Goal: Task Accomplishment & Management: Manage account settings

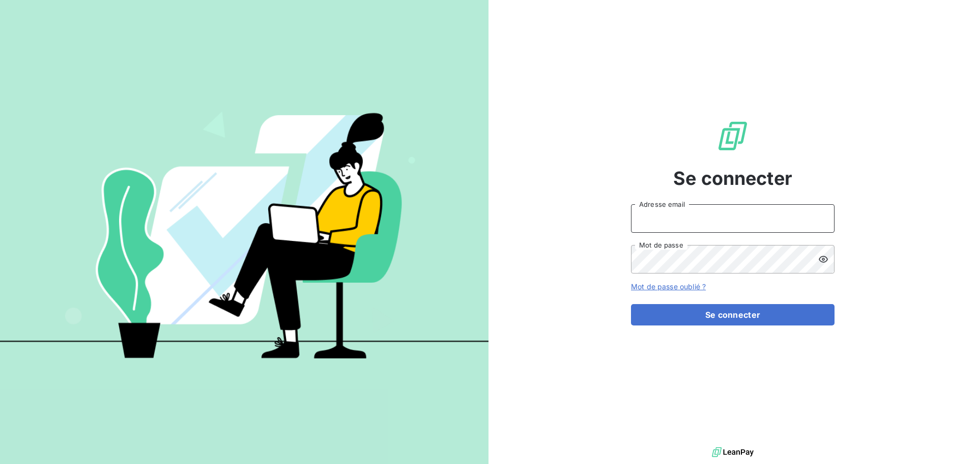
click at [694, 214] on input "Adresse email" at bounding box center [733, 218] width 204 height 28
type input "[EMAIL_ADDRESS][DOMAIN_NAME]"
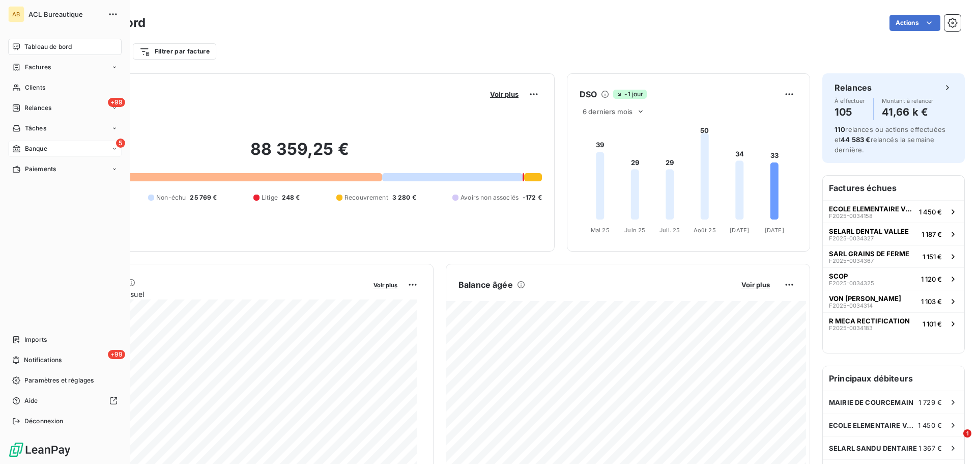
click at [44, 145] on span "Banque" at bounding box center [36, 148] width 22 height 9
click at [64, 165] on span "Opérations à associer" at bounding box center [56, 168] width 64 height 9
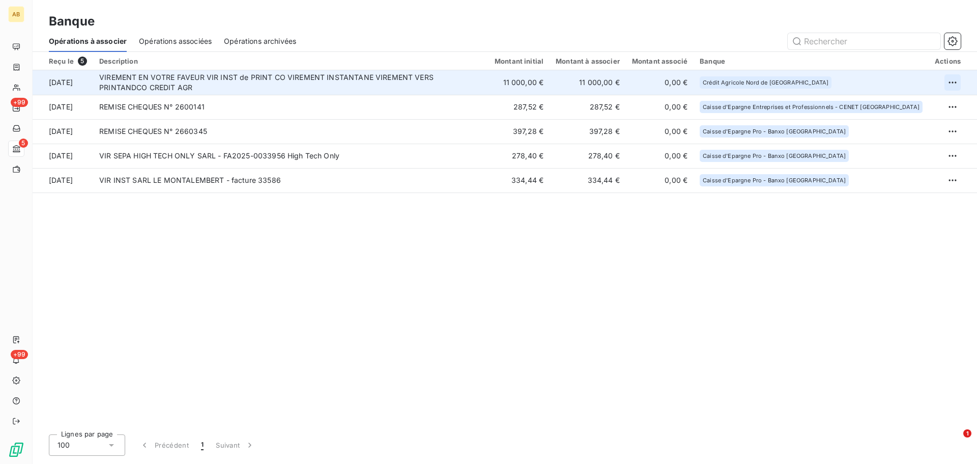
click at [957, 80] on html "AB +99 5 +99 Banque Opérations à associer Opérations associées Opérations archi…" at bounding box center [488, 232] width 977 height 464
click at [934, 104] on div "Archiver l’opération" at bounding box center [917, 105] width 78 height 16
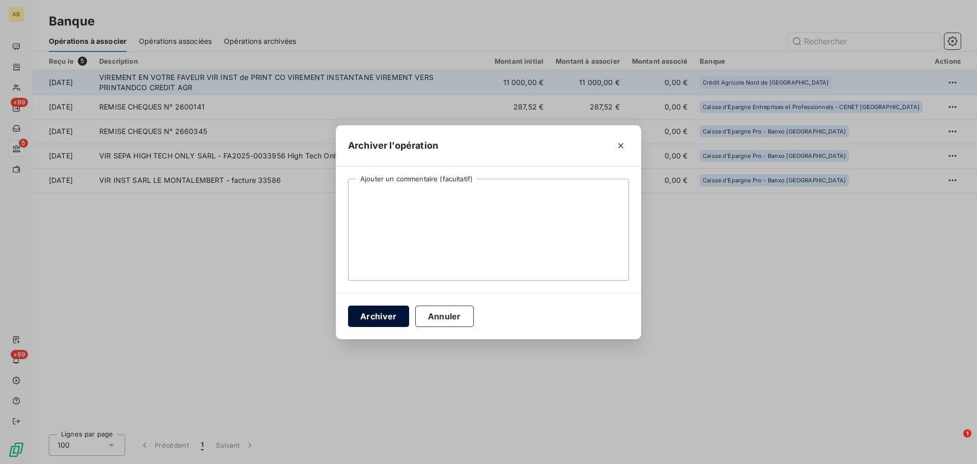
click at [383, 319] on button "Archiver" at bounding box center [378, 315] width 61 height 21
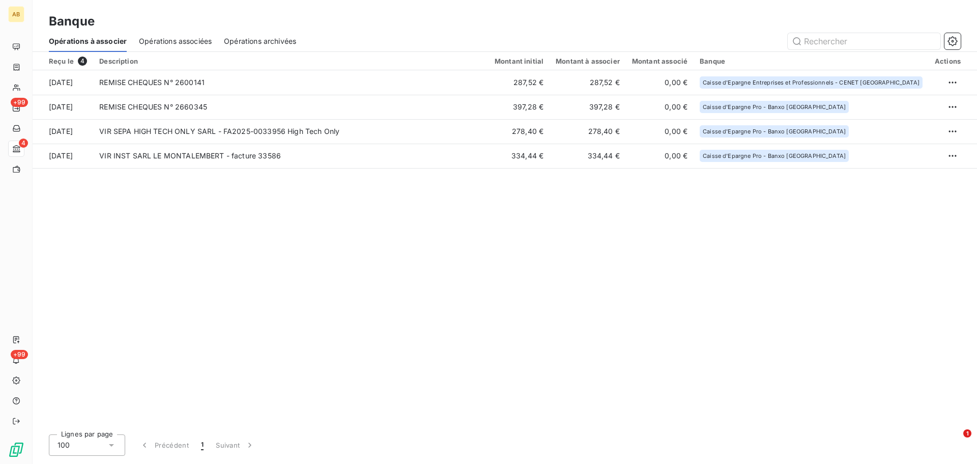
click at [171, 43] on span "Opérations associées" at bounding box center [175, 41] width 73 height 10
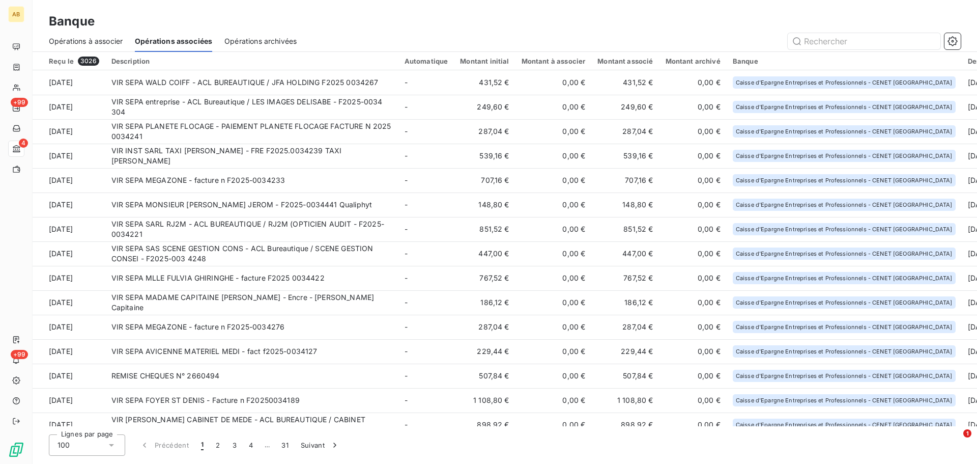
click at [99, 40] on span "Opérations à associer" at bounding box center [86, 41] width 74 height 10
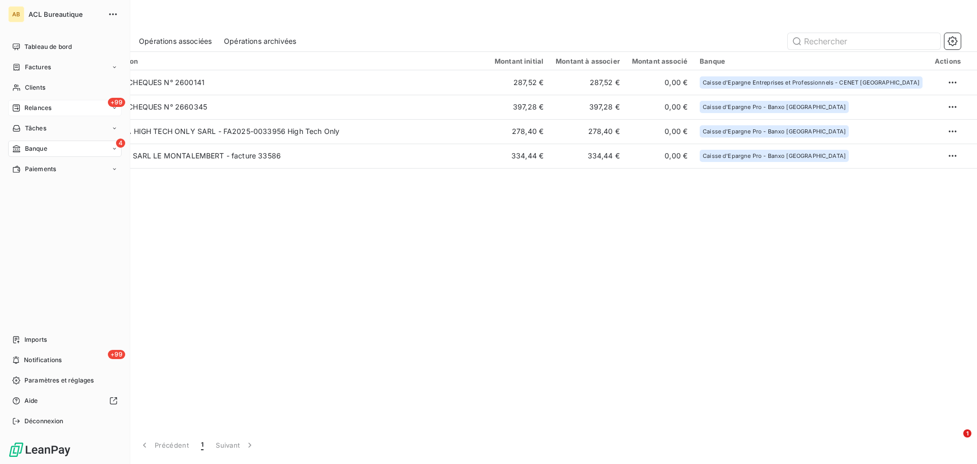
click at [42, 111] on span "Relances" at bounding box center [37, 107] width 27 height 9
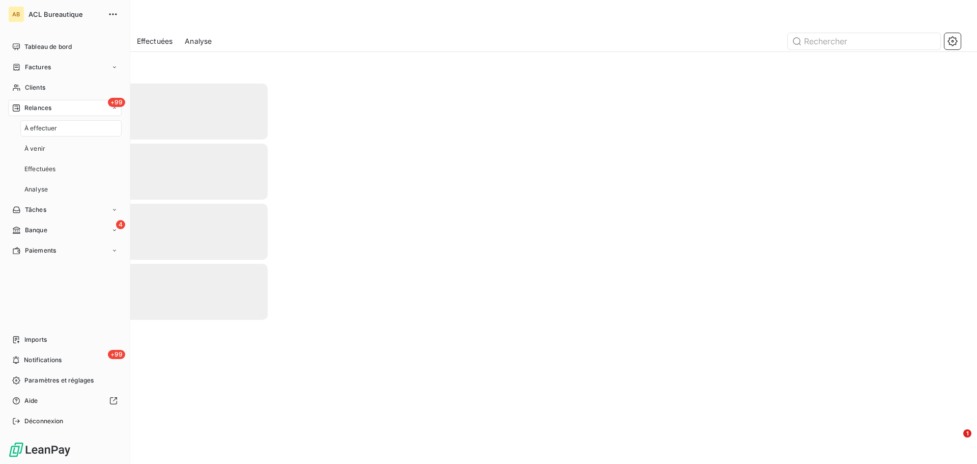
click at [49, 131] on span "À effectuer" at bounding box center [40, 128] width 33 height 9
click at [56, 115] on div "+99 Relances" at bounding box center [64, 108] width 113 height 16
click at [59, 131] on div "À effectuer" at bounding box center [70, 128] width 101 height 16
click at [49, 147] on div "À venir" at bounding box center [70, 148] width 101 height 16
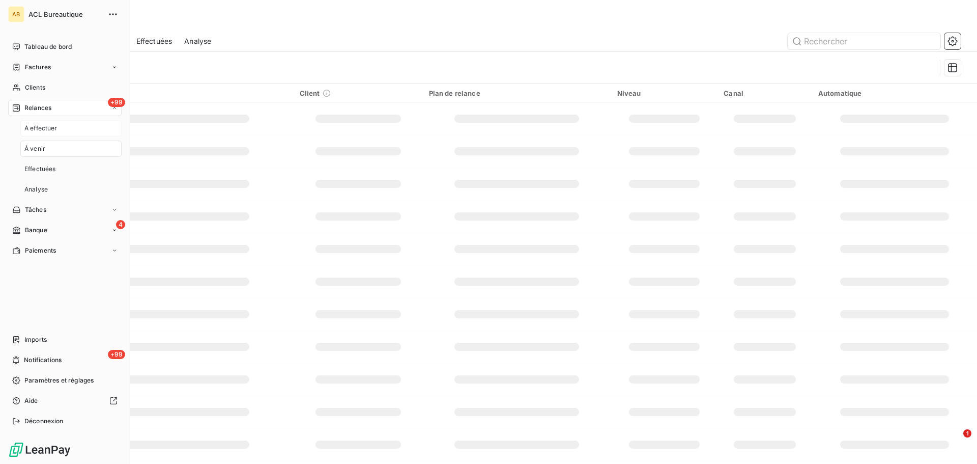
click at [50, 128] on span "À effectuer" at bounding box center [40, 128] width 33 height 9
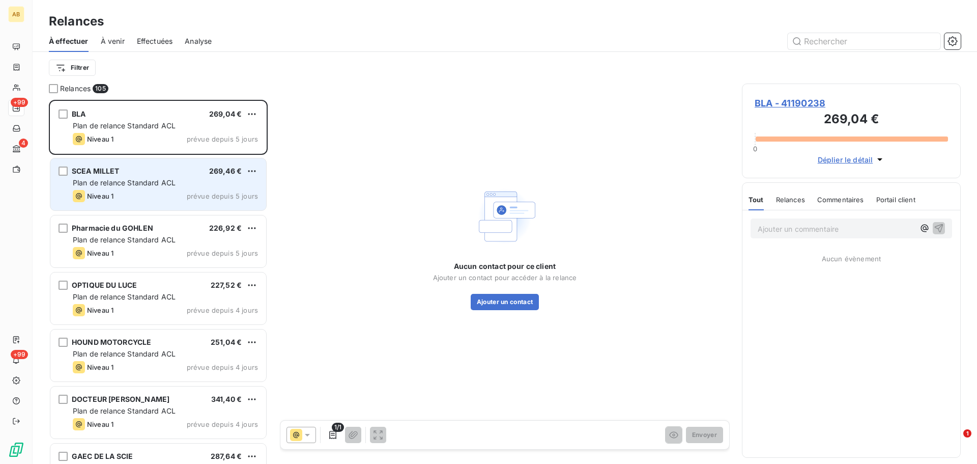
click at [168, 174] on div "SCEA MILLET 269,46 €" at bounding box center [165, 170] width 185 height 9
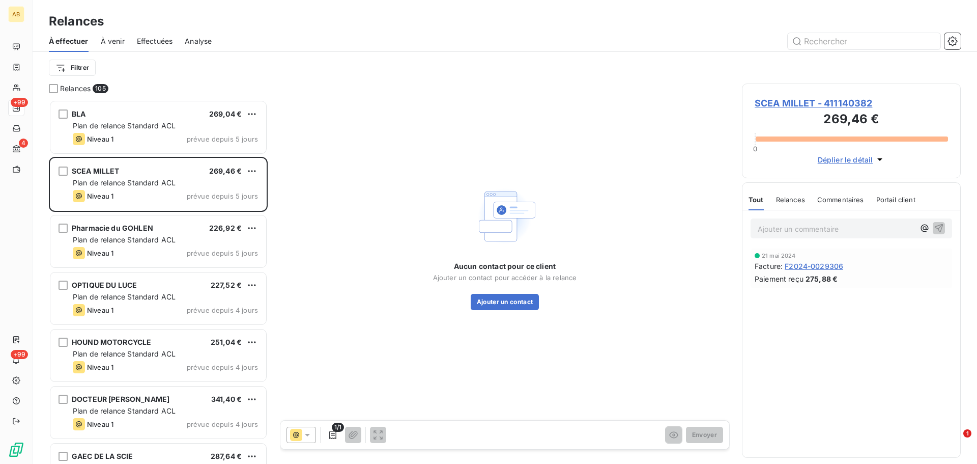
click at [792, 102] on span "SCEA MILLET - 411140382" at bounding box center [851, 103] width 193 height 14
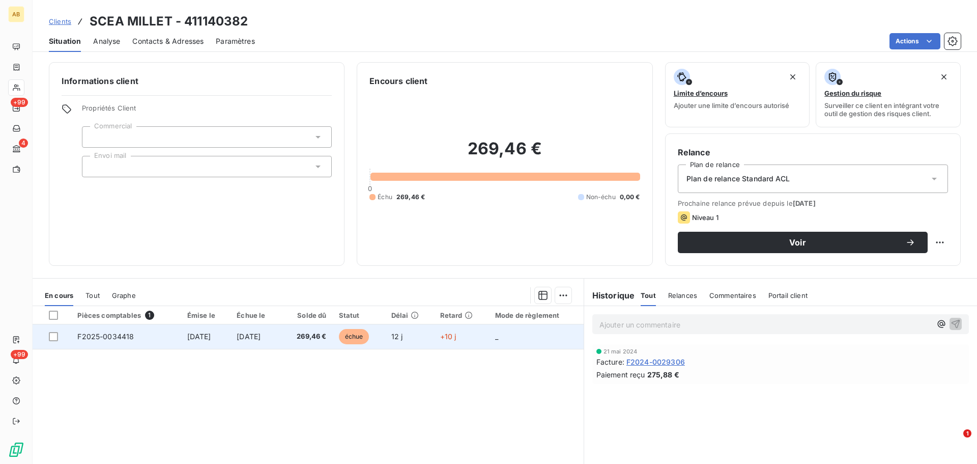
click at [281, 333] on td "[DATE]" at bounding box center [256, 336] width 50 height 24
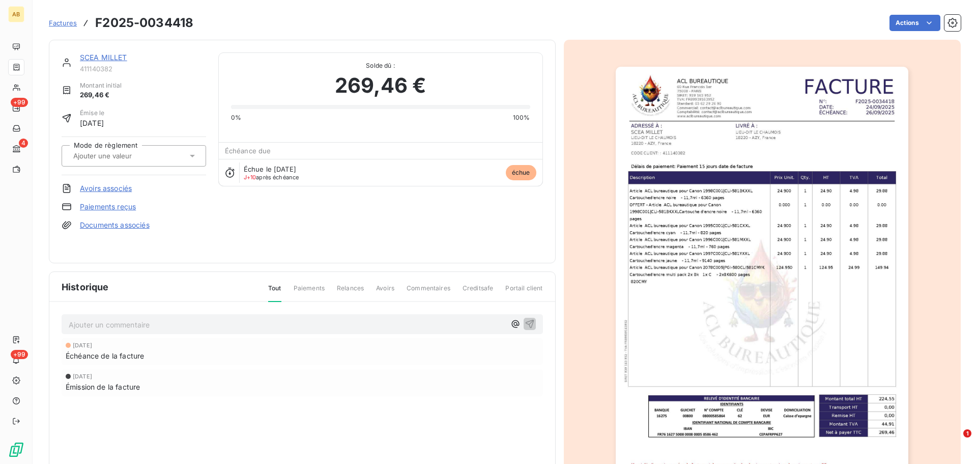
click at [294, 178] on span "J+10 après échéance" at bounding box center [271, 177] width 55 height 6
click at [227, 173] on icon at bounding box center [230, 172] width 10 height 10
click at [286, 175] on span "J+10 après échéance" at bounding box center [271, 177] width 55 height 6
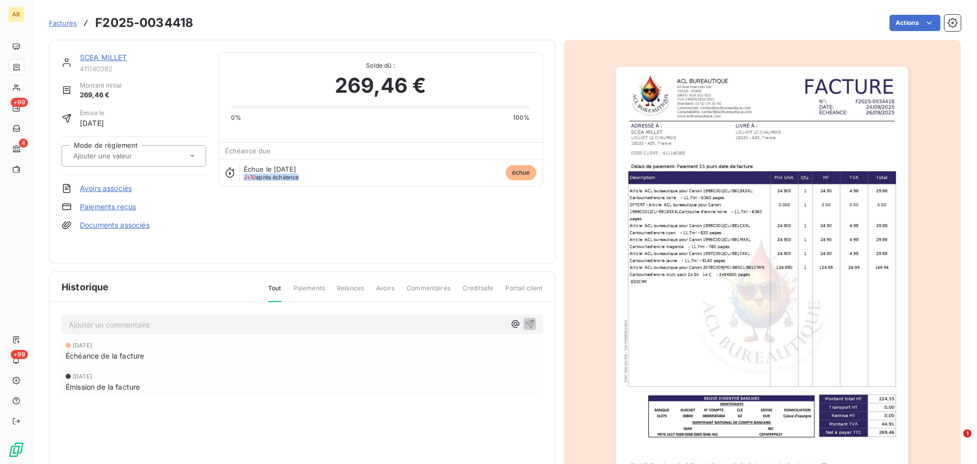
click at [286, 175] on span "J+10 après échéance" at bounding box center [271, 177] width 55 height 6
click at [226, 216] on div "SCEA MILLET 411140382 Montant initial 269,46 € Émise le [DATE] Mode de règlemen…" at bounding box center [302, 151] width 481 height 198
click at [104, 122] on span "[DATE]" at bounding box center [92, 123] width 24 height 11
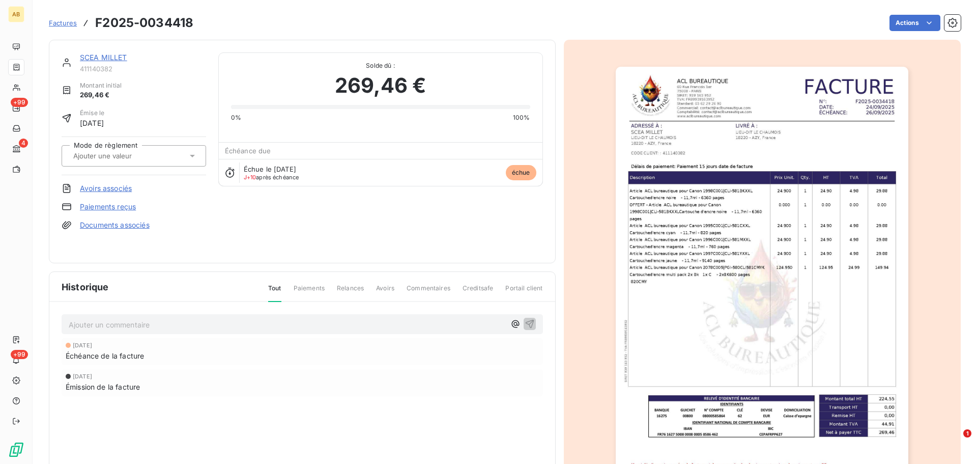
click at [320, 289] on span "Paiements" at bounding box center [309, 291] width 31 height 17
click at [313, 288] on span "Paiements" at bounding box center [309, 291] width 31 height 17
click at [901, 19] on html "AB +99 4 +99 Factures F2025-0034418 Actions SCEA MILLET 411140382 Montant initi…" at bounding box center [488, 232] width 977 height 464
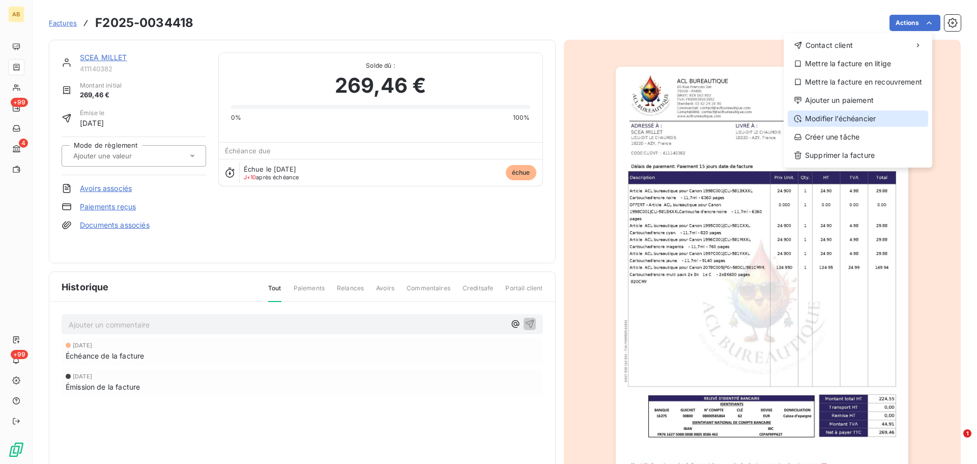
click at [845, 113] on div "Modifier l’échéancier" at bounding box center [858, 118] width 140 height 16
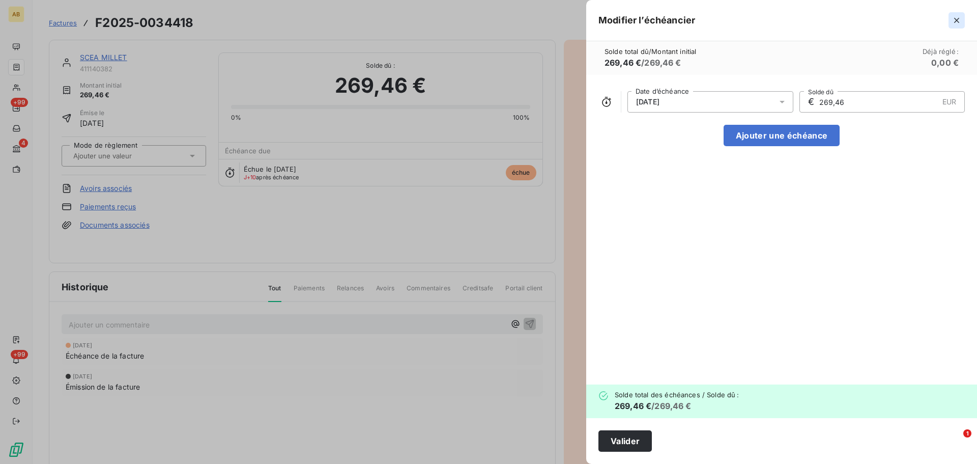
click at [959, 20] on icon "button" at bounding box center [957, 20] width 10 height 10
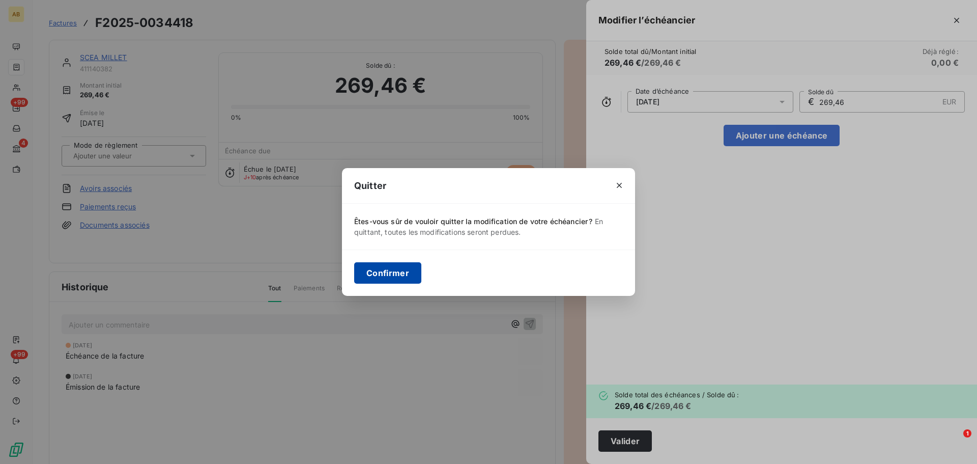
click at [390, 275] on button "Confirmer" at bounding box center [387, 272] width 67 height 21
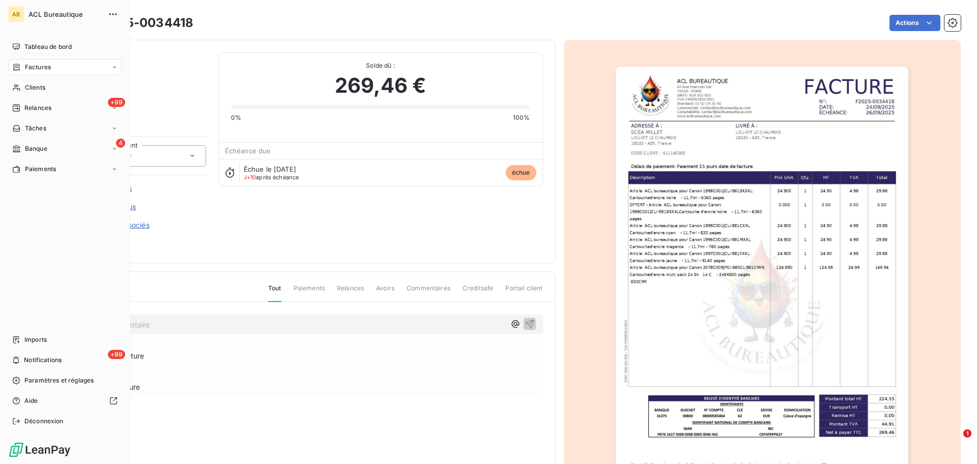
click at [28, 62] on div "Factures" at bounding box center [64, 67] width 113 height 16
click at [66, 93] on div "Factures" at bounding box center [70, 87] width 101 height 16
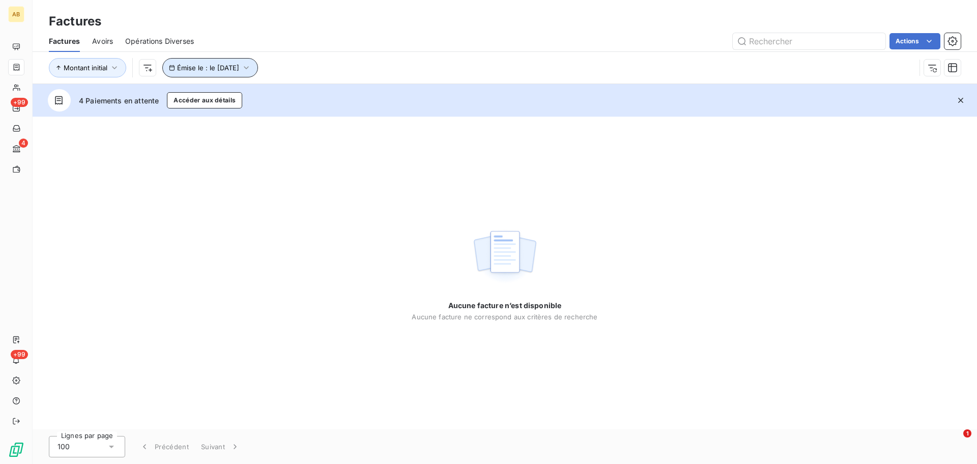
click at [239, 66] on span "Émise le : le [DATE]" at bounding box center [208, 68] width 62 height 8
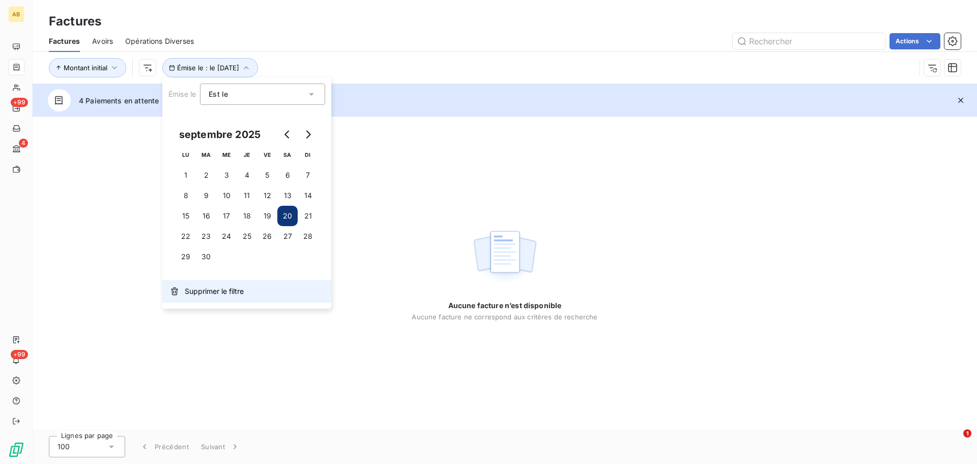
click at [190, 290] on span "Supprimer le filtre" at bounding box center [214, 291] width 59 height 10
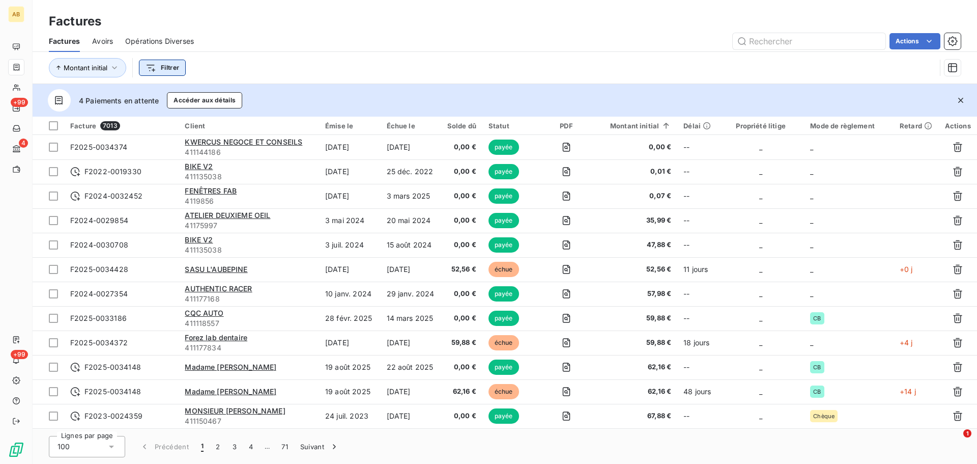
click at [165, 68] on html "AB +99 4 +99 Factures Factures Avoirs Opérations Diverses Actions Montant initi…" at bounding box center [488, 232] width 977 height 464
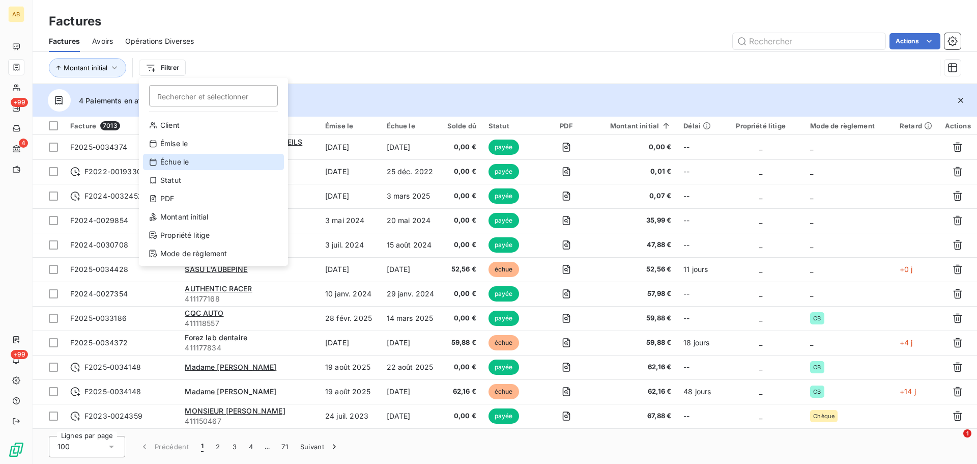
click at [176, 155] on div "Échue le" at bounding box center [213, 162] width 141 height 16
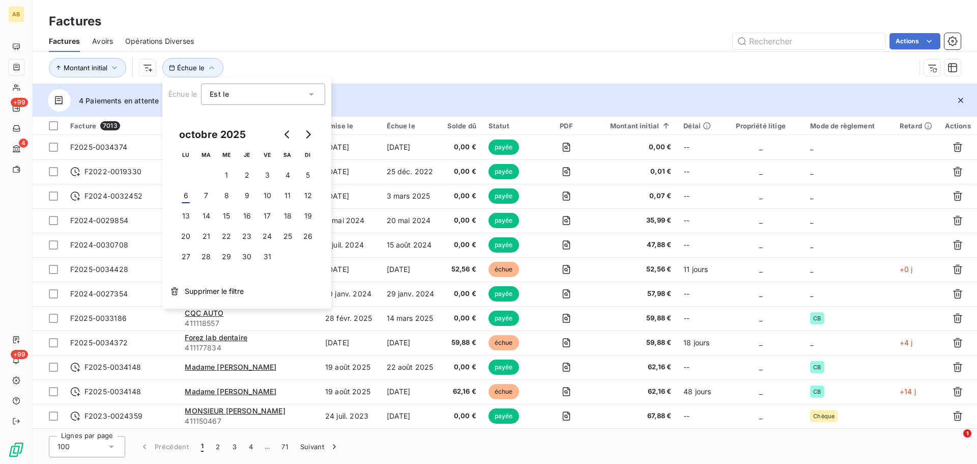
click at [260, 99] on div "Est le" at bounding box center [258, 94] width 97 height 14
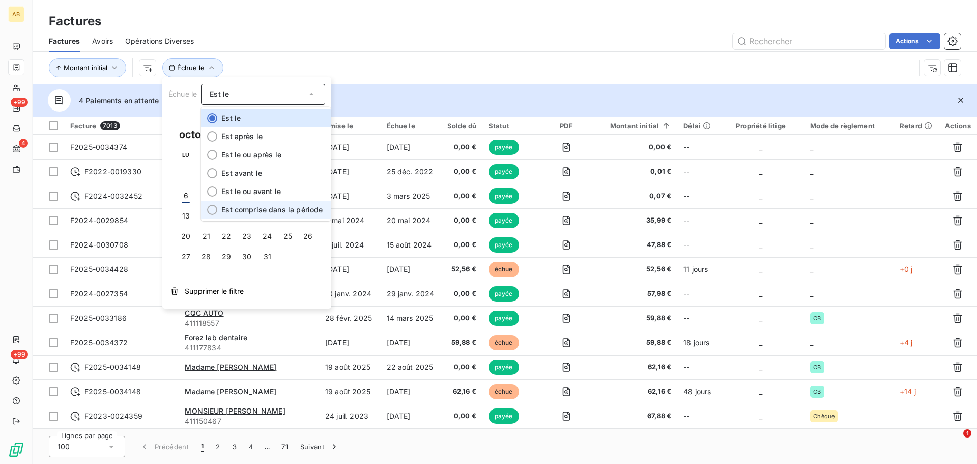
click at [269, 208] on span "Est comprise dans la période" at bounding box center [271, 209] width 101 height 9
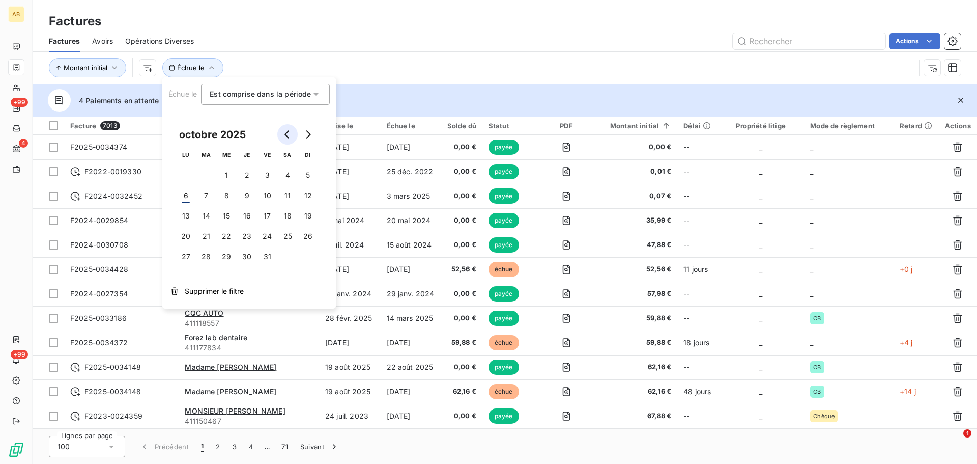
click at [287, 129] on button "Go to previous month" at bounding box center [287, 134] width 20 height 20
click at [188, 216] on button "15" at bounding box center [186, 216] width 20 height 20
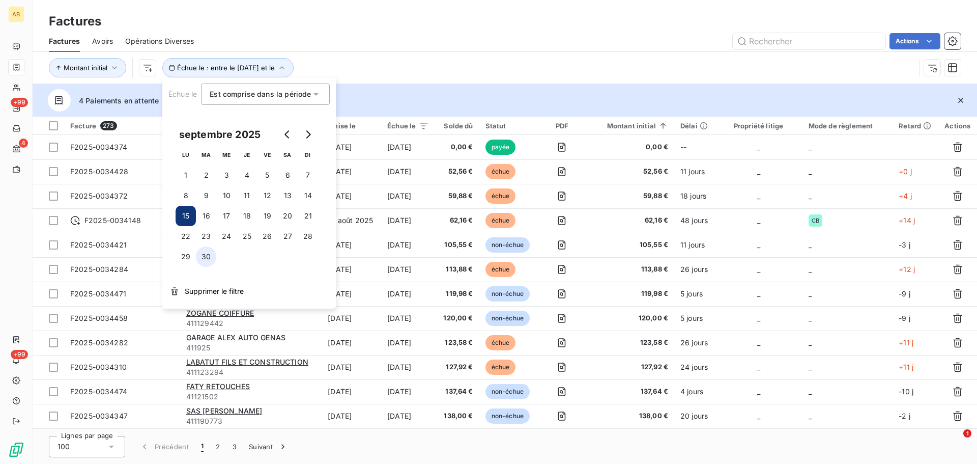
click at [209, 256] on button "30" at bounding box center [206, 256] width 20 height 20
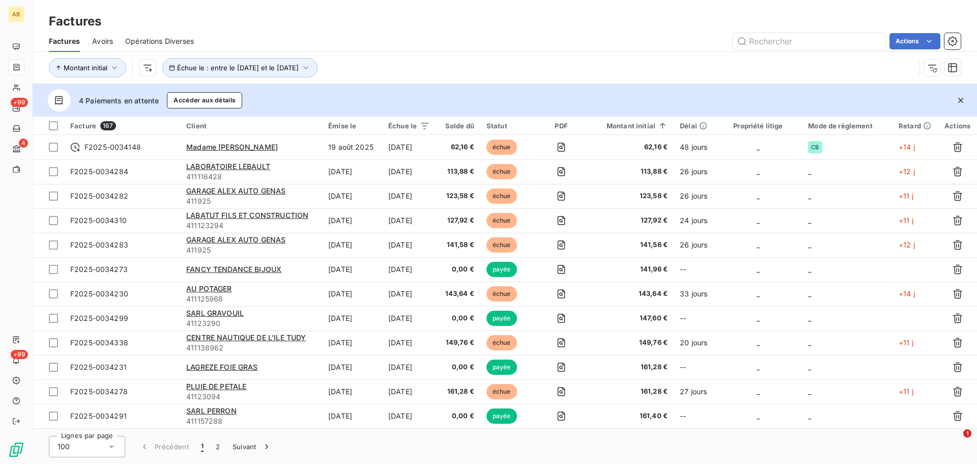
click at [423, 87] on div "4 Paiements en attente Accéder aux détails" at bounding box center [505, 100] width 944 height 33
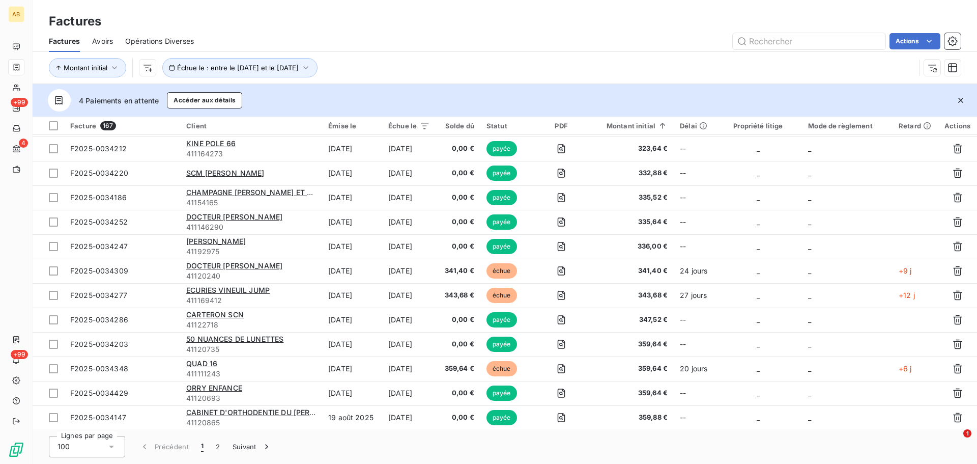
scroll to position [2149, 0]
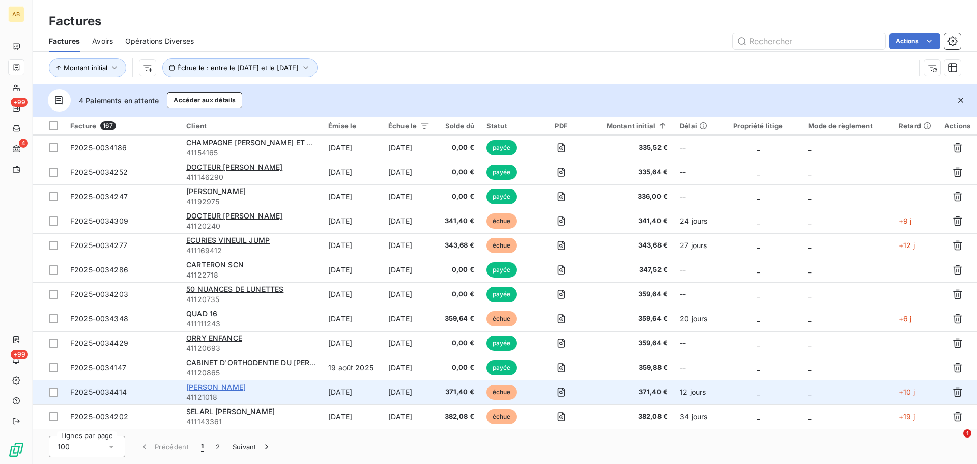
click at [240, 390] on span "[PERSON_NAME]" at bounding box center [216, 386] width 60 height 9
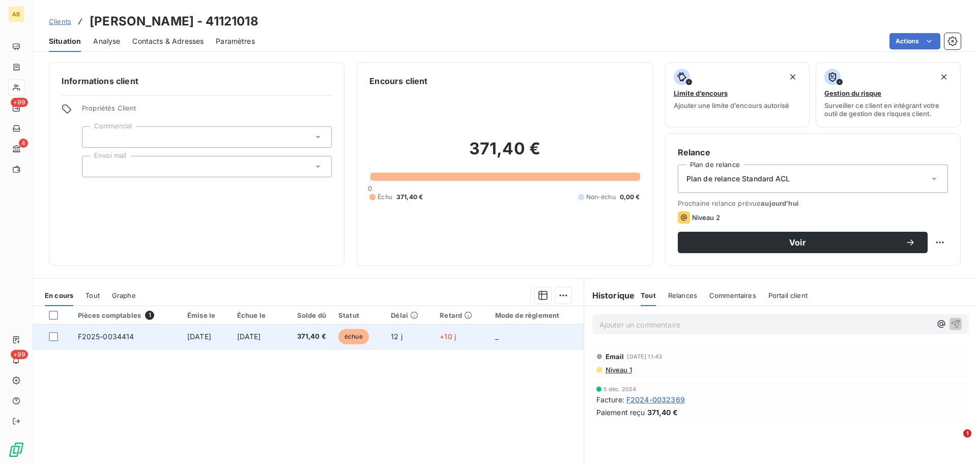
click at [369, 338] on span "échue" at bounding box center [353, 336] width 31 height 15
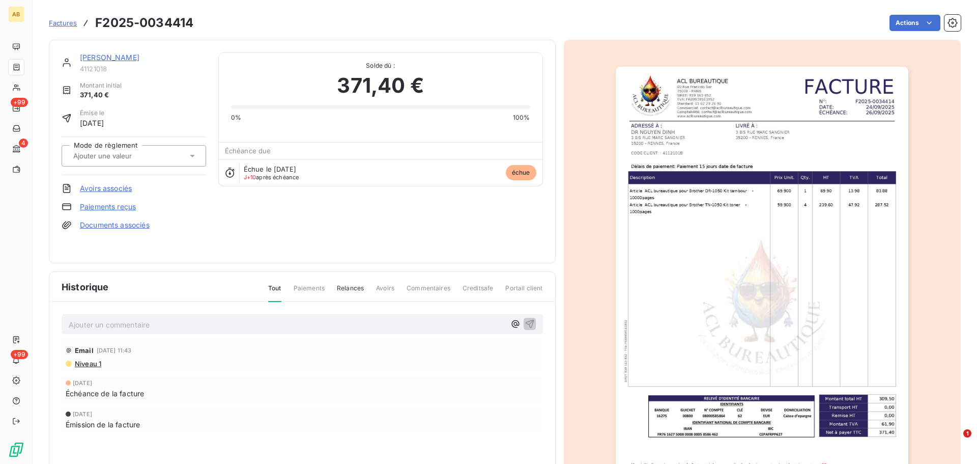
click at [92, 395] on span "Échéance de la facture" at bounding box center [105, 393] width 78 height 11
click at [313, 289] on span "Paiements" at bounding box center [309, 291] width 31 height 17
click at [343, 288] on span "Relances" at bounding box center [350, 291] width 27 height 17
click at [294, 181] on div "Échue le [DATE] J+10 après échéance échue" at bounding box center [381, 172] width 324 height 27
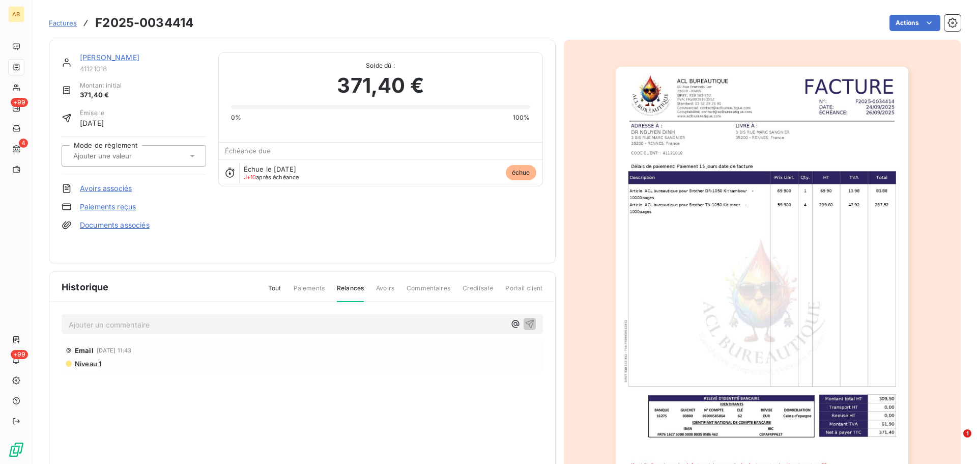
click at [241, 163] on div "Échue le [DATE] J+10 après échéance échue" at bounding box center [381, 172] width 324 height 27
drag, startPoint x: 241, startPoint y: 163, endPoint x: 251, endPoint y: 148, distance: 18.5
click at [242, 162] on div "Échue le [DATE] J+10 après échéance échue" at bounding box center [381, 172] width 324 height 27
click at [251, 148] on span "Échéance due" at bounding box center [248, 151] width 46 height 8
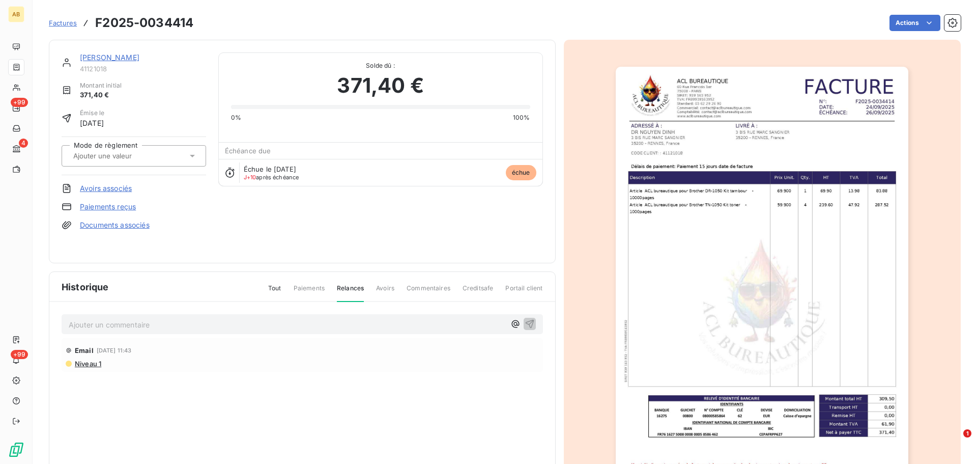
click at [206, 278] on div "Historique Tout Paiements Relances Avoirs Commentaires Creditsafe Portail client" at bounding box center [302, 287] width 506 height 30
click at [205, 278] on div "Historique Tout Paiements Relances Avoirs Commentaires Creditsafe Portail client" at bounding box center [302, 287] width 506 height 30
click at [114, 224] on link "Documents associés" at bounding box center [115, 225] width 70 height 10
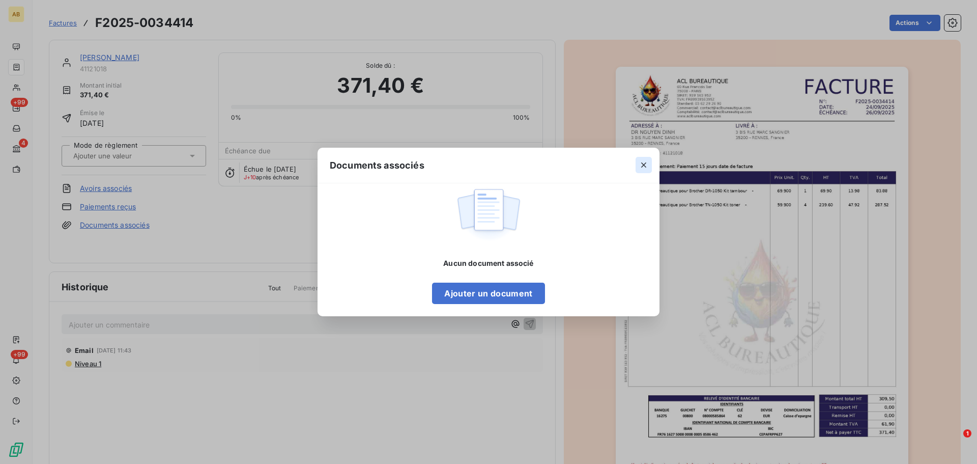
click at [640, 164] on icon "button" at bounding box center [644, 165] width 10 height 10
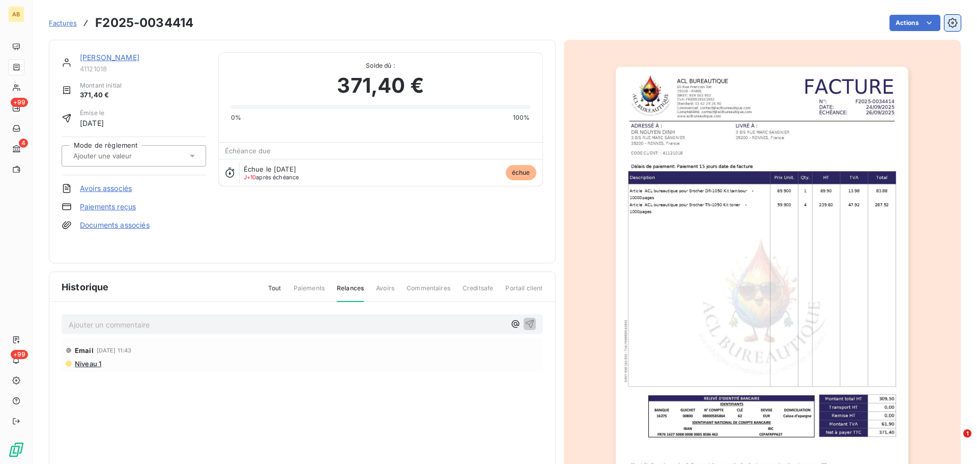
click at [948, 21] on icon "button" at bounding box center [953, 23] width 10 height 10
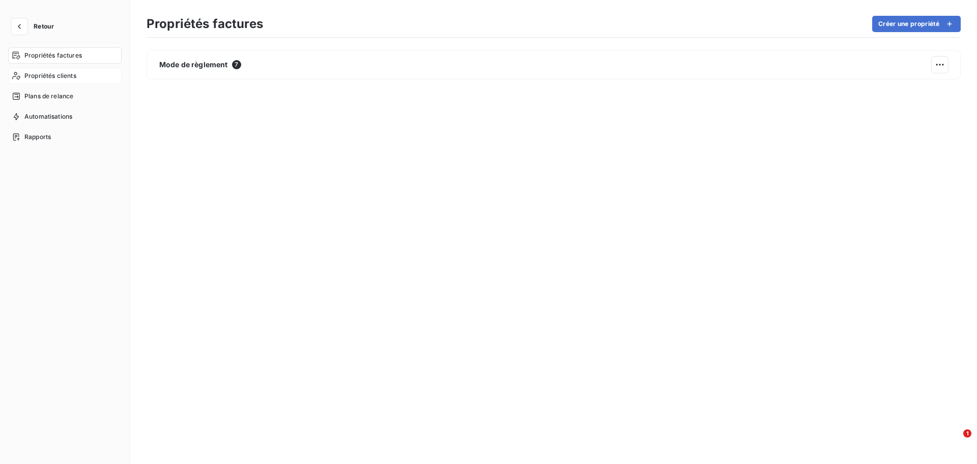
click at [87, 81] on div "Propriétés clients" at bounding box center [64, 76] width 113 height 16
click at [44, 24] on span "Retour" at bounding box center [44, 26] width 20 height 6
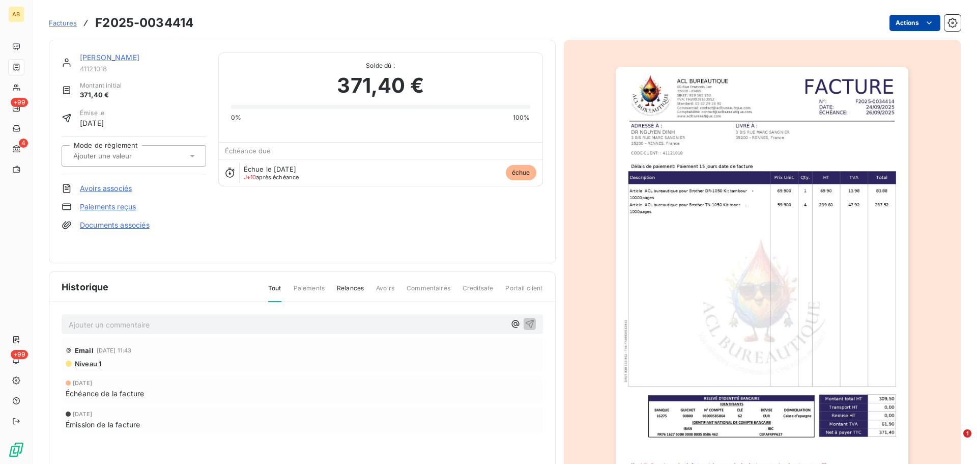
click at [910, 19] on html "AB +99 4 +99 Factures F2025-0034414 Actions [PERSON_NAME] 41121018 Montant init…" at bounding box center [488, 232] width 977 height 464
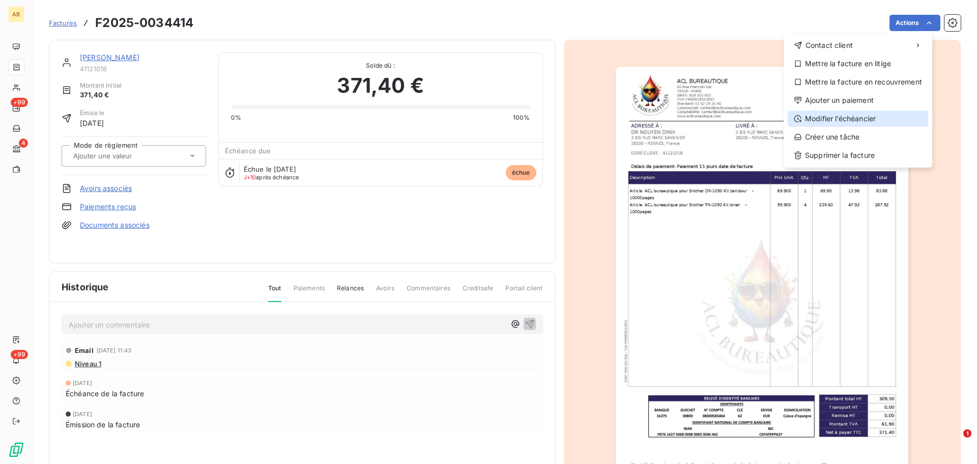
click at [905, 117] on div "Modifier l’échéancier" at bounding box center [858, 118] width 140 height 16
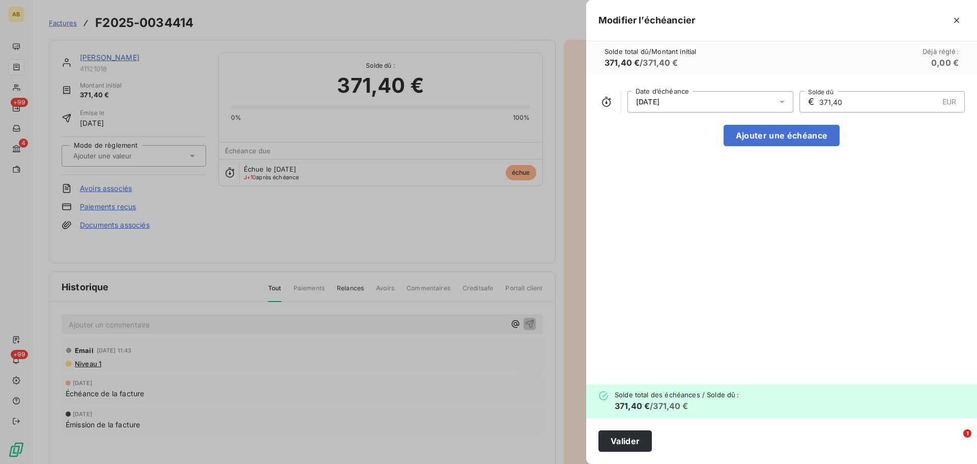
click at [733, 100] on div "[DATE]" at bounding box center [710, 101] width 166 height 21
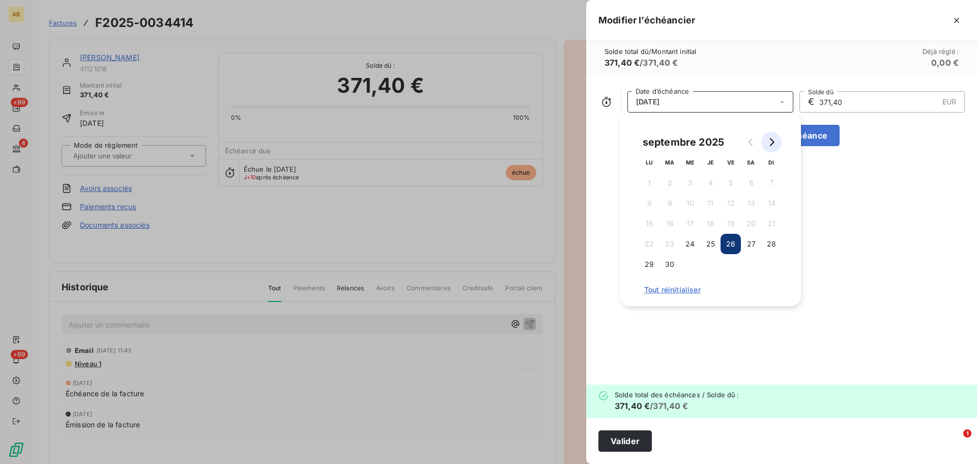
click at [770, 139] on icon "Go to next month" at bounding box center [771, 142] width 8 height 8
click at [709, 198] on button "9" at bounding box center [710, 203] width 20 height 20
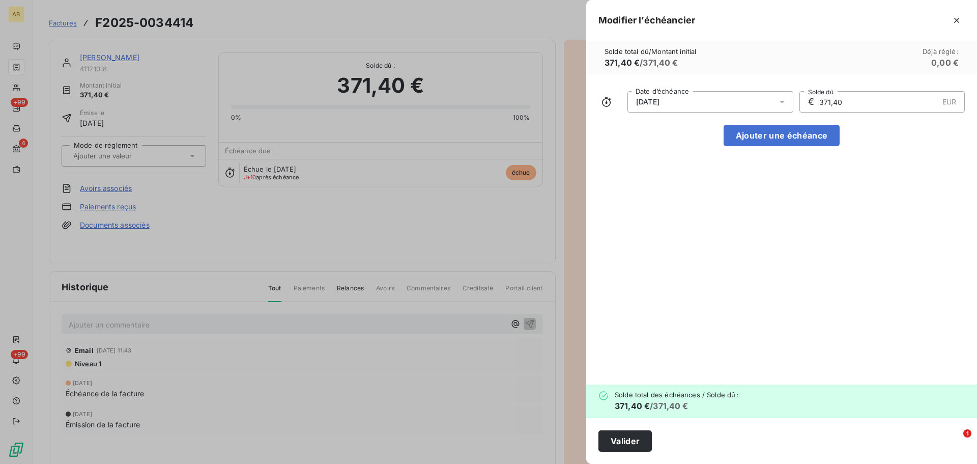
click at [838, 166] on div "[DATE] Date d’échéance € 371,40 EUR Solde dû Ajouter une échéance" at bounding box center [781, 229] width 391 height 309
click at [813, 137] on button "Ajouter une échéance" at bounding box center [782, 135] width 116 height 21
type input "185,70"
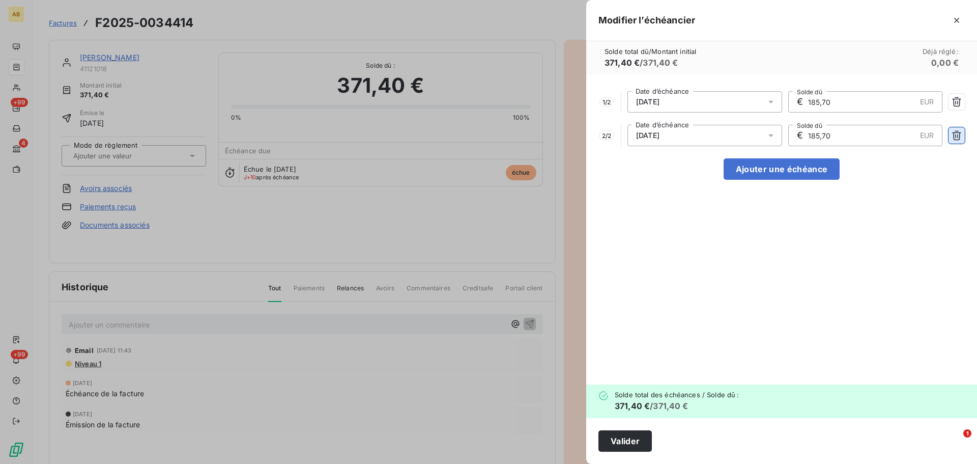
click at [953, 135] on icon "button" at bounding box center [957, 135] width 10 height 10
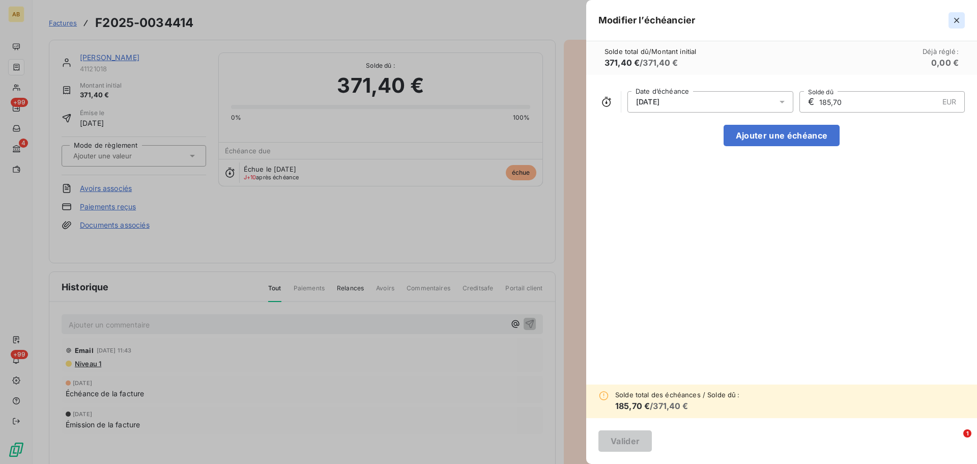
click at [955, 16] on icon "button" at bounding box center [957, 20] width 10 height 10
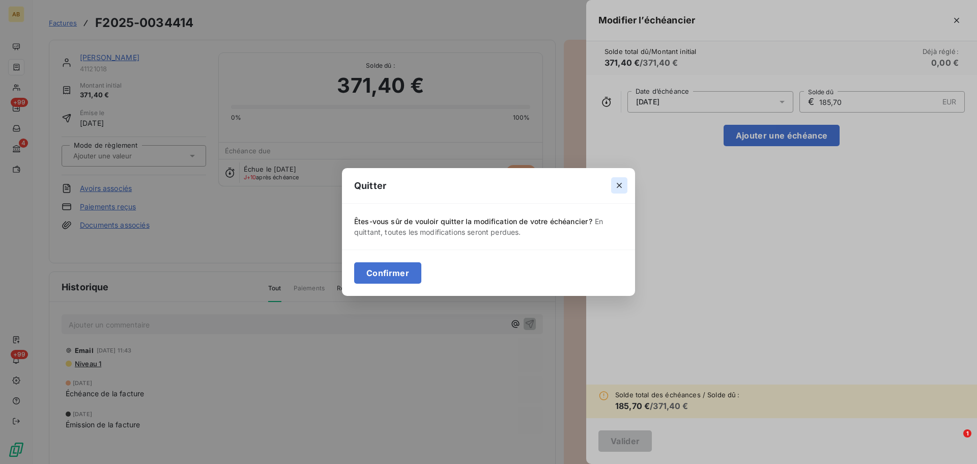
click at [621, 184] on icon "button" at bounding box center [619, 185] width 5 height 5
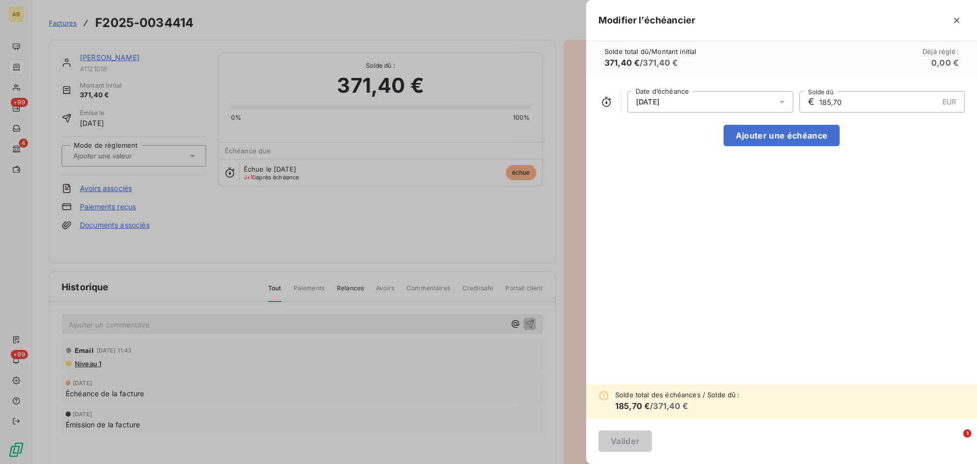
click at [660, 105] on span "[DATE]" at bounding box center [647, 102] width 23 height 8
click at [911, 156] on div "[DATE] Date d’échéance € 185,70 EUR Solde dû Ajouter une échéance" at bounding box center [781, 229] width 391 height 309
click at [811, 135] on button "Ajouter une échéance" at bounding box center [782, 135] width 116 height 21
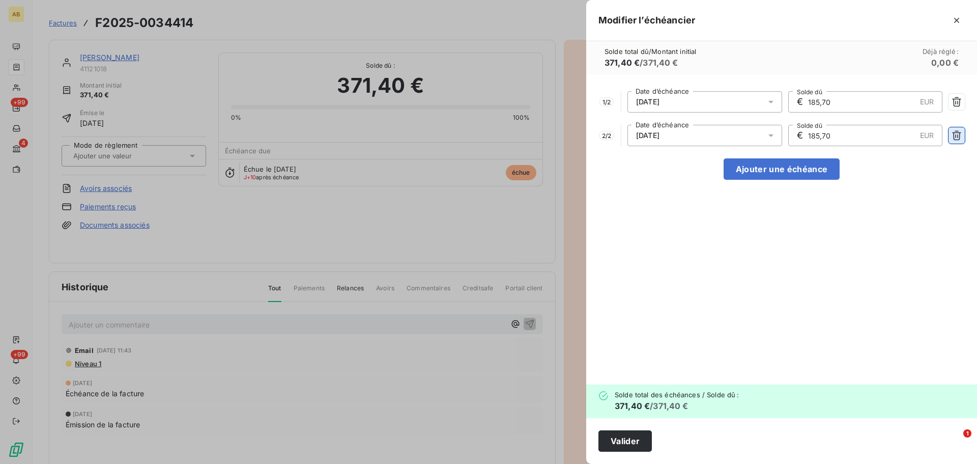
click at [962, 138] on button "button" at bounding box center [957, 135] width 16 height 16
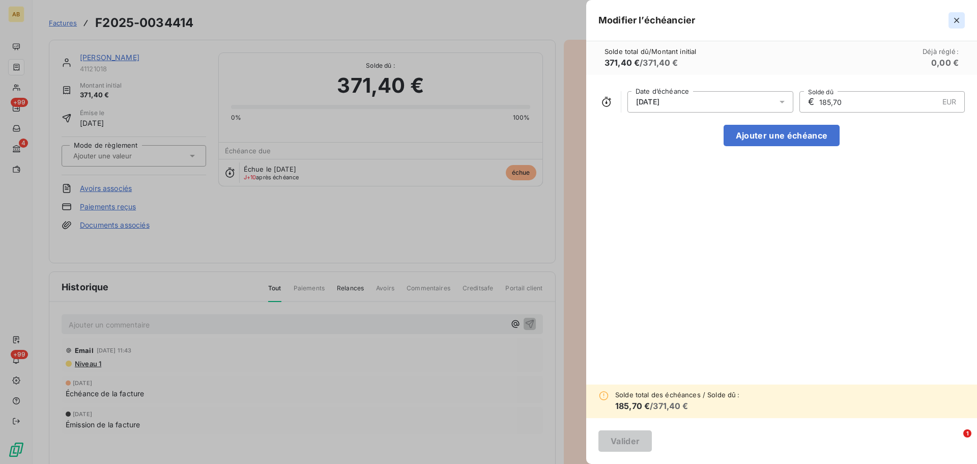
click at [955, 16] on icon "button" at bounding box center [957, 20] width 10 height 10
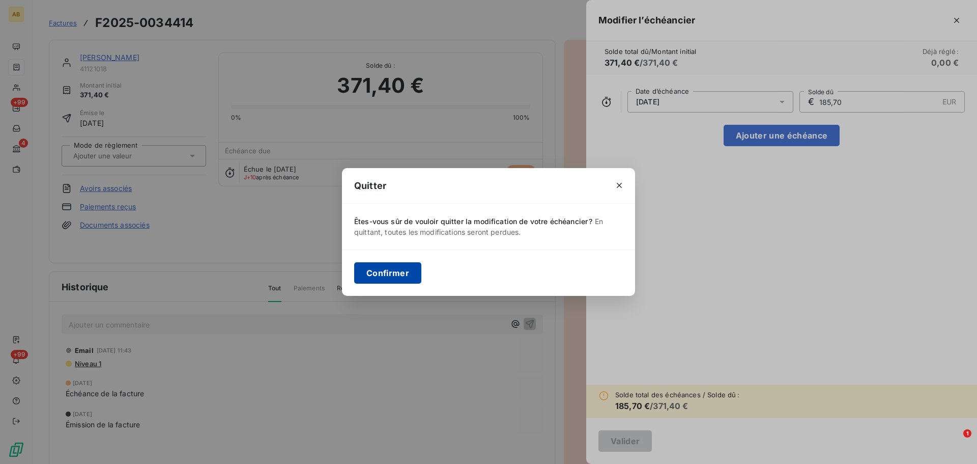
click at [382, 279] on button "Confirmer" at bounding box center [387, 272] width 67 height 21
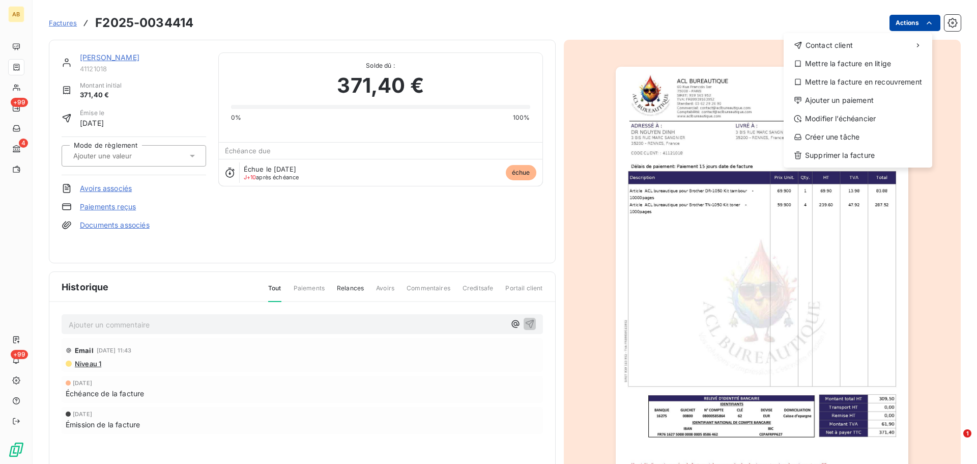
click at [900, 27] on html "AB +99 4 +99 Factures F2025-0034414 Actions Contact client Mettre la facture en…" at bounding box center [488, 232] width 977 height 464
click at [346, 209] on html "AB +99 4 +99 Factures F2025-0034414 Actions Contact client Mettre la facture en…" at bounding box center [488, 232] width 977 height 464
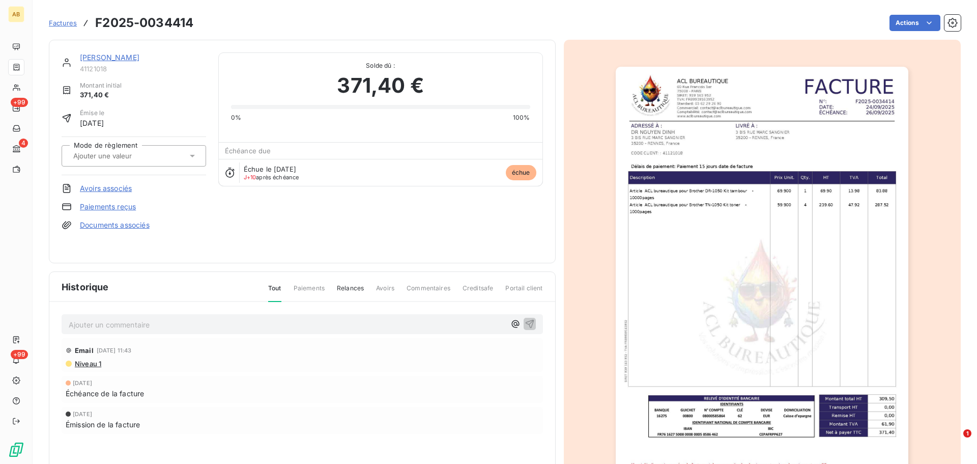
click at [274, 174] on span "J+10 après échéance" at bounding box center [271, 177] width 55 height 6
drag, startPoint x: 274, startPoint y: 174, endPoint x: 229, endPoint y: 174, distance: 45.3
click at [265, 174] on span "J+10 après échéance" at bounding box center [271, 177] width 55 height 6
click at [229, 169] on icon at bounding box center [229, 172] width 9 height 10
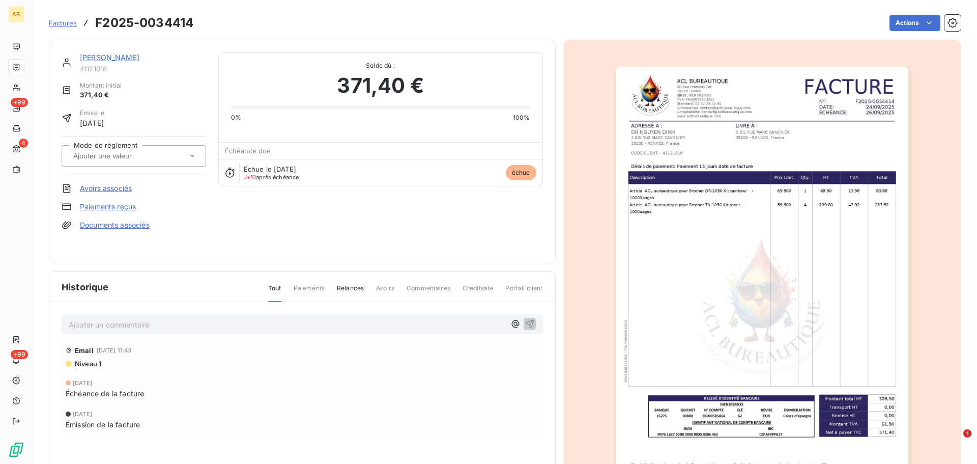
click at [229, 169] on icon at bounding box center [229, 172] width 9 height 10
click at [506, 170] on span "échue" at bounding box center [521, 172] width 31 height 15
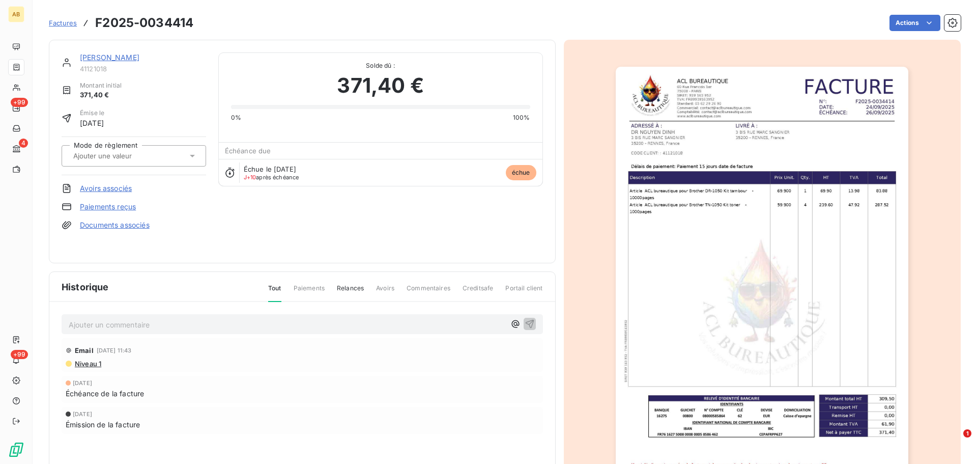
click at [94, 118] on span "[DATE]" at bounding box center [92, 123] width 24 height 11
click at [241, 155] on div "Échéance due" at bounding box center [381, 150] width 324 height 16
drag, startPoint x: 241, startPoint y: 155, endPoint x: 224, endPoint y: 186, distance: 34.8
click at [239, 159] on div "Échéance due Échue le [DATE] J+10 après échéance échue" at bounding box center [381, 163] width 324 height 43
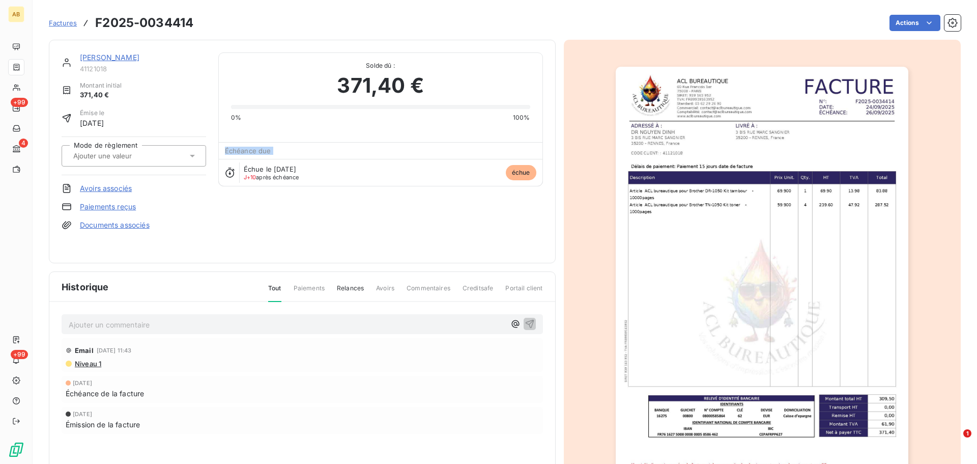
click at [227, 175] on icon at bounding box center [230, 172] width 10 height 10
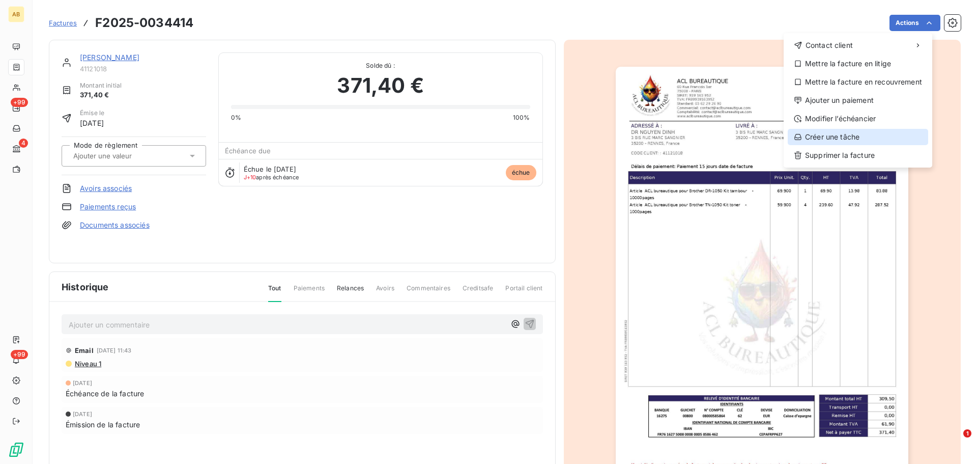
click at [894, 133] on div "Créer une tâche" at bounding box center [858, 137] width 140 height 16
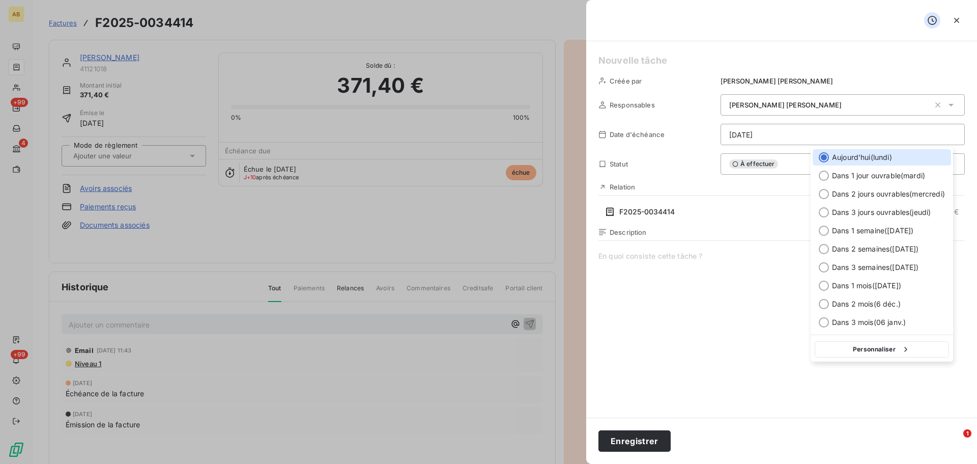
click at [784, 132] on html "AB +99 4 +99 Factures F2025-0034414 Actions [PERSON_NAME] 41121018 Montant init…" at bounding box center [488, 232] width 977 height 464
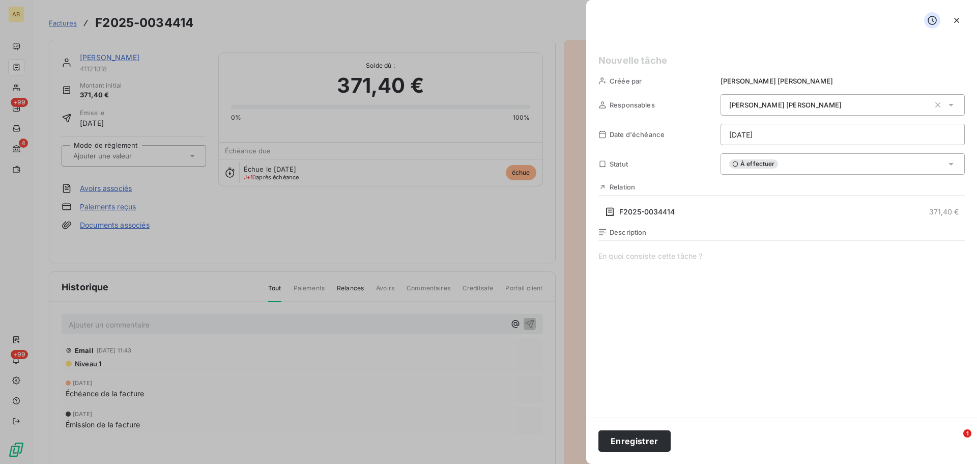
click at [960, 20] on html "AB +99 4 +99 Factures F2025-0034414 Actions [PERSON_NAME] 41121018 Montant init…" at bounding box center [488, 232] width 977 height 464
click at [956, 20] on icon "button" at bounding box center [956, 20] width 5 height 5
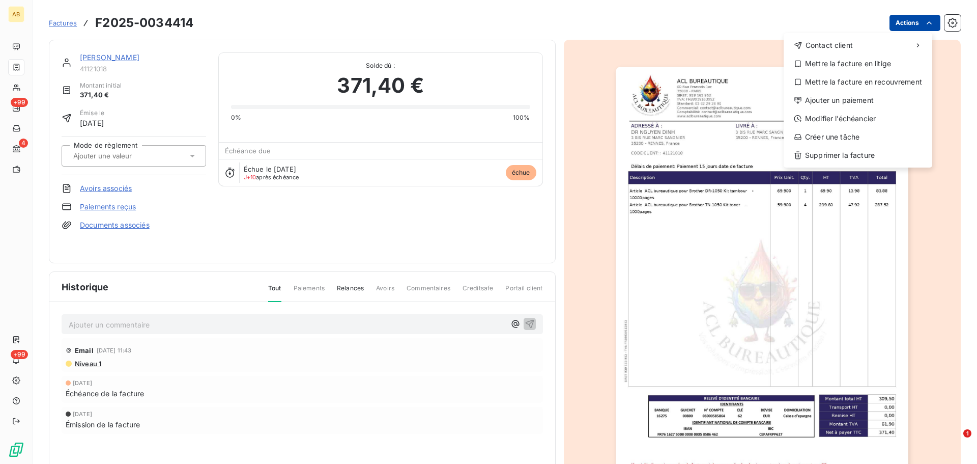
click at [894, 27] on html "AB +99 4 +99 Factures F2025-0034414 Actions Contact client Mettre la facture en…" at bounding box center [488, 232] width 977 height 464
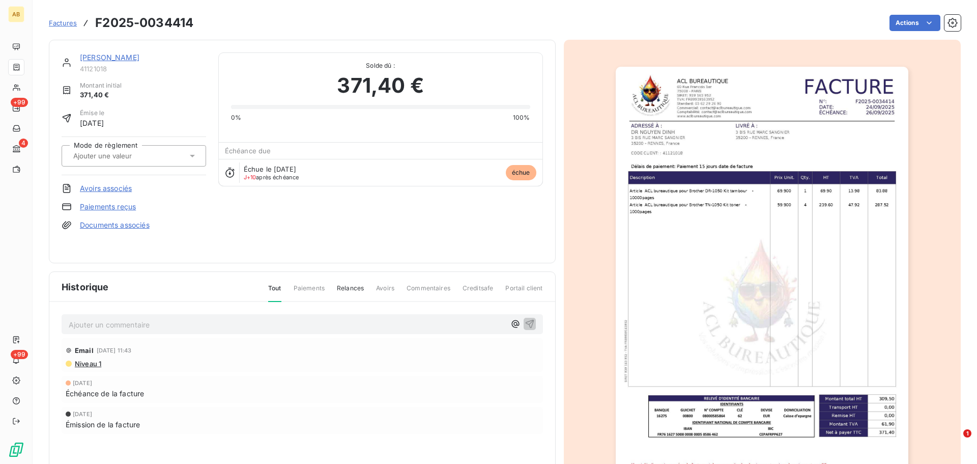
click at [318, 213] on html "AB +99 4 +99 Factures F2025-0034414 Actions [PERSON_NAME] 41121018 Montant init…" at bounding box center [488, 232] width 977 height 464
click at [522, 177] on span "échue" at bounding box center [521, 172] width 31 height 15
click at [288, 173] on div "Échue le [DATE] J+10 après échéance" at bounding box center [277, 172] width 66 height 15
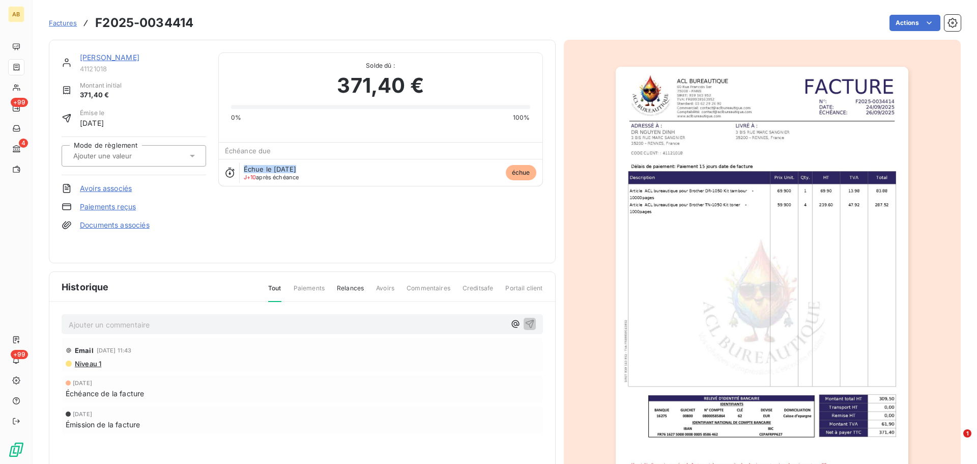
click at [288, 173] on div "Échue le [DATE] J+10 après échéance" at bounding box center [277, 172] width 66 height 15
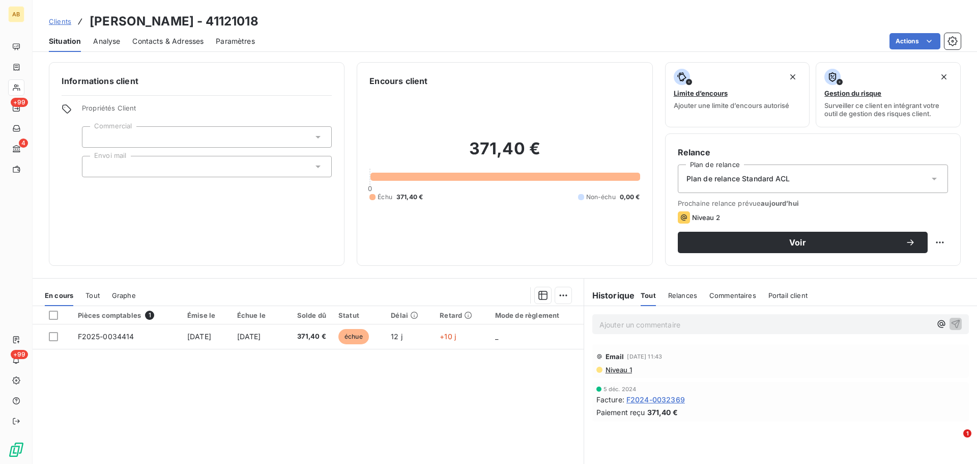
click at [878, 180] on div "Plan de relance Standard ACL" at bounding box center [813, 178] width 270 height 28
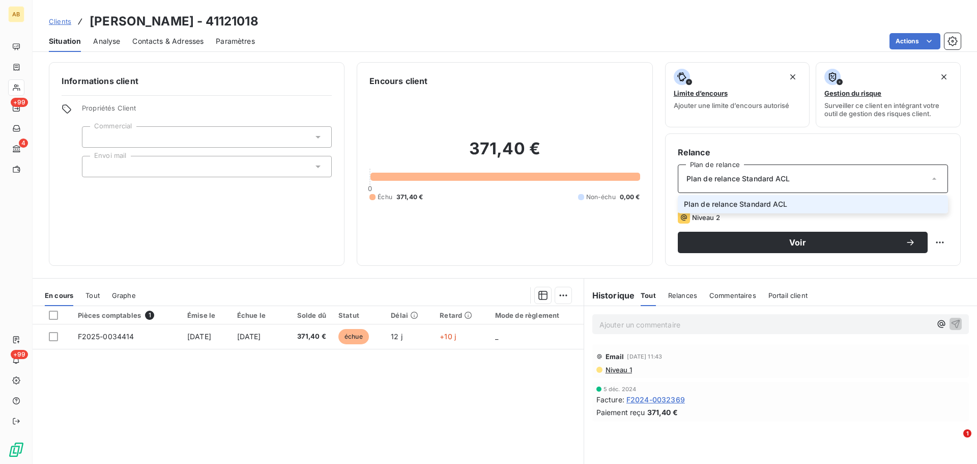
click at [878, 180] on div "Plan de relance Standard ACL" at bounding box center [813, 178] width 270 height 28
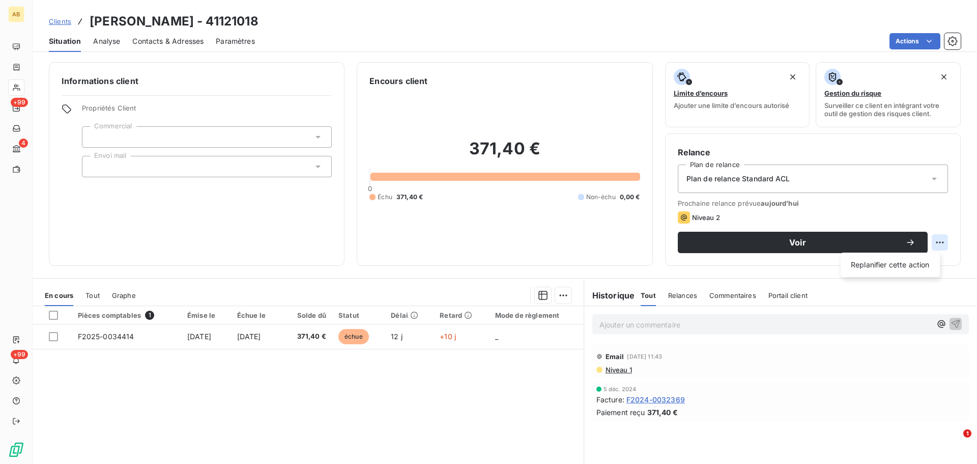
click at [935, 243] on html "AB +99 4 +99 Clients [PERSON_NAME] - 41121018 Situation Analyse Contacts & Adre…" at bounding box center [488, 232] width 977 height 464
click at [916, 263] on div "Replanifier cette action" at bounding box center [890, 264] width 91 height 16
select select "9"
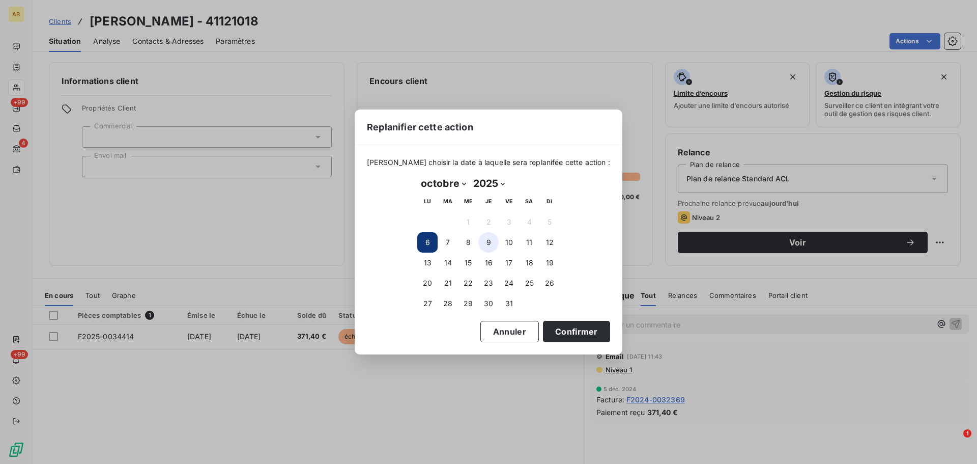
click at [491, 241] on button "9" at bounding box center [488, 242] width 20 height 20
click at [561, 333] on button "Confirmer" at bounding box center [576, 331] width 67 height 21
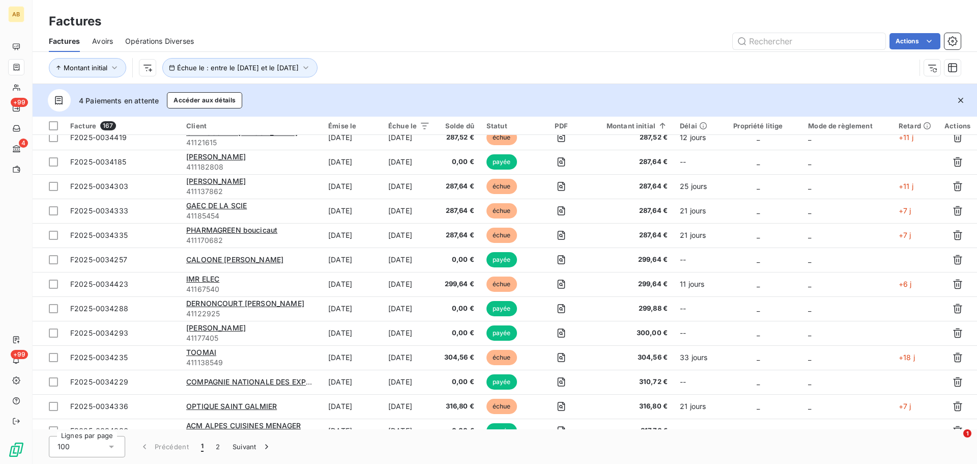
scroll to position [1742, 0]
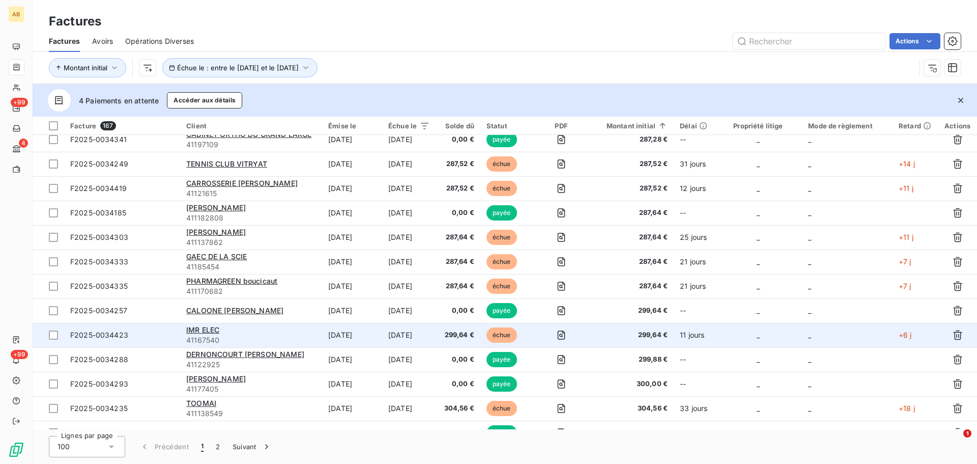
click at [433, 335] on td "[DATE]" at bounding box center [409, 335] width 54 height 24
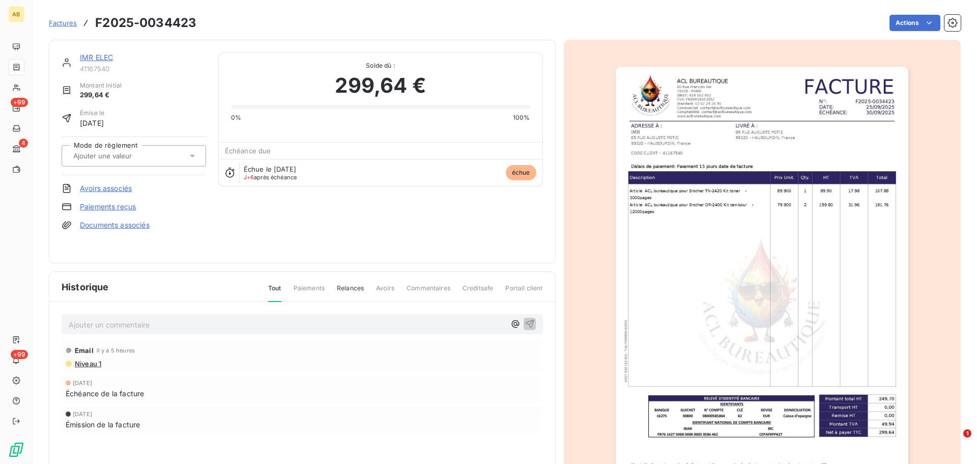
click at [261, 151] on span "Échéance due" at bounding box center [248, 151] width 46 height 8
click at [130, 155] on input "text" at bounding box center [123, 155] width 102 height 9
click at [243, 231] on div "IMR ELEC 41167540 Montant initial 299,64 € Émise le [DATE] Mode de règlement Av…" at bounding box center [302, 151] width 481 height 198
click at [899, 30] on html "AB +99 4 +99 Factures F2025-0034423 Actions IMR ELEC 41167540 Montant initial 2…" at bounding box center [488, 232] width 977 height 464
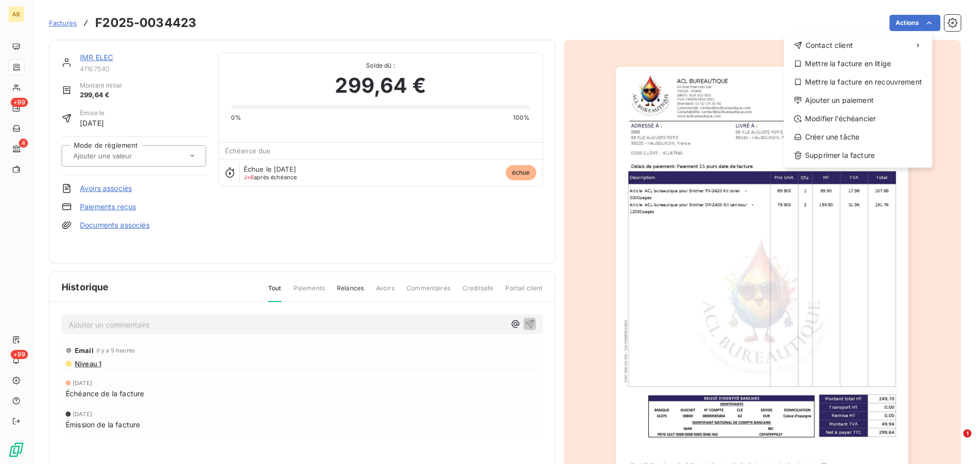
click at [603, 110] on html "AB +99 4 +99 Factures F2025-0034423 Actions Contact client Mettre la facture en…" at bounding box center [488, 232] width 977 height 464
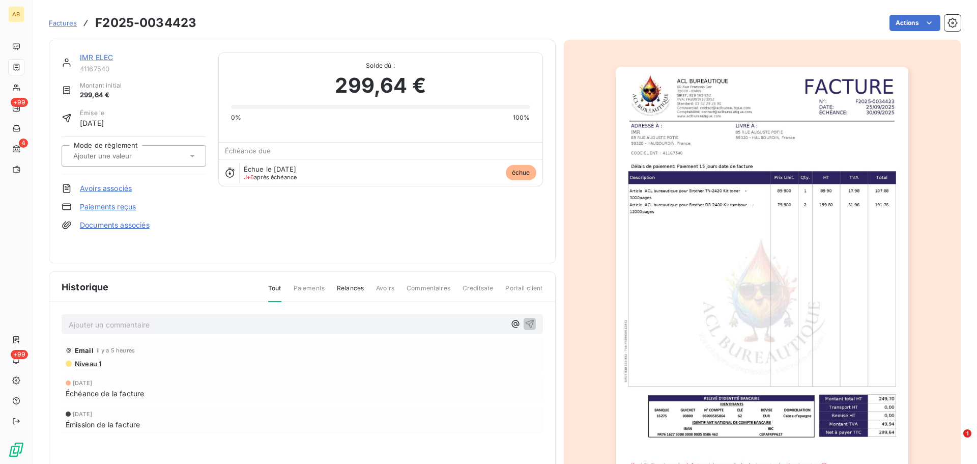
click at [526, 178] on span "échue" at bounding box center [521, 172] width 31 height 15
click at [148, 151] on input "text" at bounding box center [123, 155] width 102 height 9
click at [114, 131] on div "IMR ELEC 41167540 Montant initial 299,64 € Émise le [DATE] Mode de règlement Av…" at bounding box center [134, 151] width 145 height 198
drag, startPoint x: 105, startPoint y: 98, endPoint x: 99, endPoint y: 69, distance: 29.0
click at [105, 97] on span "299,64 €" at bounding box center [101, 95] width 42 height 10
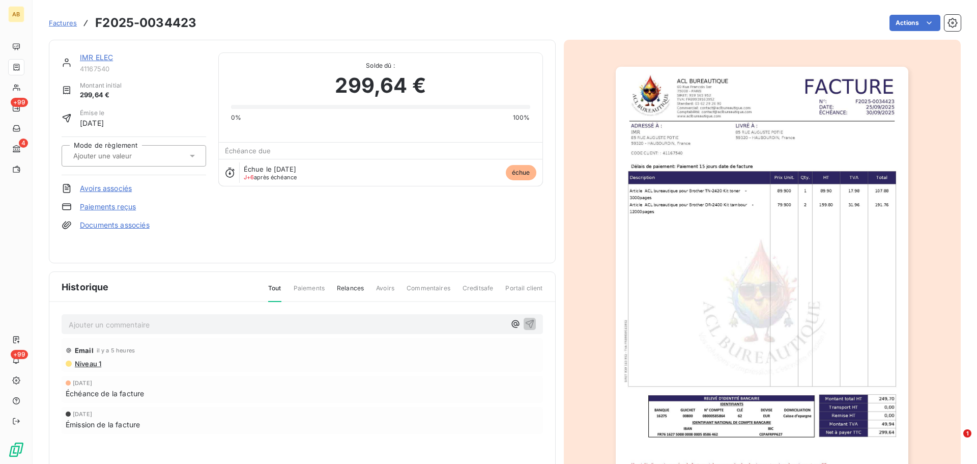
click at [98, 68] on span "41167540" at bounding box center [143, 69] width 126 height 8
click at [147, 281] on div "Historique Tout Paiements Relances Avoirs Commentaires Creditsafe Portail client" at bounding box center [302, 287] width 506 height 30
click at [305, 281] on div "Historique Tout Paiements Relances Avoirs Commentaires Creditsafe Portail client" at bounding box center [302, 287] width 506 height 30
click at [338, 289] on span "Relances" at bounding box center [350, 291] width 27 height 17
click at [351, 287] on span "Relances" at bounding box center [350, 292] width 27 height 18
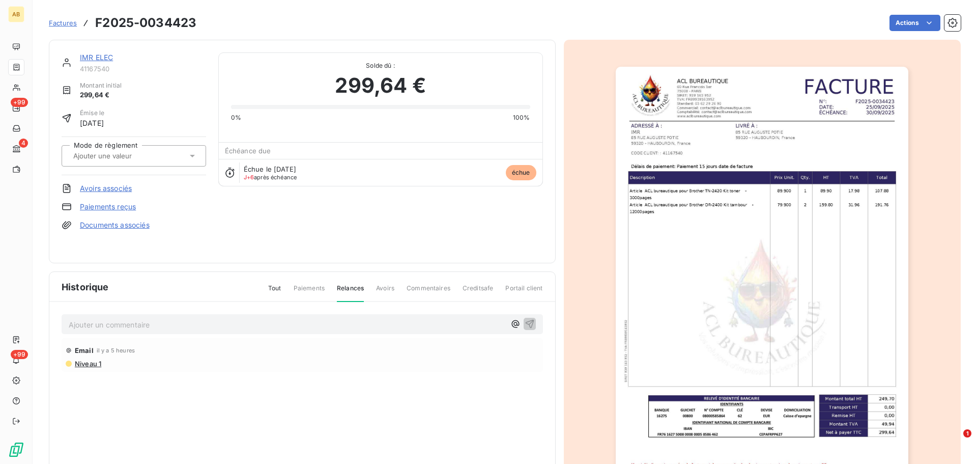
click at [346, 289] on span "Relances" at bounding box center [350, 292] width 27 height 18
click at [82, 359] on span "Niveau 1" at bounding box center [87, 363] width 27 height 8
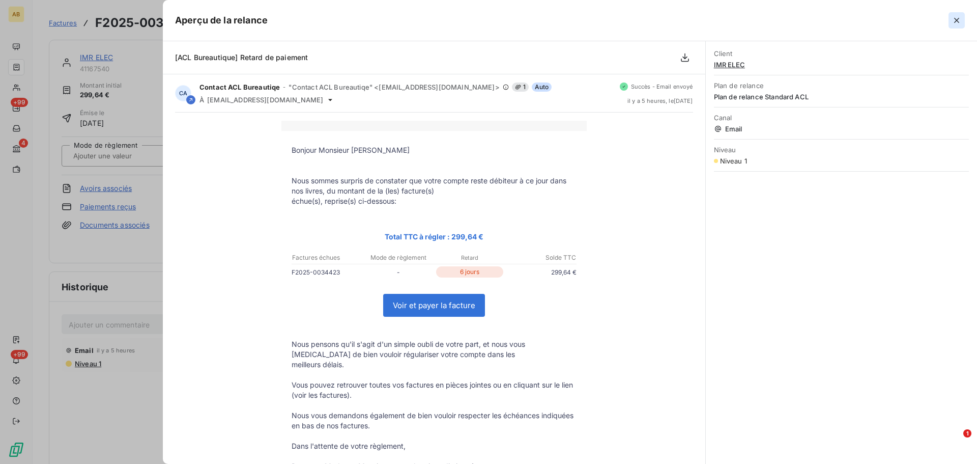
click at [958, 16] on icon "button" at bounding box center [957, 20] width 10 height 10
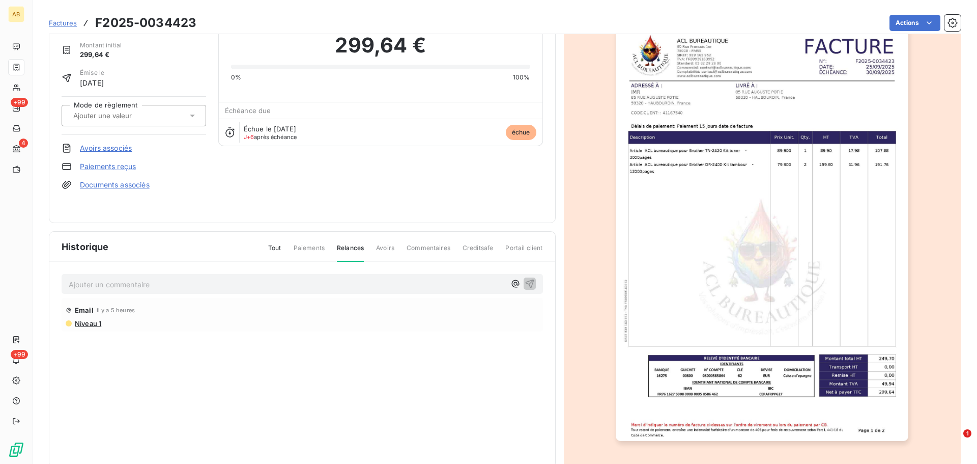
scroll to position [61, 0]
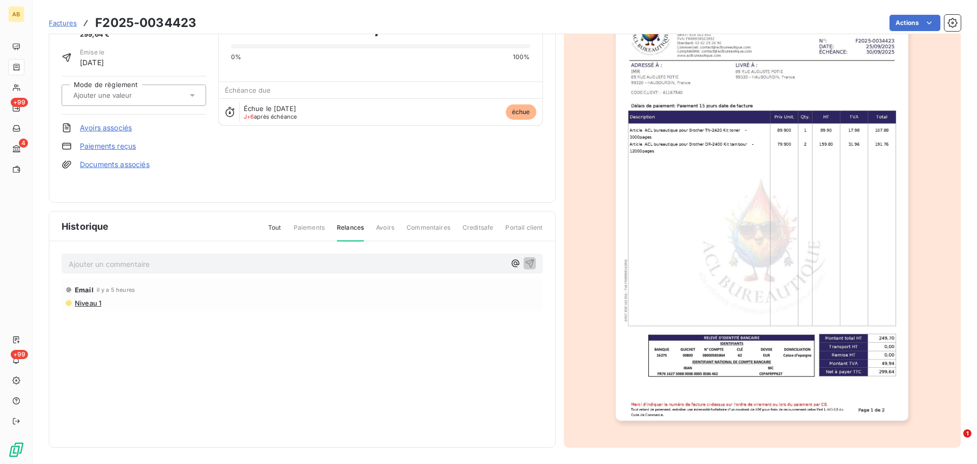
click at [131, 285] on div "Email il y a 5 heures" at bounding box center [302, 289] width 473 height 16
click at [389, 227] on span "Avoirs" at bounding box center [385, 231] width 18 height 17
drag, startPoint x: 416, startPoint y: 223, endPoint x: 436, endPoint y: 223, distance: 19.8
click at [417, 223] on span "Commentaires" at bounding box center [429, 231] width 44 height 17
click at [496, 228] on div "Tout Paiements Relances Avoirs Commentaires Creditsafe Portail client" at bounding box center [399, 231] width 287 height 17
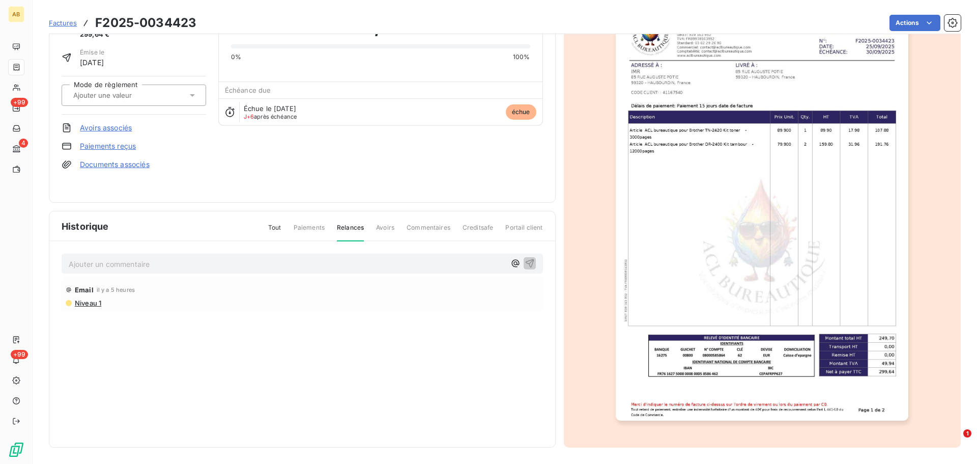
drag, startPoint x: 531, startPoint y: 224, endPoint x: 365, endPoint y: 227, distance: 165.9
click at [524, 225] on span "Portail client" at bounding box center [523, 231] width 37 height 17
click at [303, 223] on span "Paiements" at bounding box center [309, 231] width 31 height 17
click at [260, 225] on div "Tout Paiements Relances Avoirs Commentaires Creditsafe Portail client" at bounding box center [399, 231] width 287 height 17
click at [269, 226] on span "Tout" at bounding box center [274, 231] width 13 height 17
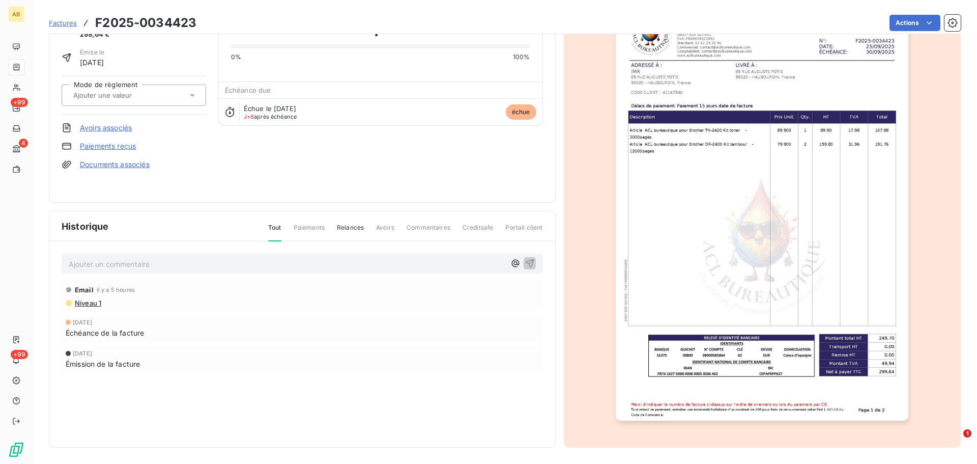
click at [130, 300] on div "Niveau 1" at bounding box center [302, 303] width 473 height 8
click at [94, 301] on span "Niveau 1" at bounding box center [87, 303] width 27 height 8
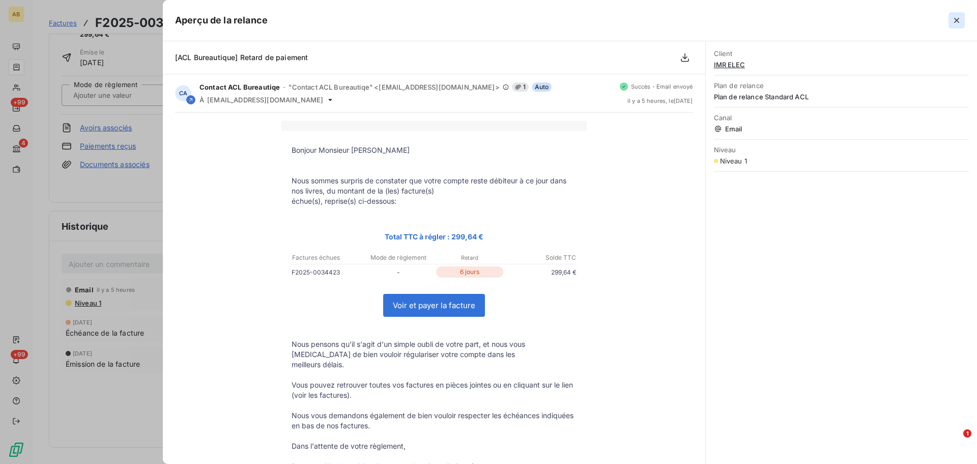
click at [955, 20] on icon "button" at bounding box center [957, 20] width 10 height 10
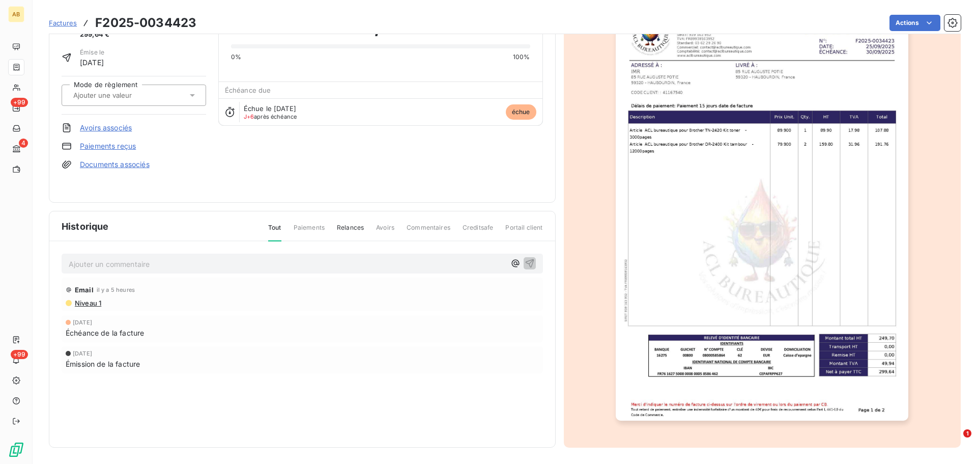
scroll to position [0, 0]
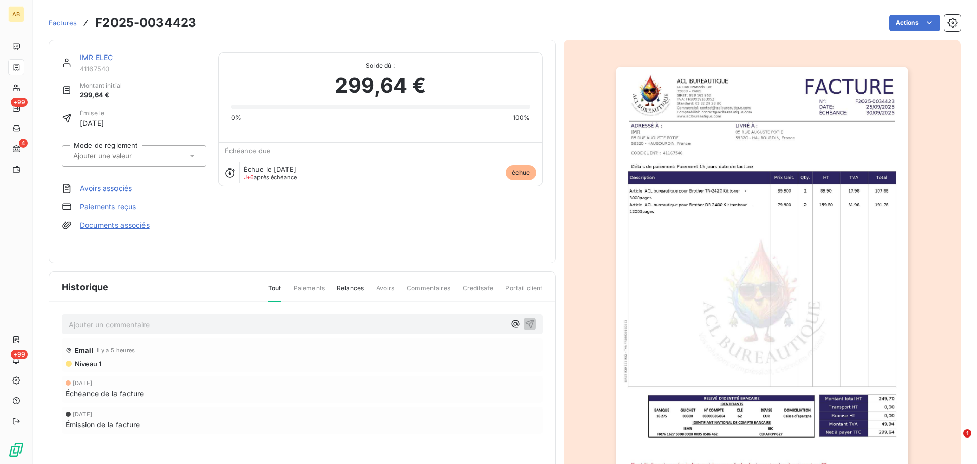
click at [296, 170] on span "Échue le [DATE]" at bounding box center [270, 169] width 52 height 8
click at [265, 183] on div "Échue le [DATE] J+6 après échéance échue" at bounding box center [381, 172] width 324 height 27
click at [244, 175] on span "J+6" at bounding box center [249, 177] width 10 height 7
drag, startPoint x: 244, startPoint y: 175, endPoint x: 305, endPoint y: 172, distance: 61.1
click at [305, 172] on div "Échue le [DATE] J+6 après échéance" at bounding box center [277, 172] width 66 height 15
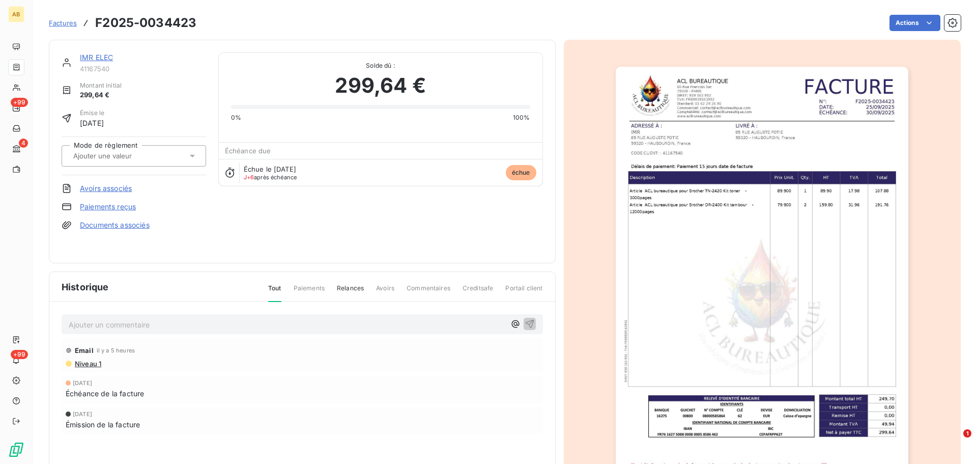
click at [97, 97] on span "299,64 €" at bounding box center [101, 95] width 42 height 10
click at [107, 64] on div "IMR ELEC 41167540" at bounding box center [143, 62] width 126 height 20
click at [108, 59] on link "IMR ELEC" at bounding box center [96, 57] width 33 height 9
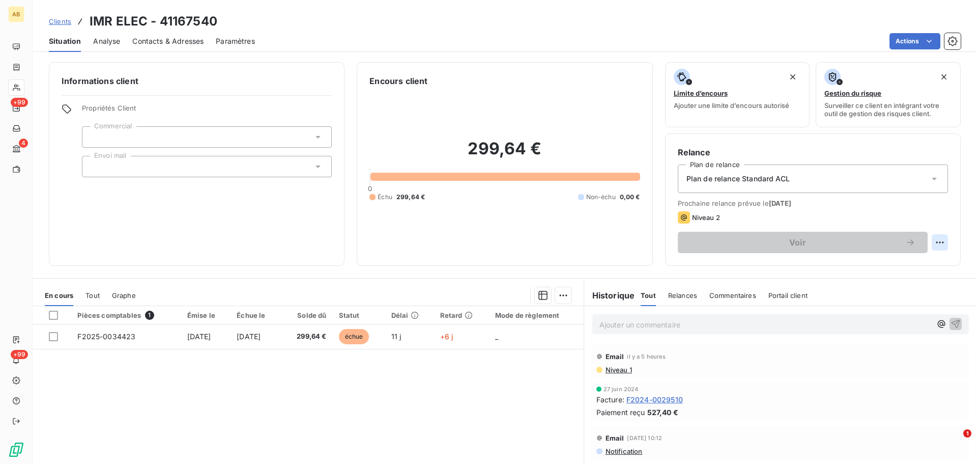
click at [935, 240] on html "AB +99 4 +99 Clients IMR ELEC - 41167540 Situation Analyse Contacts & Adresses …" at bounding box center [488, 232] width 977 height 464
click at [908, 263] on div "Replanifier cette action" at bounding box center [890, 264] width 91 height 16
select select "9"
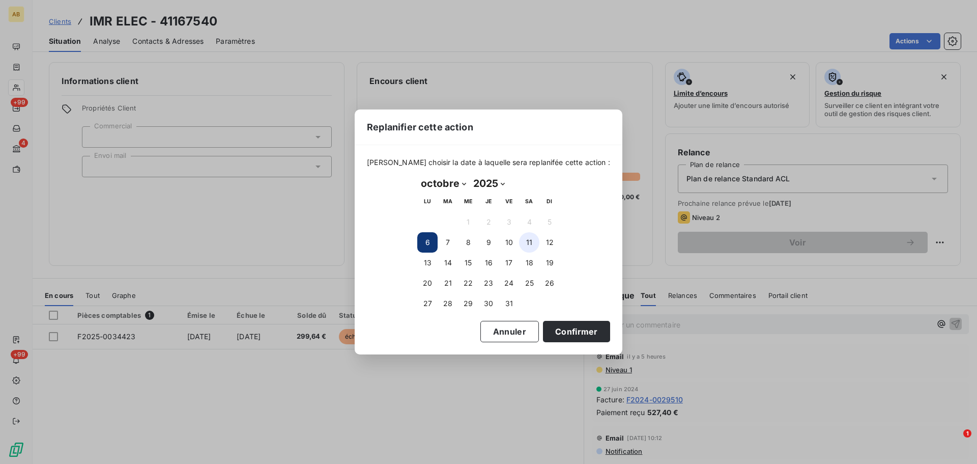
click at [529, 240] on button "11" at bounding box center [529, 242] width 20 height 20
click at [515, 239] on button "10" at bounding box center [509, 242] width 20 height 20
click at [545, 333] on button "Confirmer" at bounding box center [576, 331] width 67 height 21
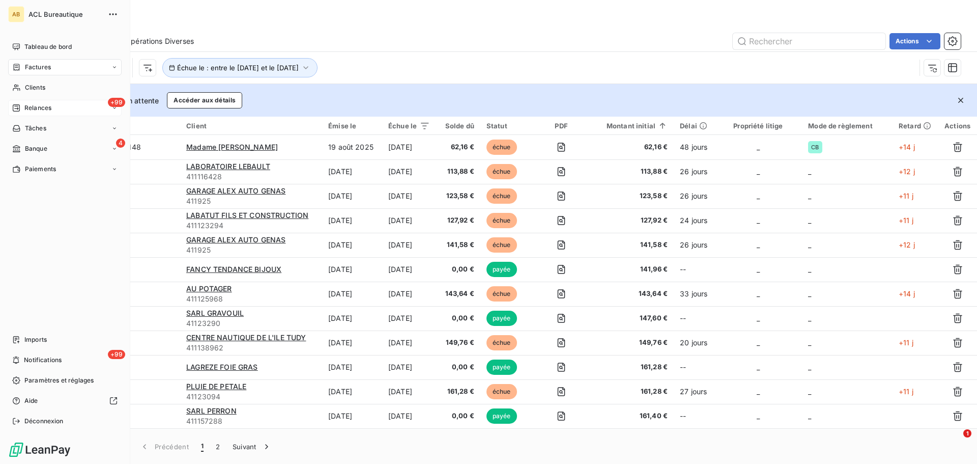
click at [50, 110] on span "Relances" at bounding box center [37, 107] width 27 height 9
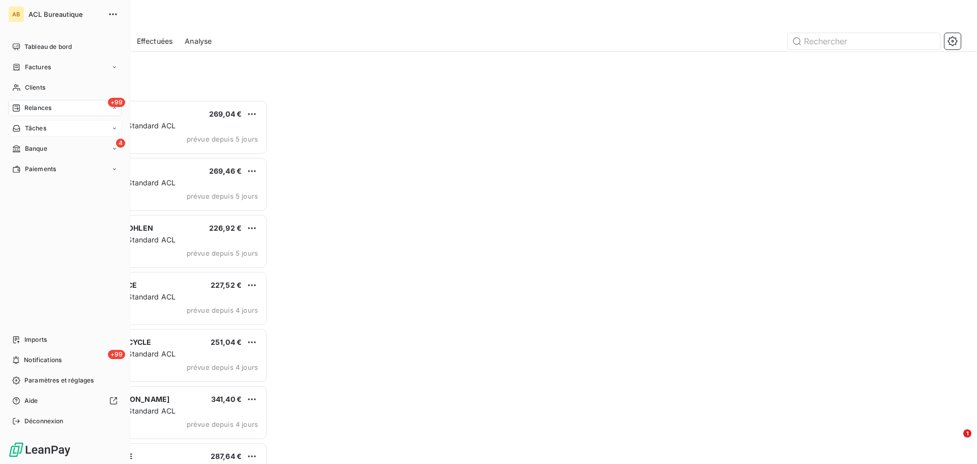
scroll to position [356, 211]
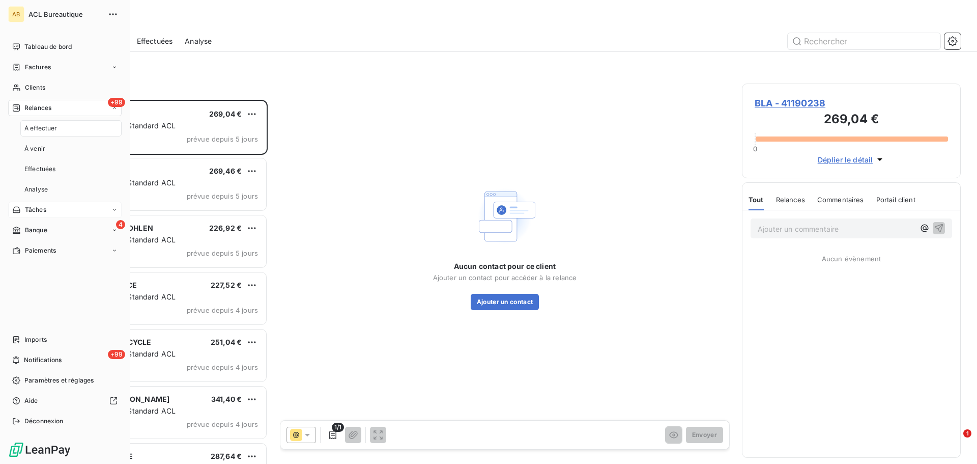
click at [65, 127] on div "À effectuer" at bounding box center [70, 128] width 101 height 16
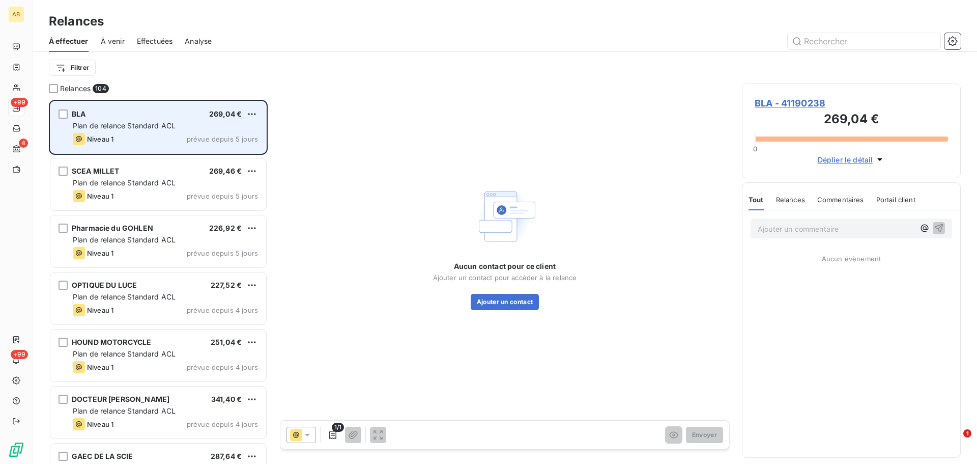
click at [149, 129] on span "Plan de relance Standard ACL" at bounding box center [124, 125] width 103 height 9
click at [128, 114] on div "BLA 269,04 €" at bounding box center [165, 113] width 185 height 9
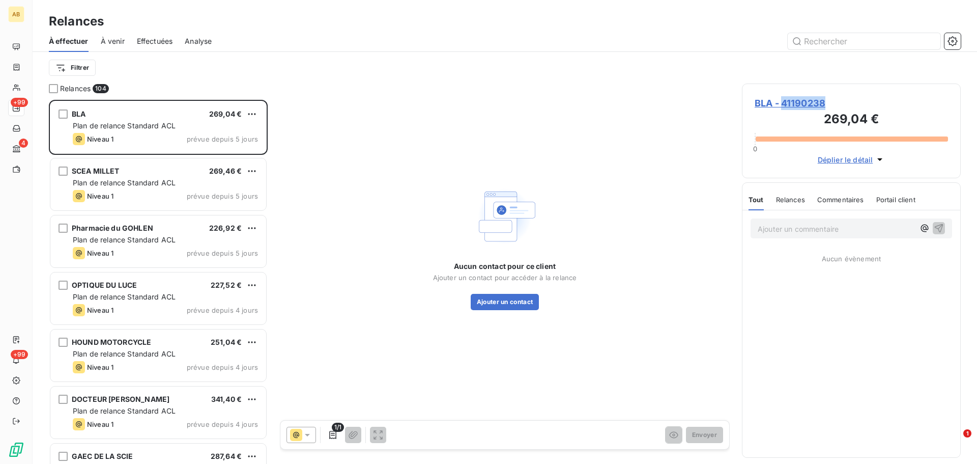
drag, startPoint x: 838, startPoint y: 101, endPoint x: 784, endPoint y: 100, distance: 54.5
click at [784, 100] on span "BLA - 41190238" at bounding box center [851, 103] width 193 height 14
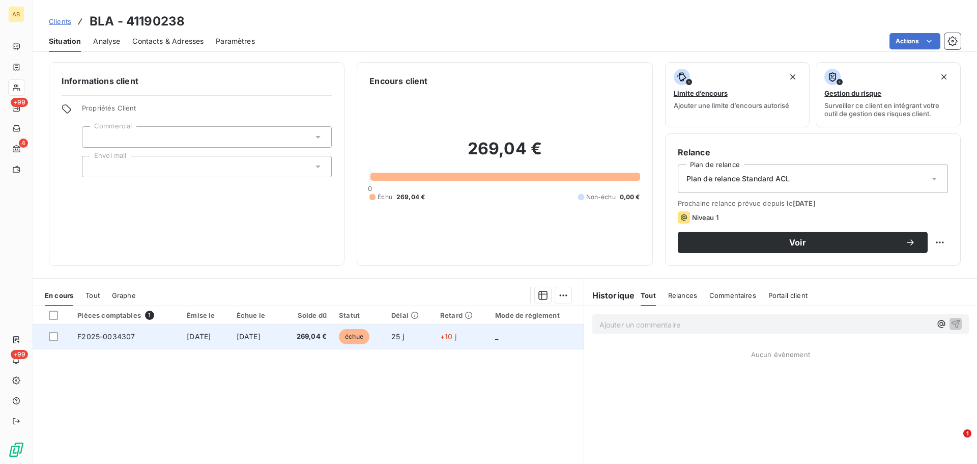
click at [281, 338] on td "[DATE]" at bounding box center [256, 336] width 50 height 24
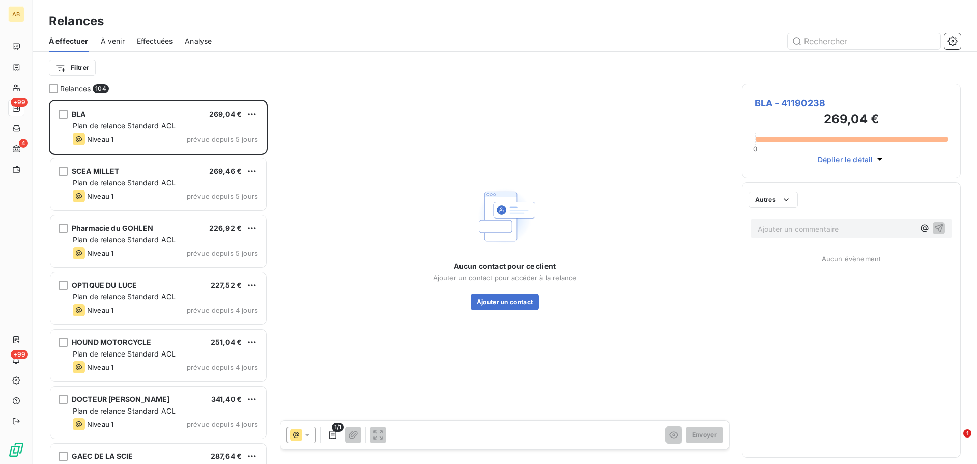
scroll to position [356, 211]
click at [505, 299] on button "Ajouter un contact" at bounding box center [505, 302] width 69 height 16
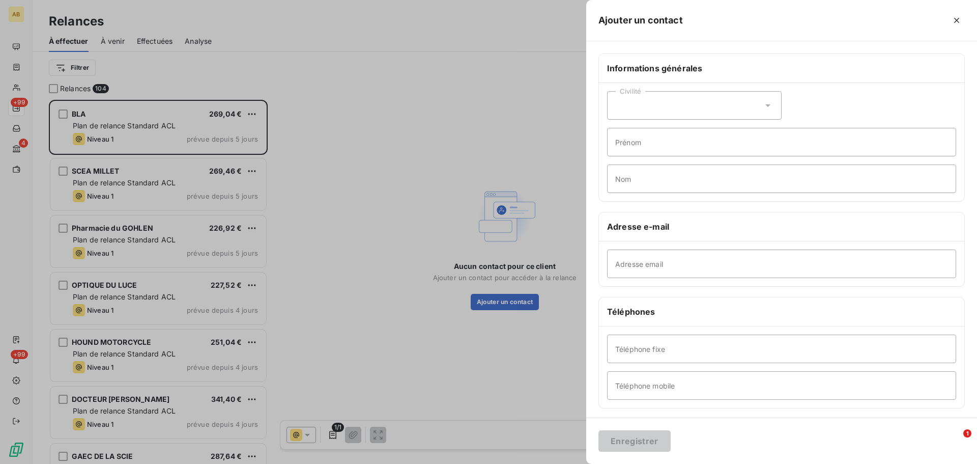
click at [673, 108] on div "Civilité" at bounding box center [694, 105] width 175 height 28
click at [656, 261] on input "Adresse email" at bounding box center [781, 263] width 349 height 28
paste input "[EMAIL_ADDRESS][DOMAIN_NAME]"
type input "[EMAIL_ADDRESS][DOMAIN_NAME]"
click at [651, 145] on input "Prénom" at bounding box center [781, 142] width 349 height 28
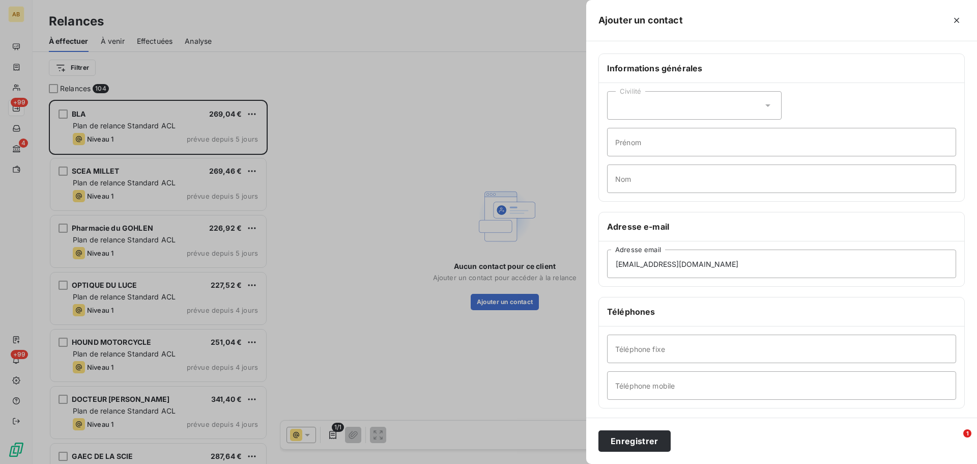
click at [752, 102] on div "Civilité" at bounding box center [694, 105] width 175 height 28
click at [661, 146] on li "Monsieur" at bounding box center [694, 149] width 175 height 18
click at [645, 179] on input "Nom" at bounding box center [781, 178] width 349 height 28
paste input "LACOSTE"
type input "LACOSTE"
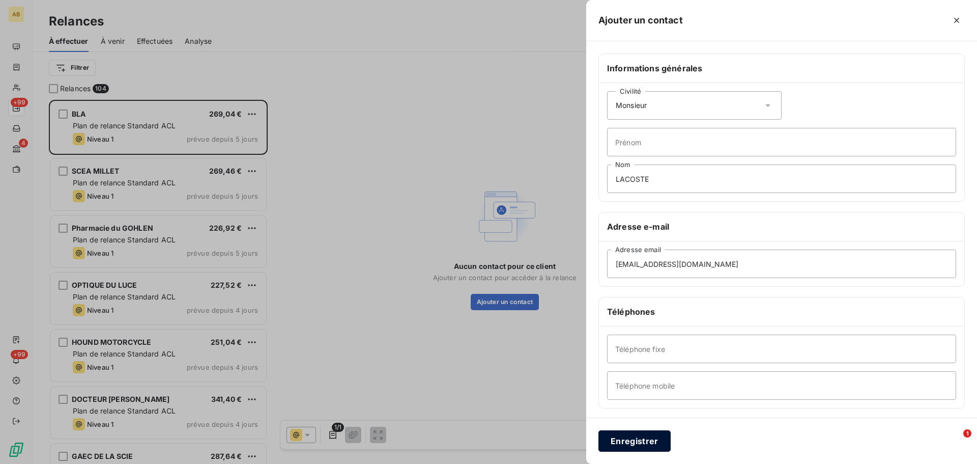
click at [647, 438] on button "Enregistrer" at bounding box center [634, 440] width 72 height 21
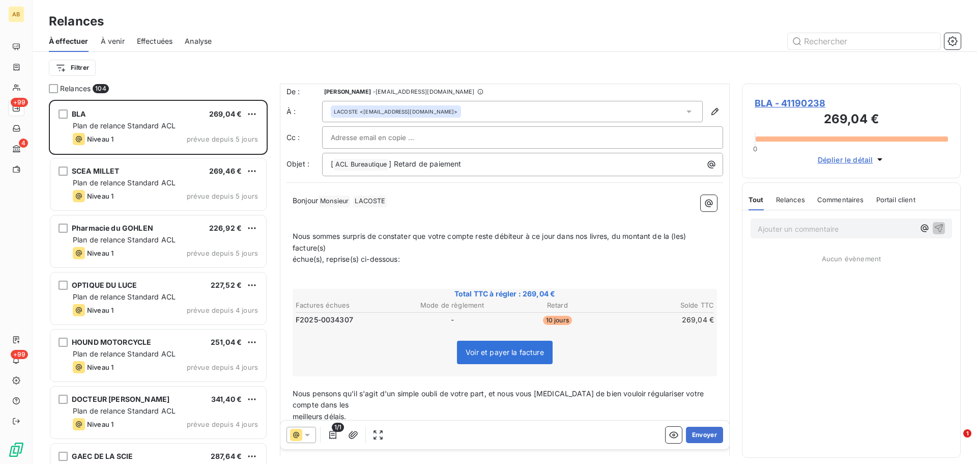
scroll to position [0, 0]
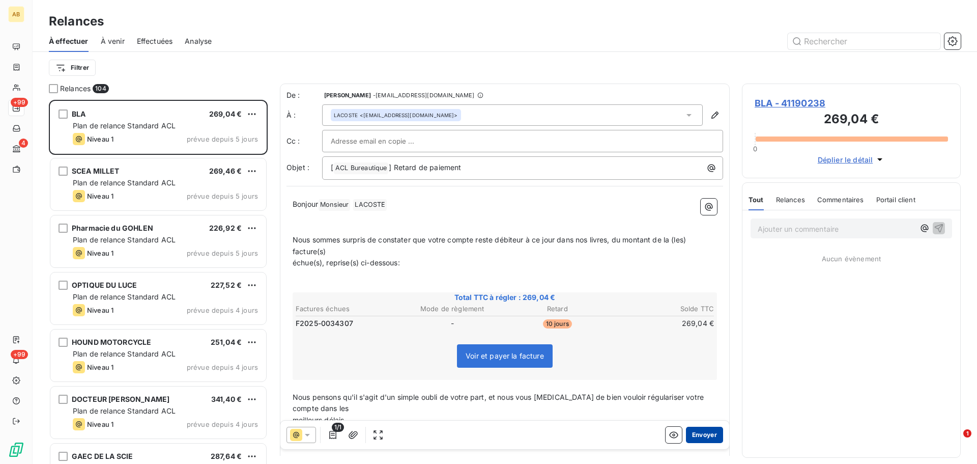
click at [700, 432] on button "Envoyer" at bounding box center [704, 434] width 37 height 16
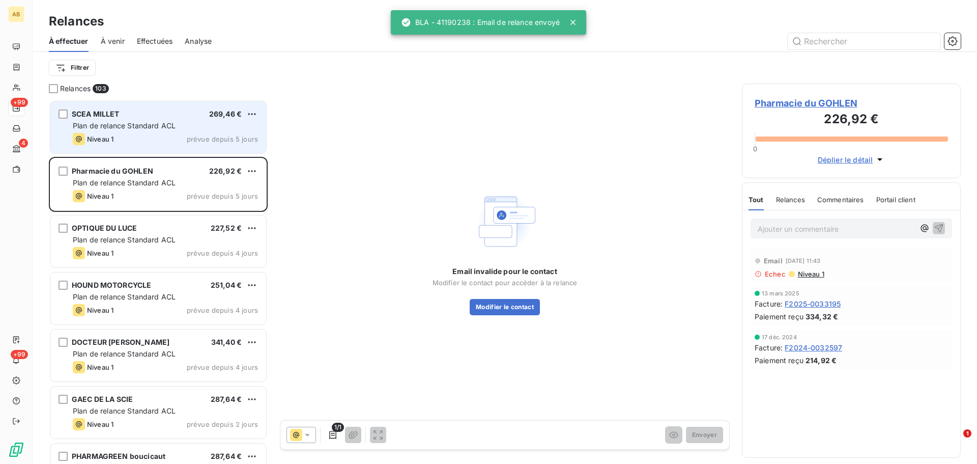
click at [140, 129] on span "Plan de relance Standard ACL" at bounding box center [124, 125] width 103 height 9
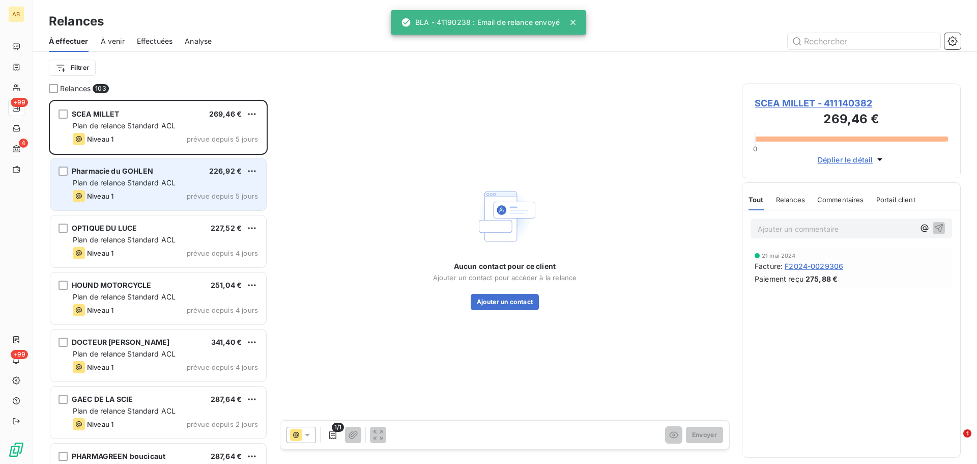
click at [180, 186] on div "Plan de relance Standard ACL" at bounding box center [165, 183] width 185 height 10
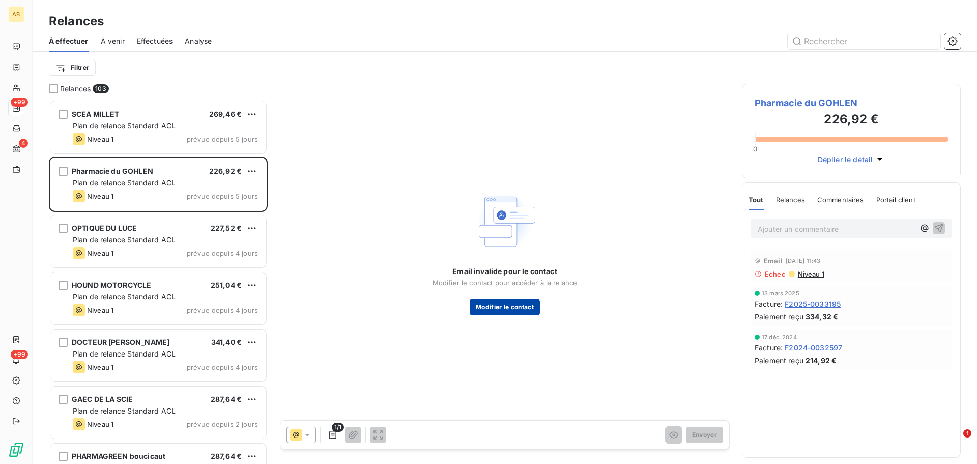
click at [518, 312] on button "Modifier le contact" at bounding box center [505, 307] width 70 height 16
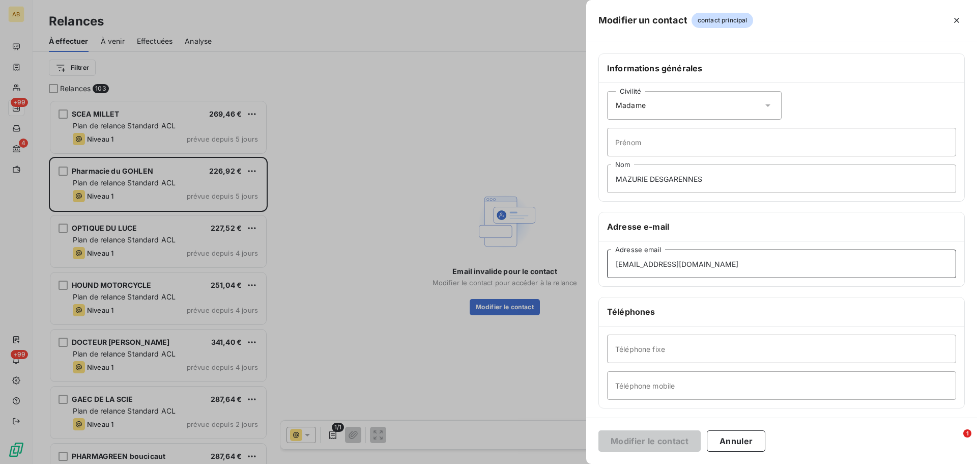
drag, startPoint x: 744, startPoint y: 271, endPoint x: 561, endPoint y: 268, distance: 182.7
click at [561, 463] on div "Modifier un contact contact principal Informations générales Civilité Madame Pr…" at bounding box center [488, 464] width 977 height 0
paste input "pharmaci"
type input "[EMAIL_ADDRESS][DOMAIN_NAME]"
click at [687, 437] on button "Modifier le contact" at bounding box center [649, 440] width 102 height 21
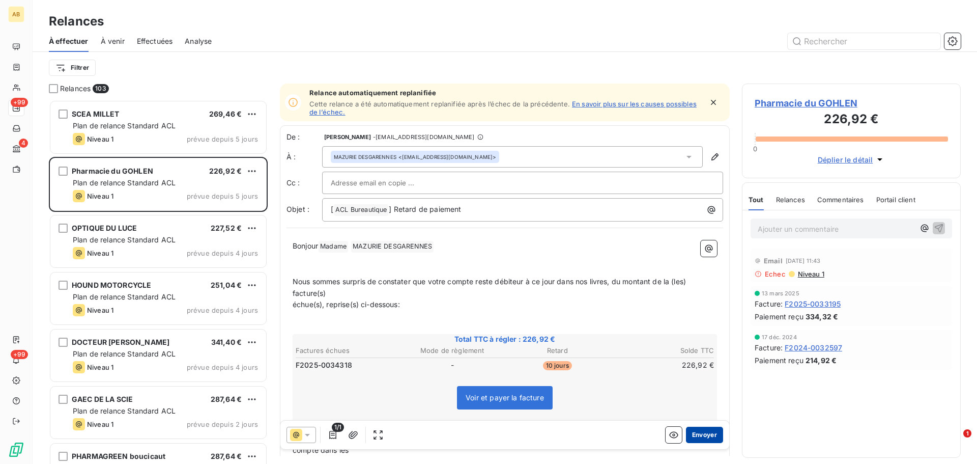
click at [703, 431] on button "Envoyer" at bounding box center [704, 434] width 37 height 16
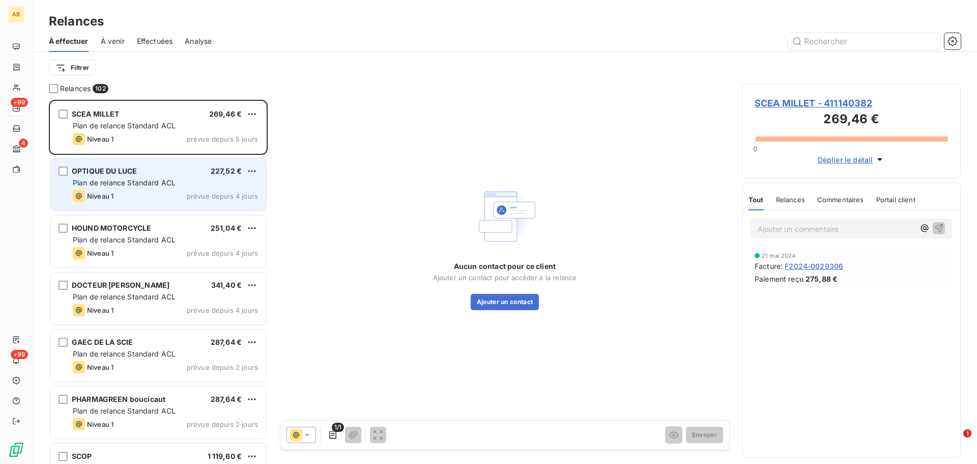
click at [166, 180] on span "Plan de relance Standard ACL" at bounding box center [124, 182] width 103 height 9
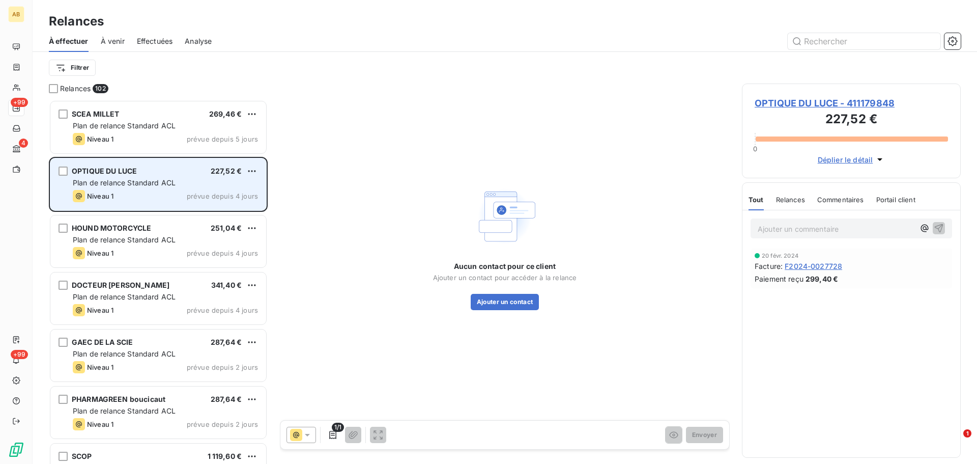
click at [198, 188] on div "OPTIQUE DU LUCE 227,52 € Plan de relance Standard ACL Niveau 1 prévue depuis 4 …" at bounding box center [158, 184] width 216 height 52
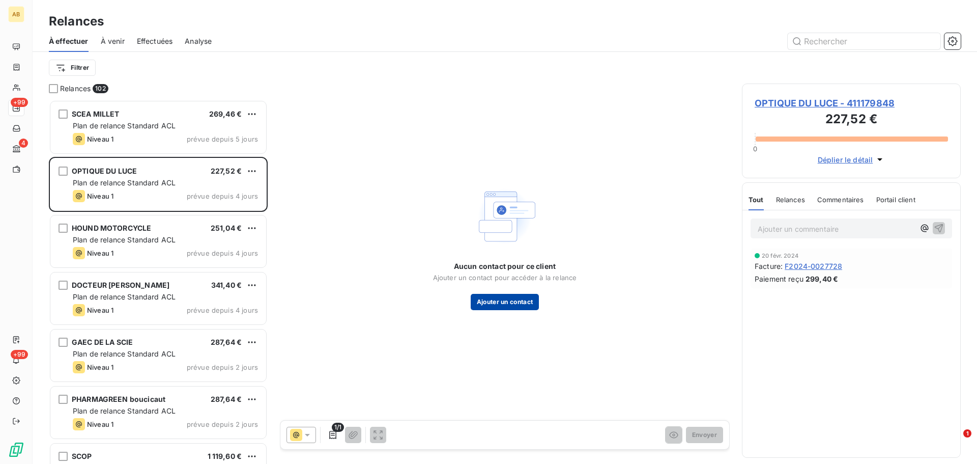
click at [512, 298] on button "Ajouter un contact" at bounding box center [505, 302] width 69 height 16
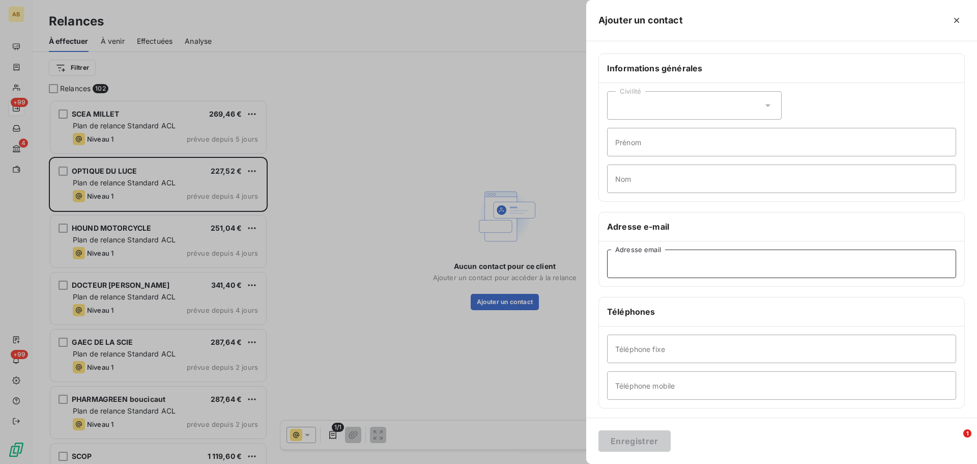
click at [701, 266] on input "Adresse email" at bounding box center [781, 263] width 349 height 28
paste input "[EMAIL_ADDRESS][DOMAIN_NAME]"
type input "[EMAIL_ADDRESS][DOMAIN_NAME]"
click at [644, 440] on button "Enregistrer" at bounding box center [634, 440] width 72 height 21
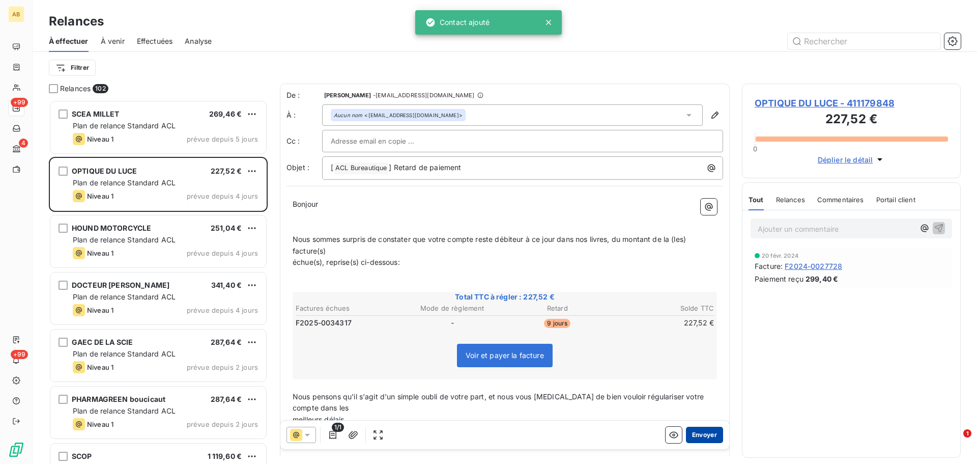
click at [697, 432] on button "Envoyer" at bounding box center [704, 434] width 37 height 16
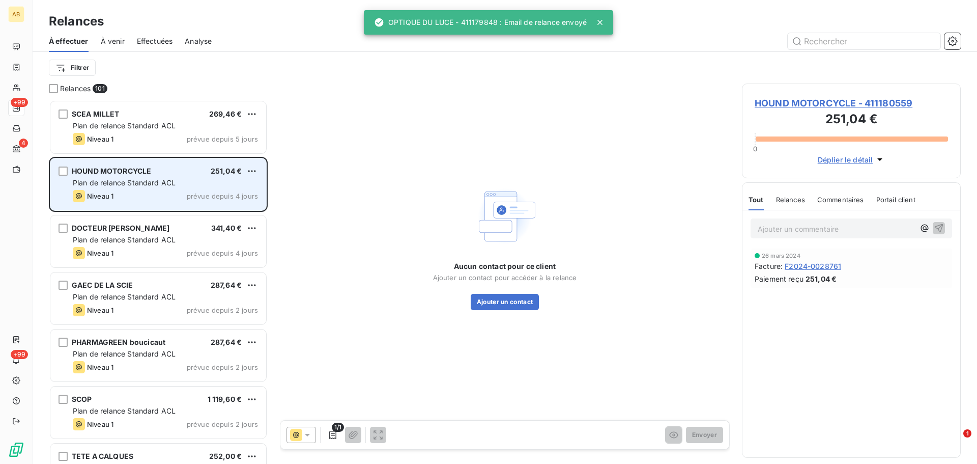
click at [135, 184] on span "Plan de relance Standard ACL" at bounding box center [124, 182] width 103 height 9
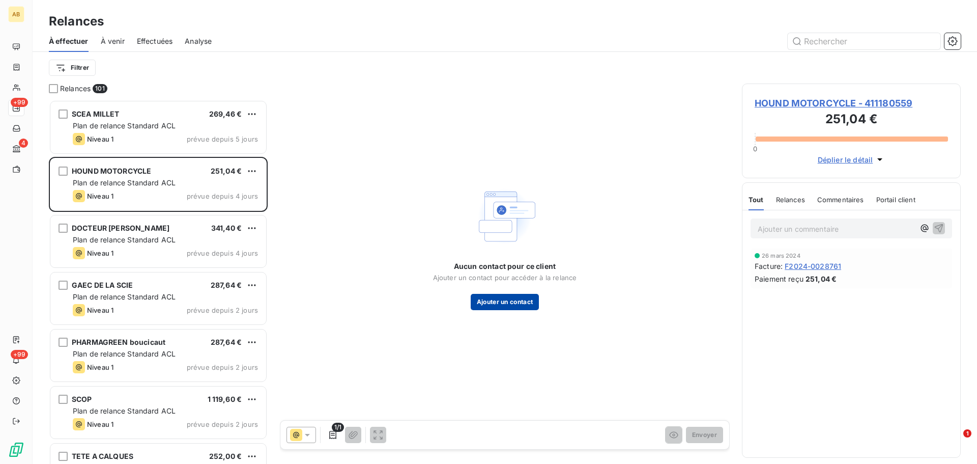
click at [521, 303] on button "Ajouter un contact" at bounding box center [505, 302] width 69 height 16
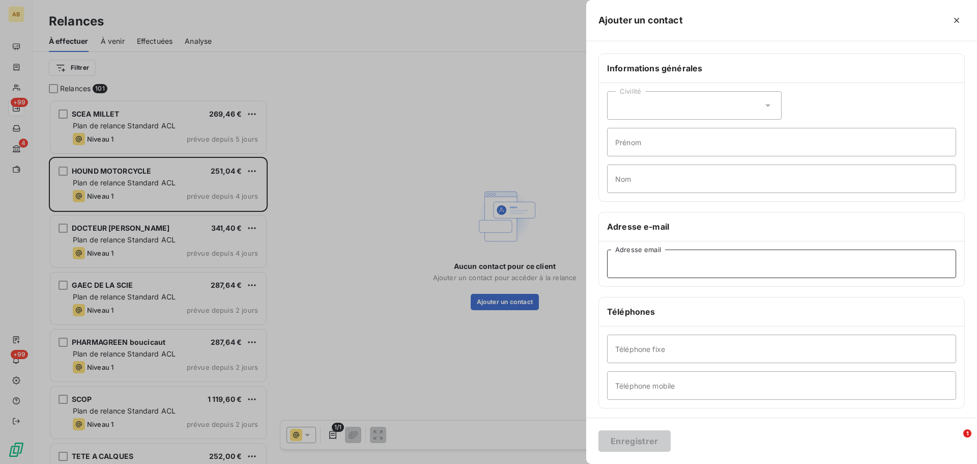
click at [662, 256] on input "Adresse email" at bounding box center [781, 263] width 349 height 28
paste input "[EMAIL_ADDRESS][DOMAIN_NAME]"
type input "[EMAIL_ADDRESS][DOMAIN_NAME]"
click at [654, 444] on button "Enregistrer" at bounding box center [634, 440] width 72 height 21
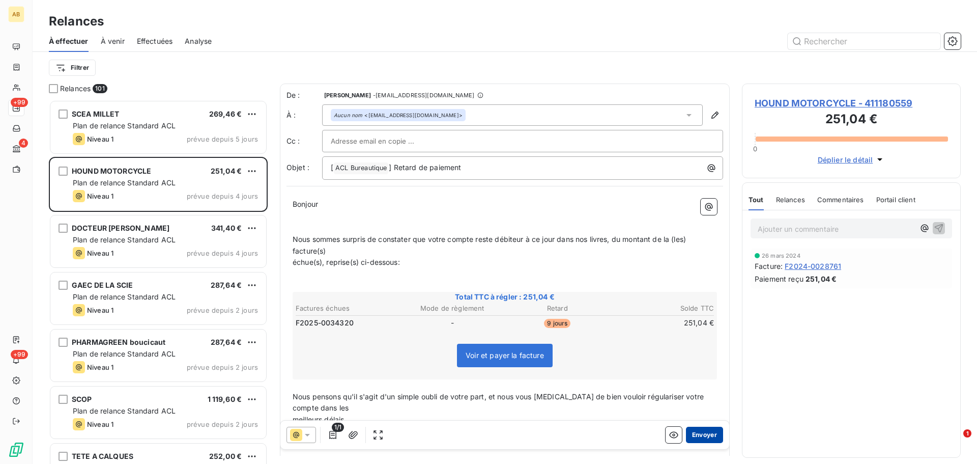
click at [693, 431] on button "Envoyer" at bounding box center [704, 434] width 37 height 16
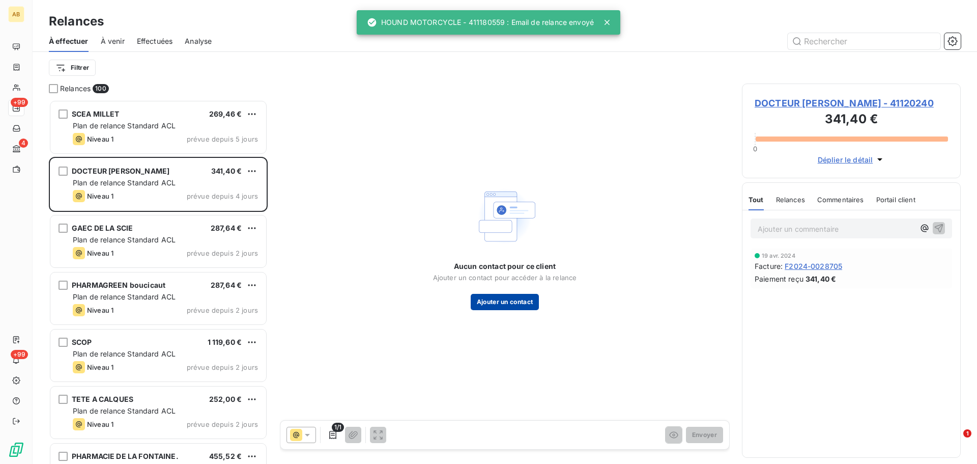
click at [504, 302] on button "Ajouter un contact" at bounding box center [505, 302] width 69 height 16
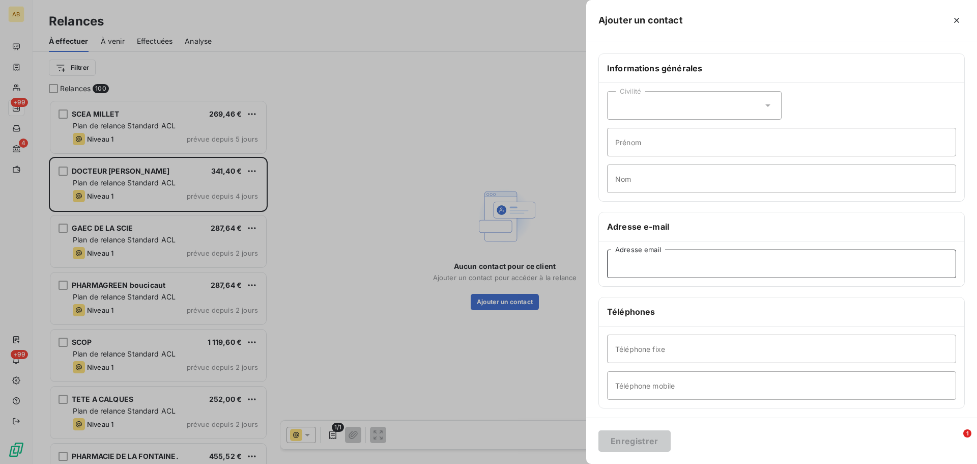
click at [661, 262] on input "Adresse email" at bounding box center [781, 263] width 349 height 28
paste input "[EMAIL_ADDRESS][DOMAIN_NAME]"
type input "[EMAIL_ADDRESS][DOMAIN_NAME]"
click at [640, 439] on button "Enregistrer" at bounding box center [634, 440] width 72 height 21
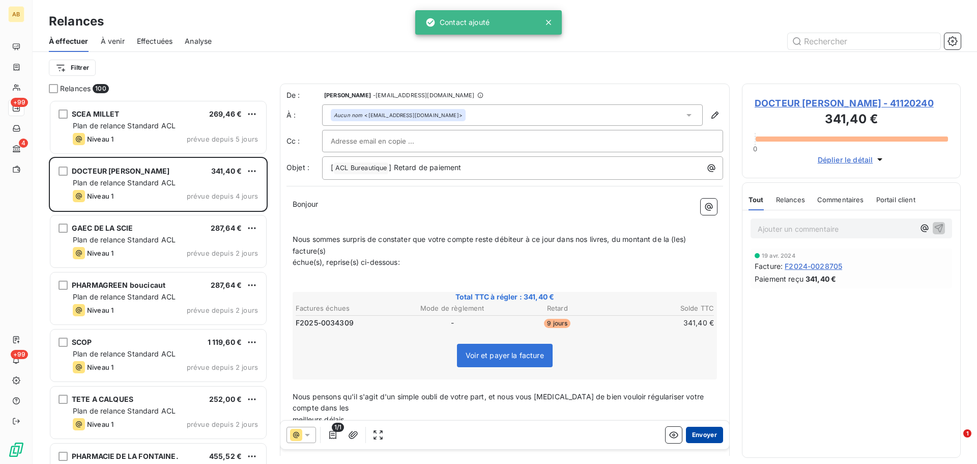
click at [708, 436] on button "Envoyer" at bounding box center [704, 434] width 37 height 16
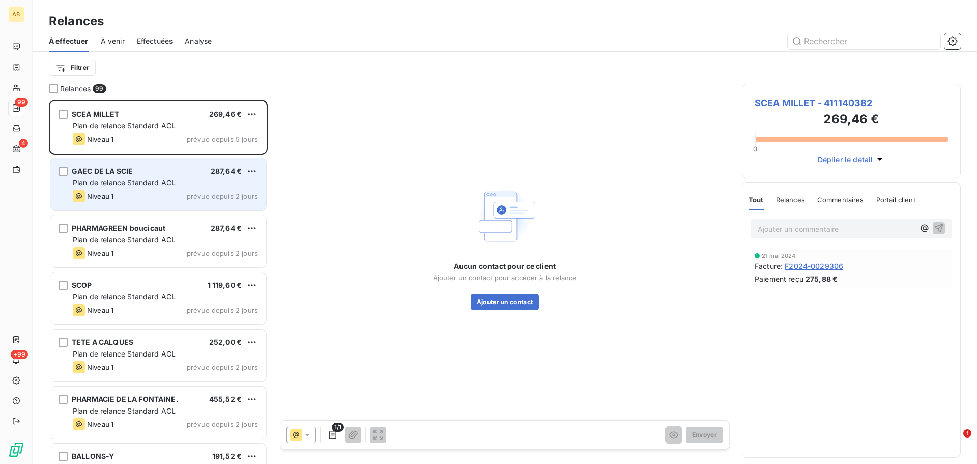
click at [158, 187] on div "Plan de relance Standard ACL" at bounding box center [165, 183] width 185 height 10
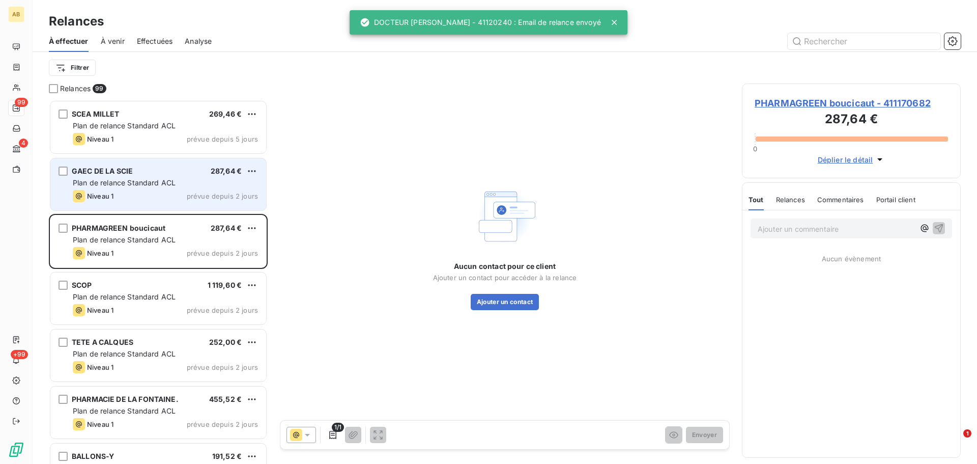
click at [158, 184] on span "Plan de relance Standard ACL" at bounding box center [124, 182] width 103 height 9
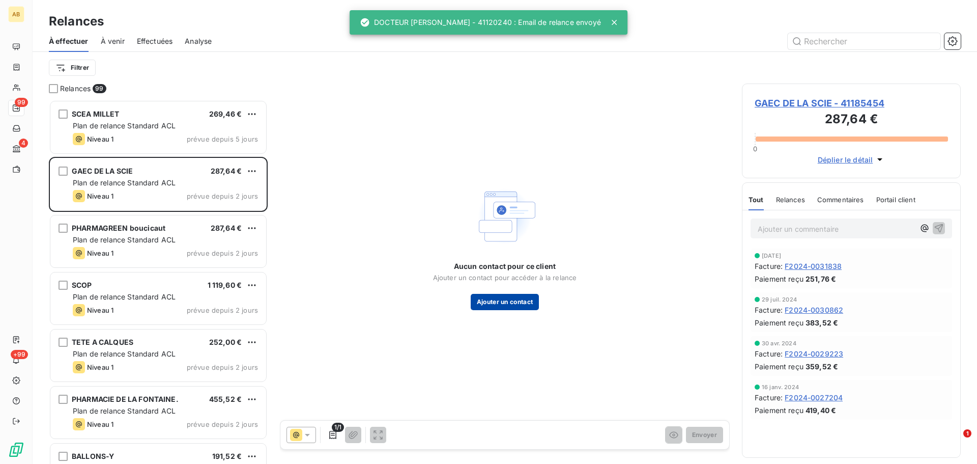
click at [538, 301] on button "Ajouter un contact" at bounding box center [505, 302] width 69 height 16
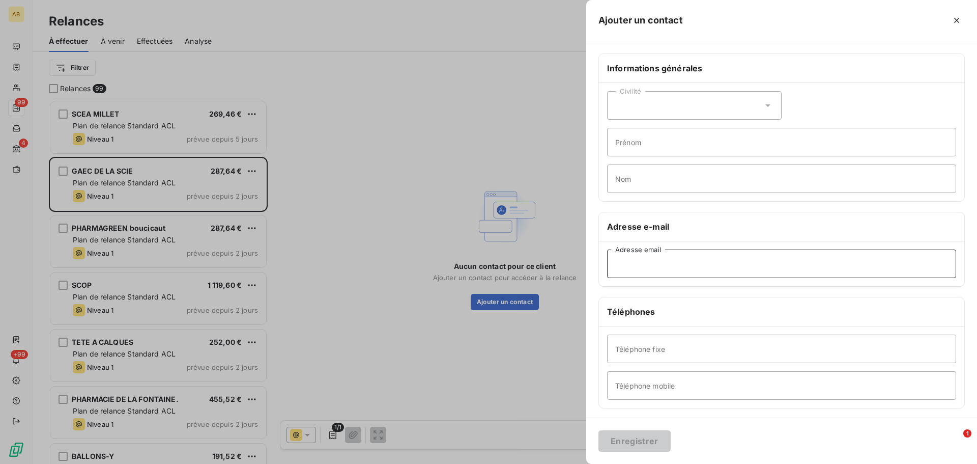
click at [651, 265] on input "Adresse email" at bounding box center [781, 263] width 349 height 28
paste input "[PERSON_NAME][EMAIL_ADDRESS][DOMAIN_NAME]"
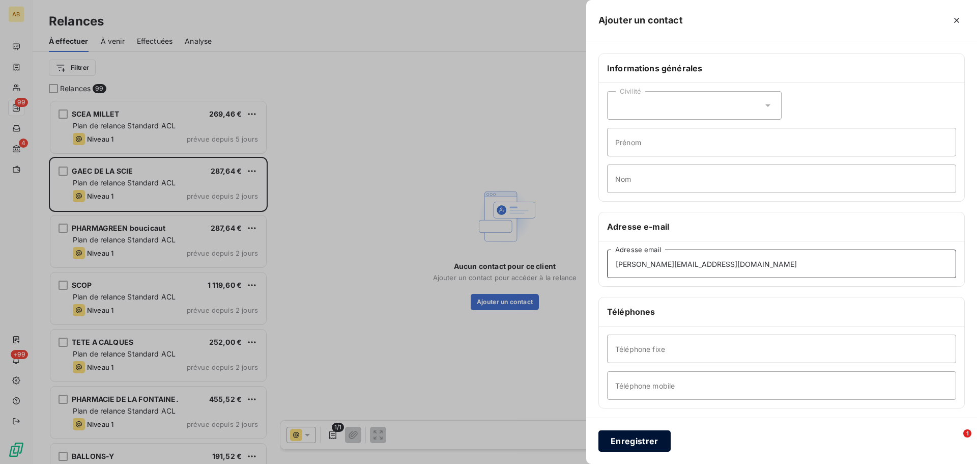
type input "[PERSON_NAME][EMAIL_ADDRESS][DOMAIN_NAME]"
click at [631, 440] on button "Enregistrer" at bounding box center [634, 440] width 72 height 21
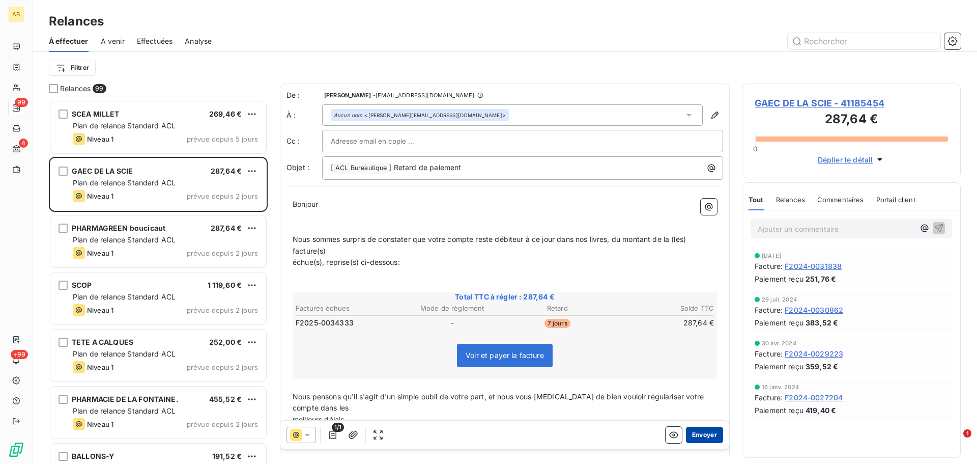
click at [702, 429] on button "Envoyer" at bounding box center [704, 434] width 37 height 16
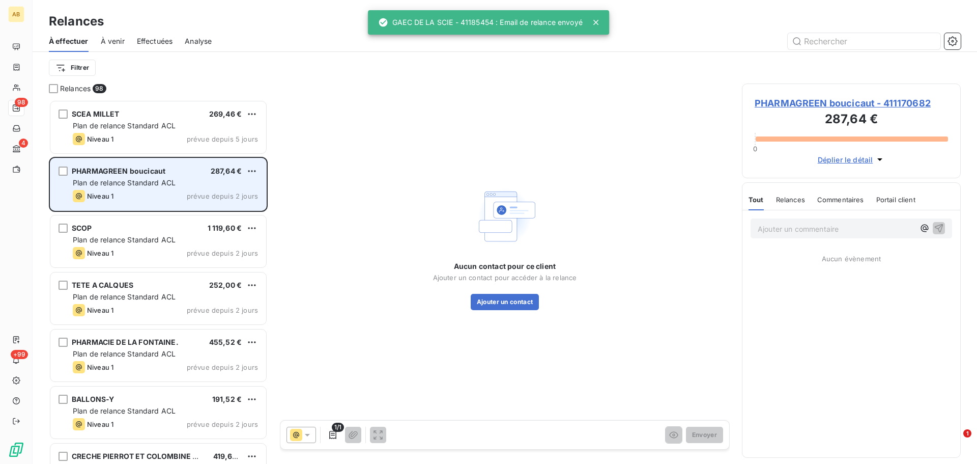
click at [181, 191] on div "Niveau 1 prévue depuis 2 jours" at bounding box center [165, 196] width 185 height 12
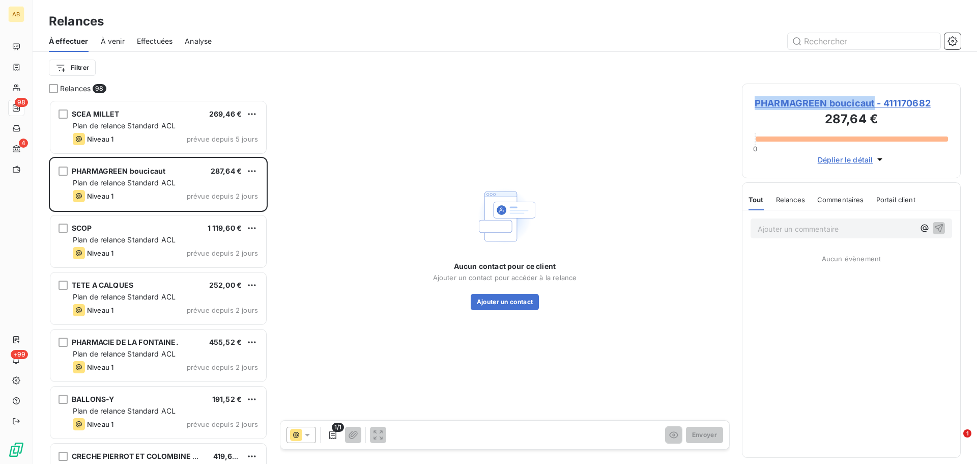
drag, startPoint x: 876, startPoint y: 103, endPoint x: 756, endPoint y: 102, distance: 119.6
click at [756, 102] on span "PHARMAGREEN boucicaut - 411170682" at bounding box center [851, 103] width 193 height 14
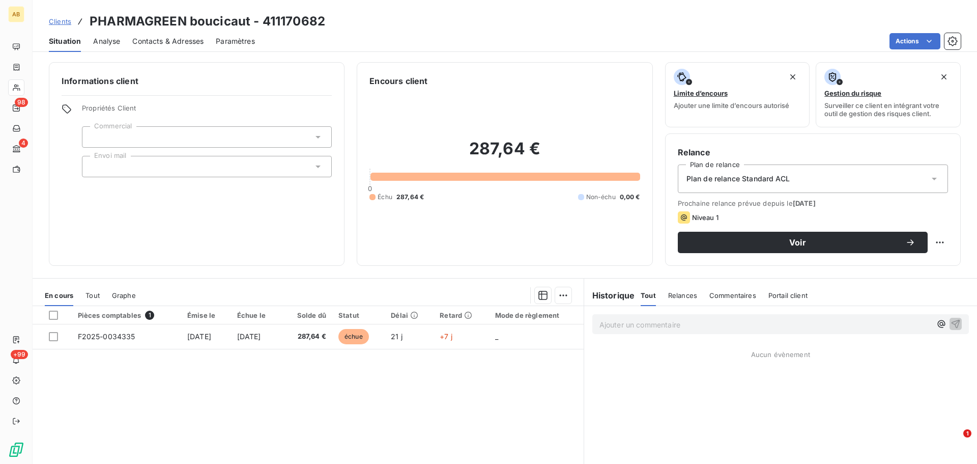
click at [239, 22] on h3 "PHARMAGREEN boucicaut - 411170682" at bounding box center [208, 21] width 236 height 18
copy h3 "boucicaut"
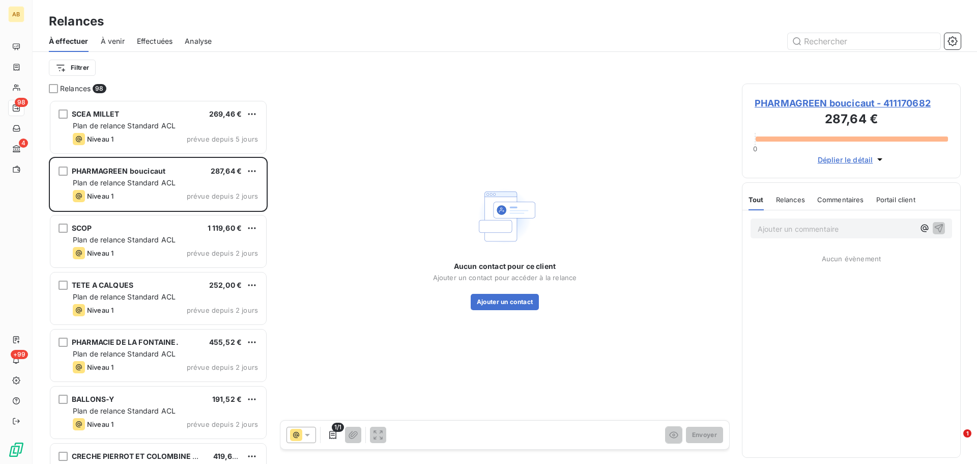
scroll to position [356, 211]
click at [503, 304] on button "Ajouter un contact" at bounding box center [505, 302] width 69 height 16
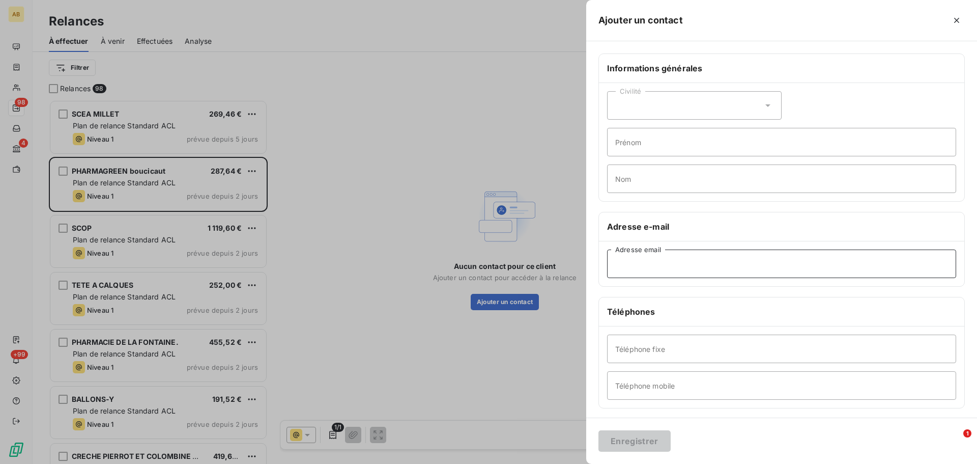
click at [671, 270] on input "Adresse email" at bounding box center [781, 263] width 349 height 28
paste input "[EMAIL_ADDRESS][DOMAIN_NAME]"
drag, startPoint x: 630, startPoint y: 264, endPoint x: 678, endPoint y: 267, distance: 47.9
click at [631, 264] on input "[EMAIL_ADDRESS][DOMAIN_NAME]" at bounding box center [781, 263] width 349 height 28
type input "[EMAIL_ADDRESS][DOMAIN_NAME]"
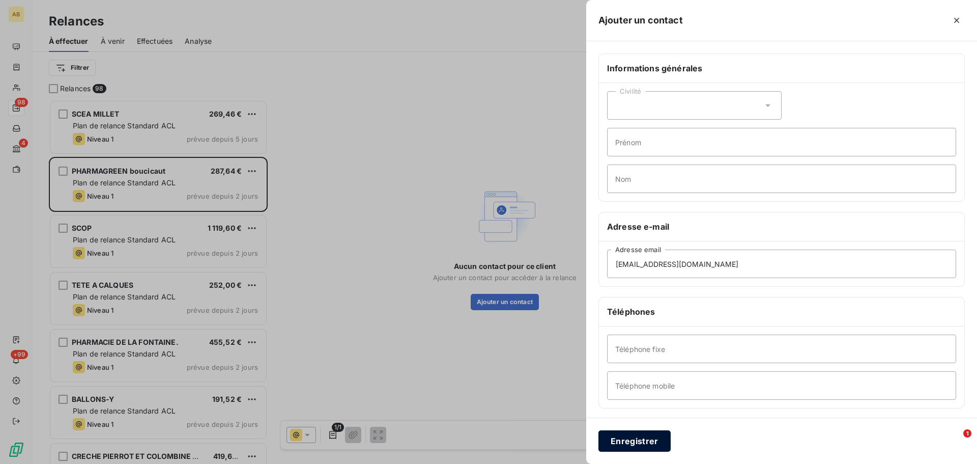
click at [650, 446] on button "Enregistrer" at bounding box center [634, 440] width 72 height 21
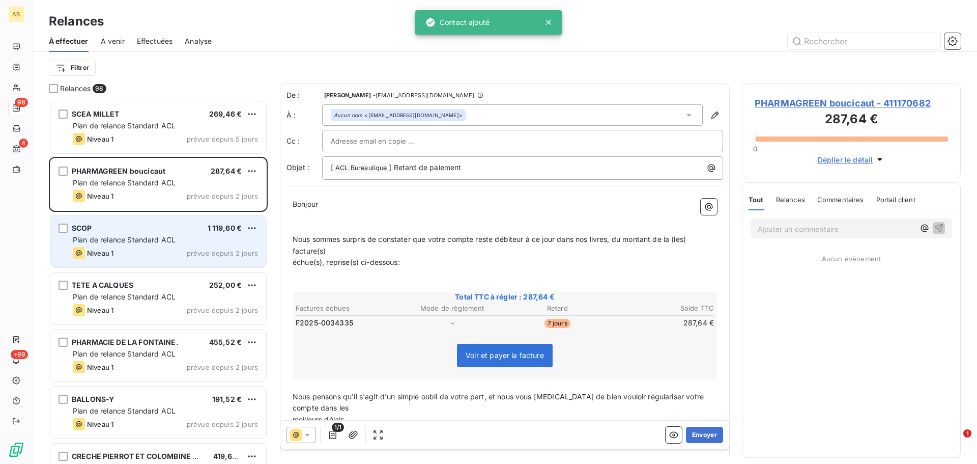
click at [177, 231] on div "SCOP 1 119,60 €" at bounding box center [165, 227] width 185 height 9
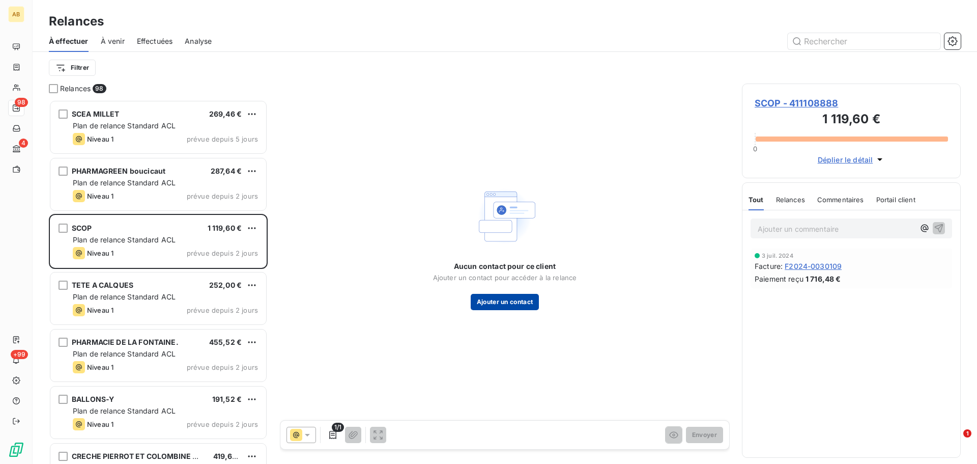
click at [504, 307] on button "Ajouter un contact" at bounding box center [505, 302] width 69 height 16
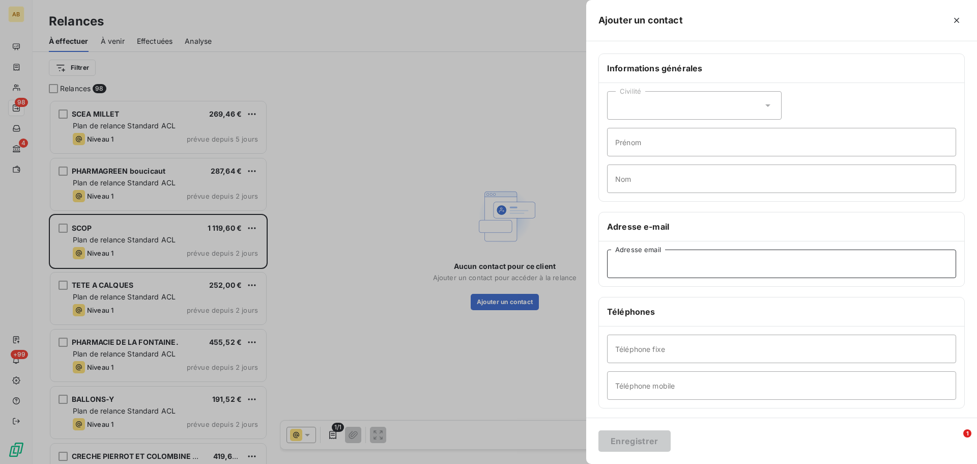
click at [672, 268] on input "Adresse email" at bounding box center [781, 263] width 349 height 28
paste input "[EMAIL_ADDRESS][DOMAIN_NAME]"
type input "[EMAIL_ADDRESS][DOMAIN_NAME]"
click at [647, 443] on button "Enregistrer" at bounding box center [634, 440] width 72 height 21
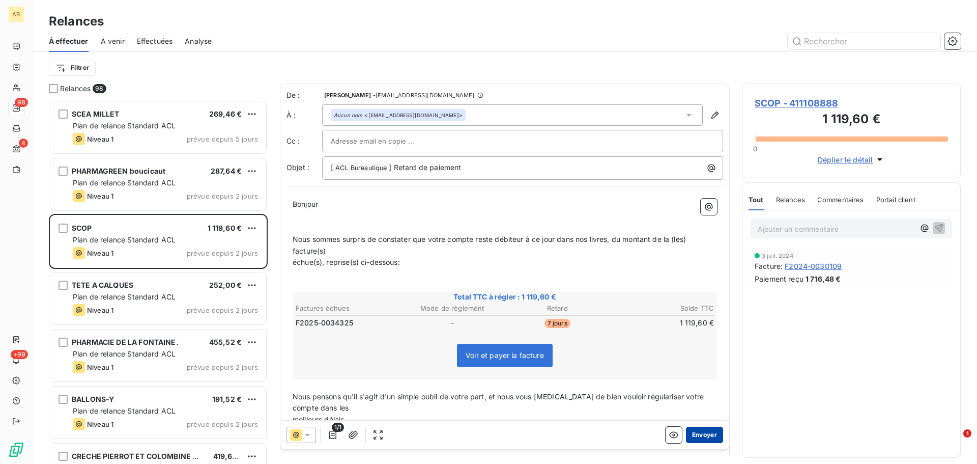
click at [703, 437] on button "Envoyer" at bounding box center [704, 434] width 37 height 16
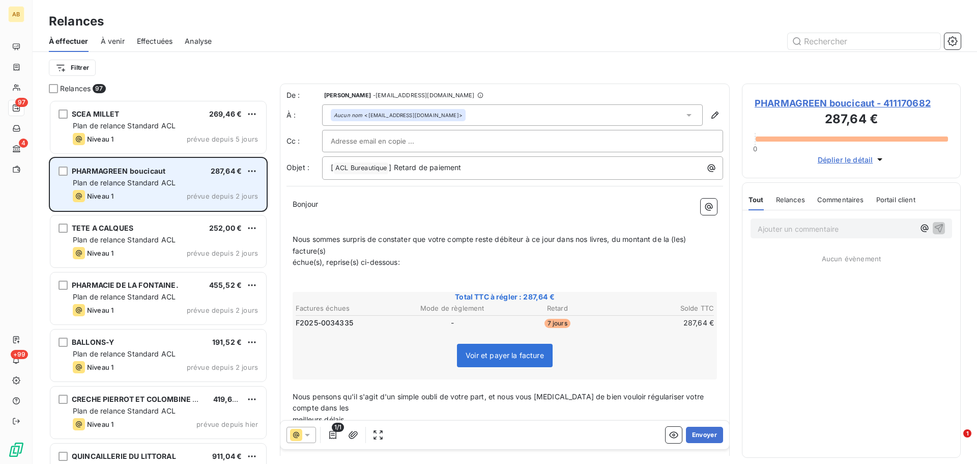
click at [169, 188] on div "PHARMAGREEN boucicaut 287,64 € Plan de relance Standard ACL Niveau 1 prévue dep…" at bounding box center [158, 184] width 216 height 52
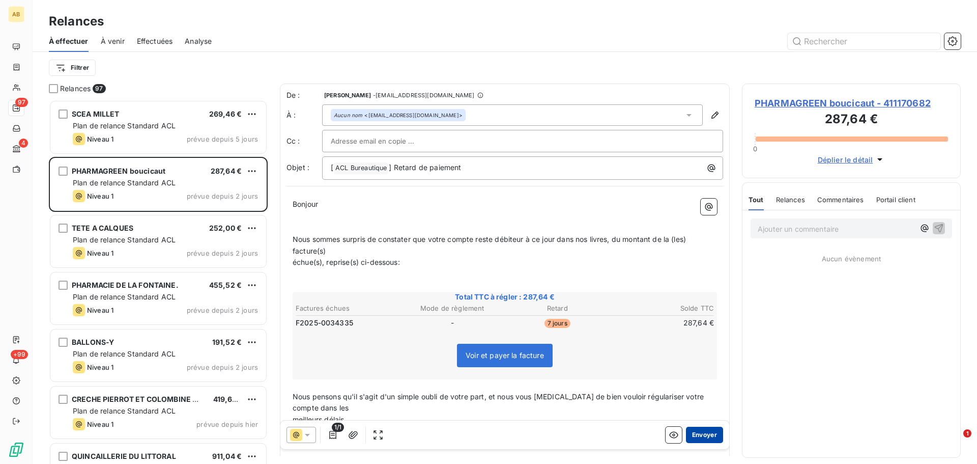
click at [697, 432] on button "Envoyer" at bounding box center [704, 434] width 37 height 16
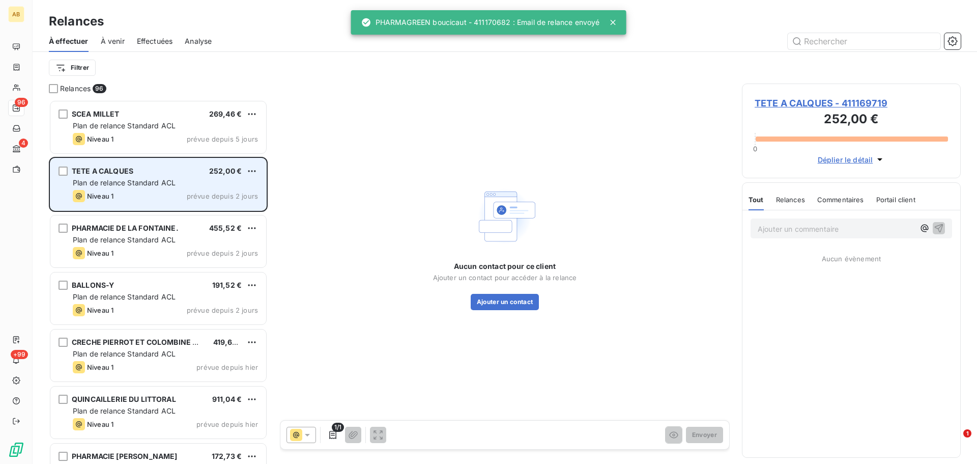
click at [199, 183] on div "Plan de relance Standard ACL" at bounding box center [165, 183] width 185 height 10
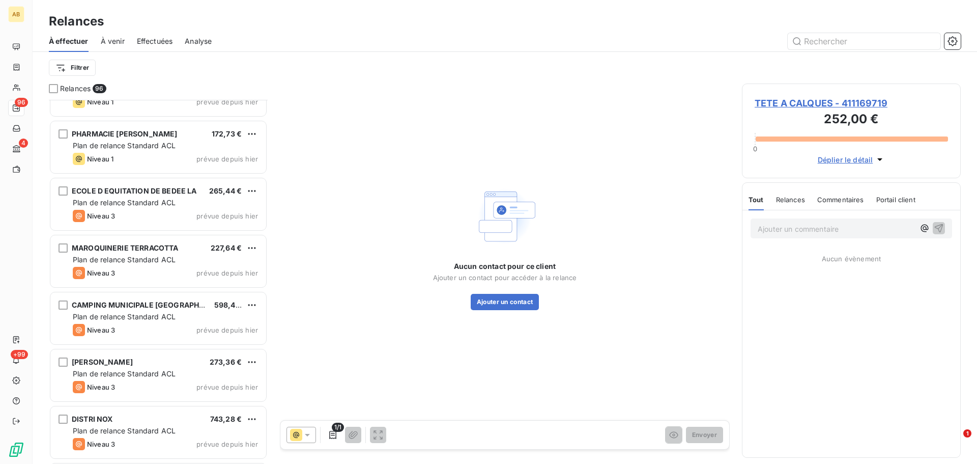
scroll to position [357, 0]
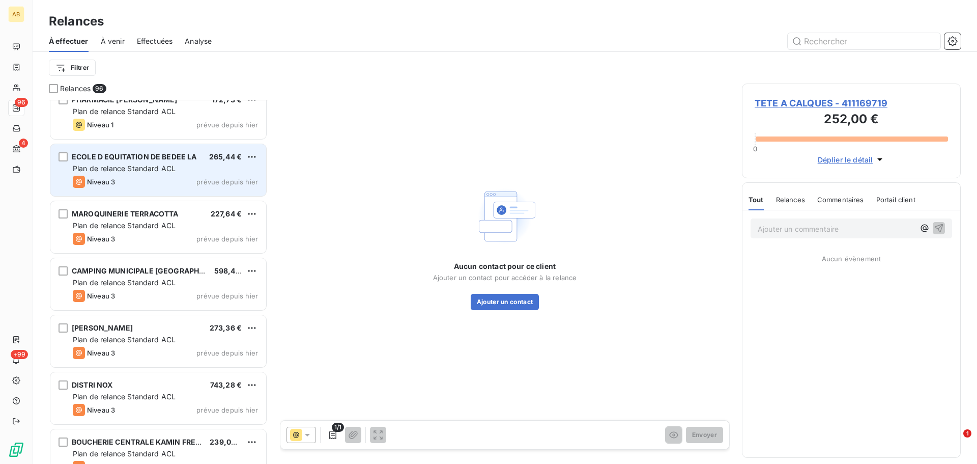
click at [179, 169] on div "Plan de relance Standard ACL" at bounding box center [165, 168] width 185 height 10
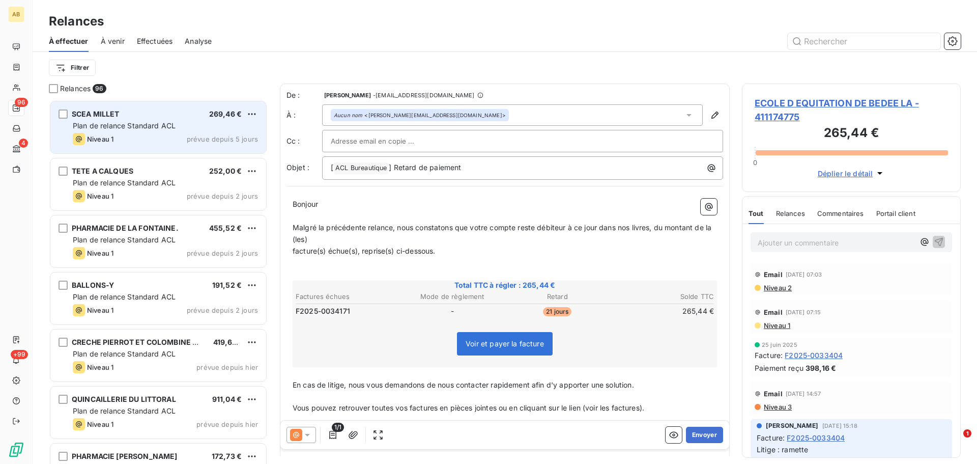
click at [112, 134] on div "Niveau 1" at bounding box center [93, 139] width 41 height 12
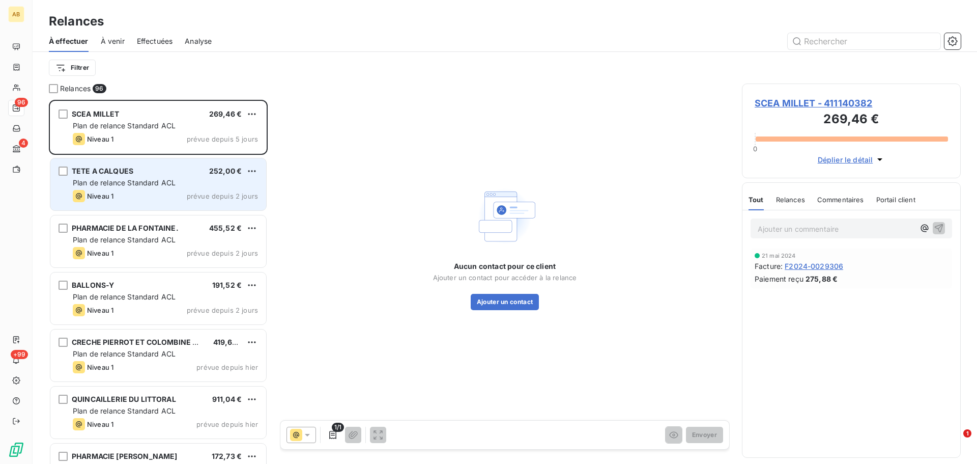
click at [144, 193] on div "Niveau 1 prévue depuis 2 jours" at bounding box center [165, 196] width 185 height 12
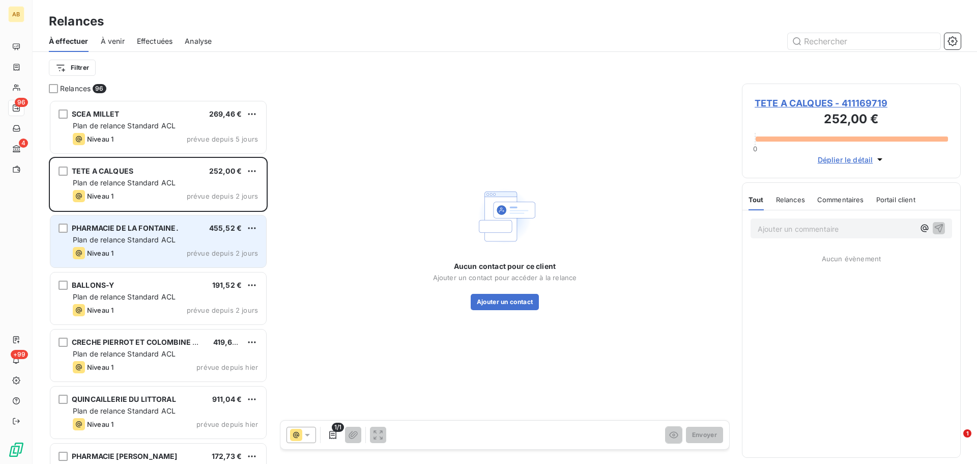
click at [135, 240] on span "Plan de relance Standard ACL" at bounding box center [124, 239] width 103 height 9
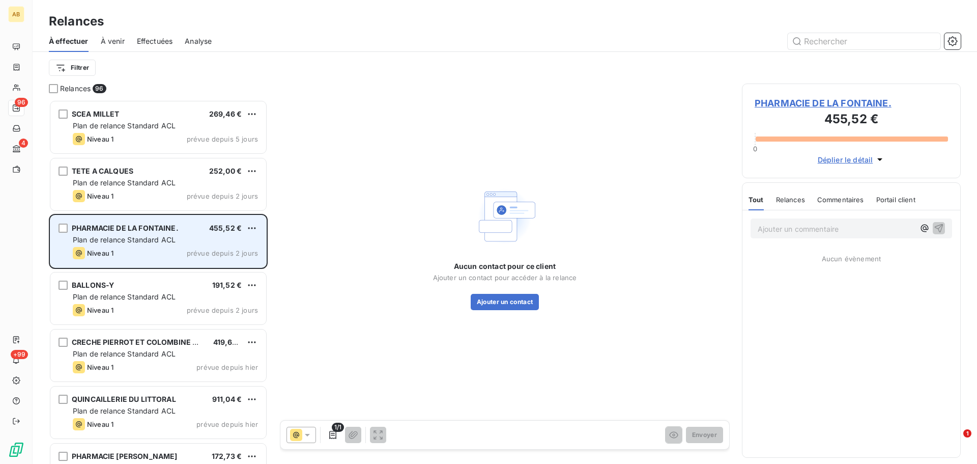
click at [181, 246] on div "PHARMACIE DE LA FONTAINE. 455,52 € Plan de relance Standard ACL Niveau 1 prévue…" at bounding box center [158, 241] width 216 height 52
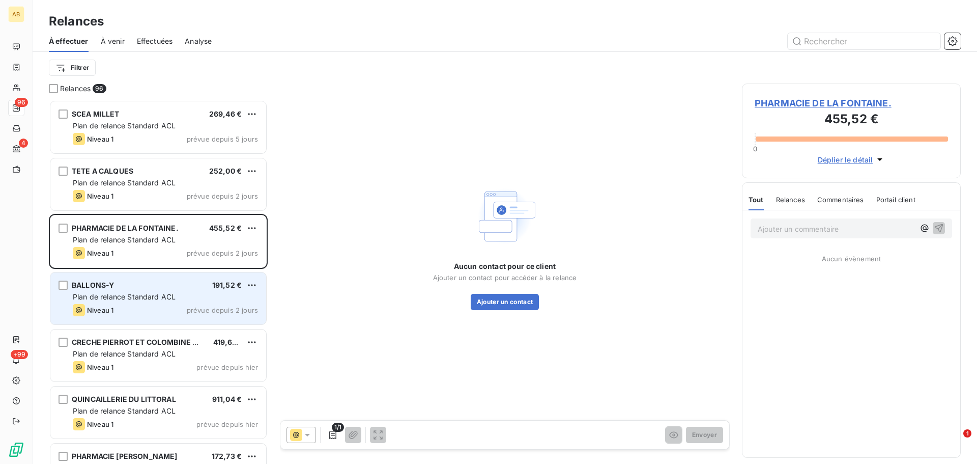
click at [227, 293] on div "Plan de relance Standard ACL" at bounding box center [165, 297] width 185 height 10
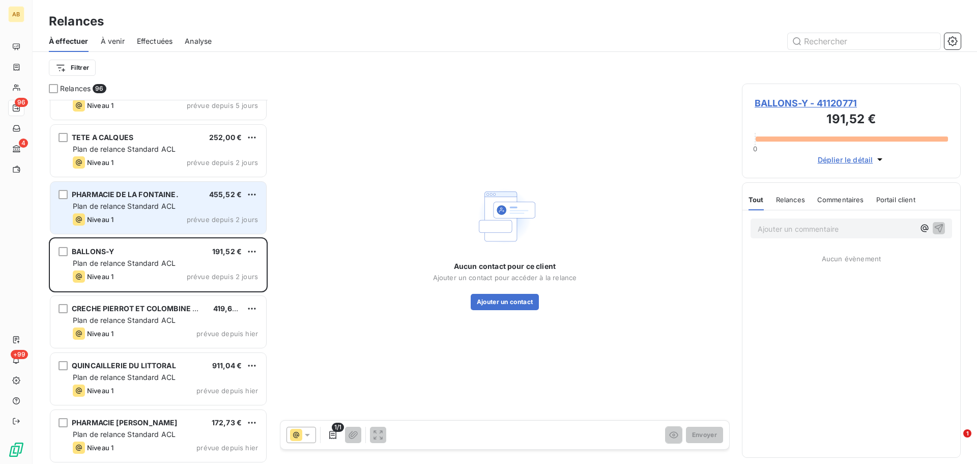
scroll to position [51, 0]
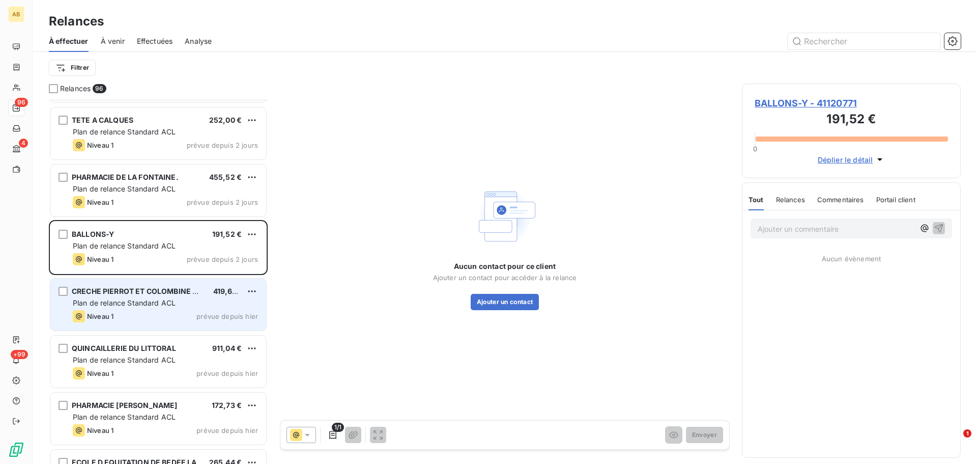
click at [173, 305] on span "Plan de relance Standard ACL" at bounding box center [124, 302] width 103 height 9
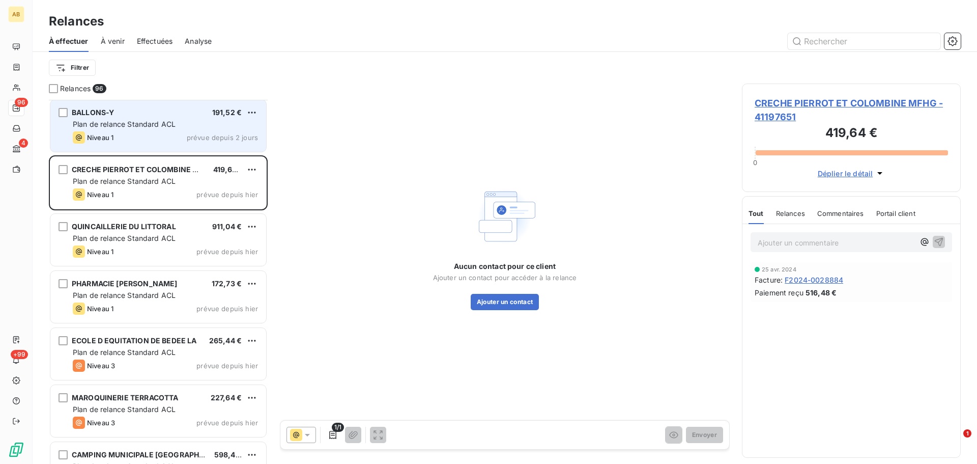
scroll to position [153, 0]
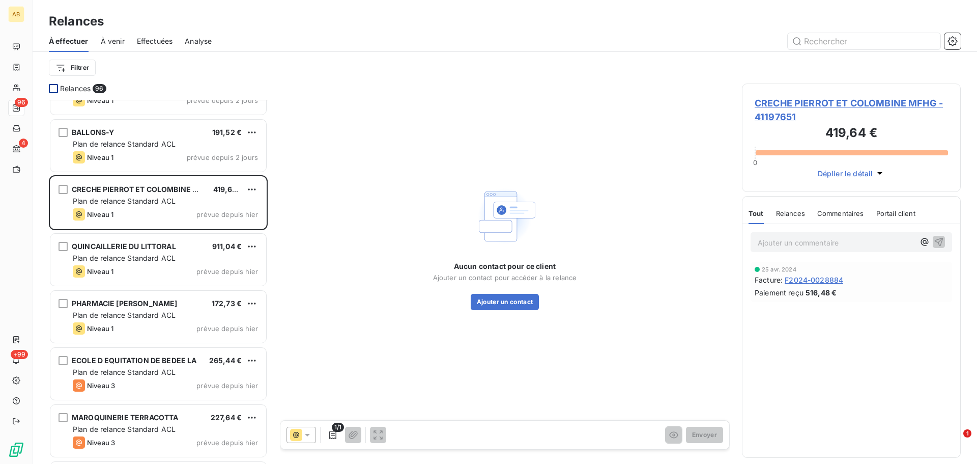
click at [52, 90] on div at bounding box center [53, 88] width 9 height 9
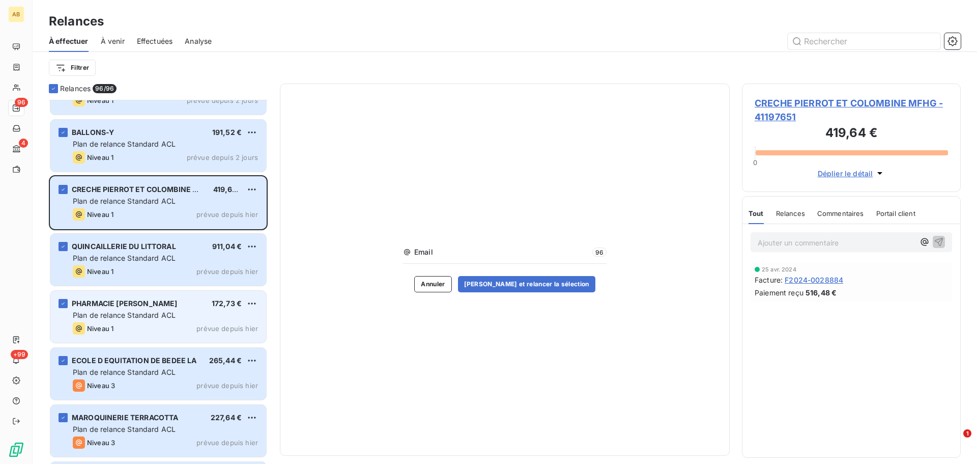
click at [59, 302] on div "grid" at bounding box center [63, 303] width 9 height 9
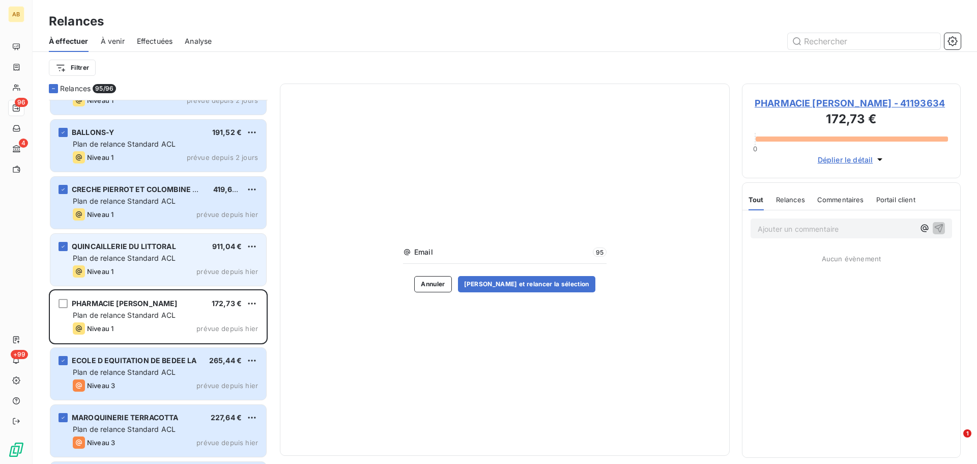
click at [62, 240] on div "QUINCAILLERIE DU LITTORAL 911,04 € Plan de relance Standard ACL Niveau 1 prévue…" at bounding box center [158, 260] width 216 height 52
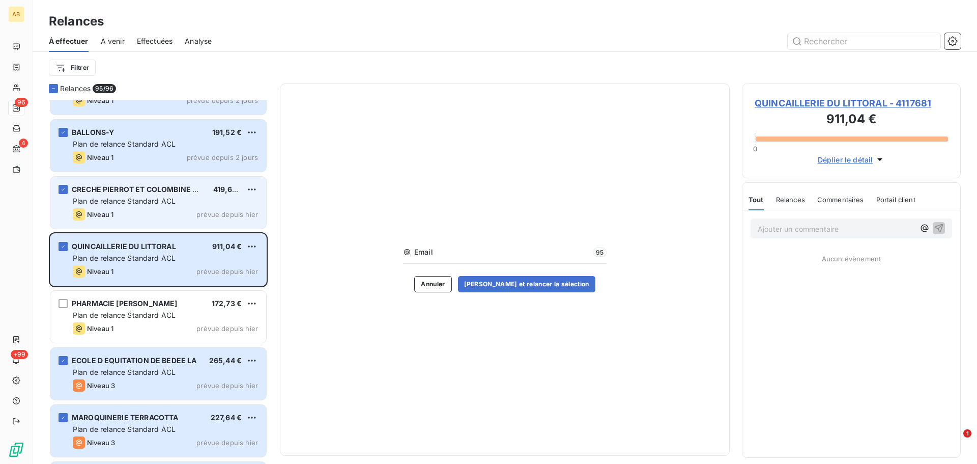
click at [62, 184] on div "CRECHE PIERROT ET COLOMBINE MFHG 419,64 € Plan de relance Standard ACL Niveau 1…" at bounding box center [158, 203] width 216 height 52
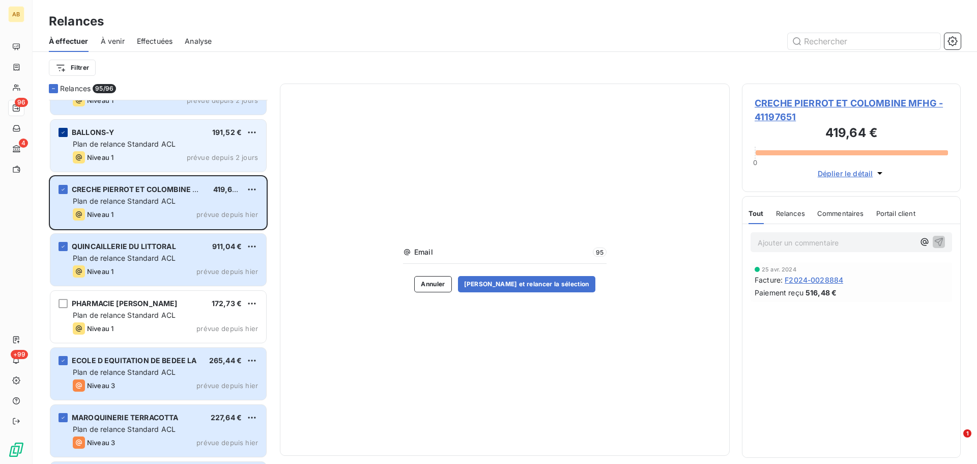
click at [67, 130] on div "grid" at bounding box center [63, 132] width 9 height 9
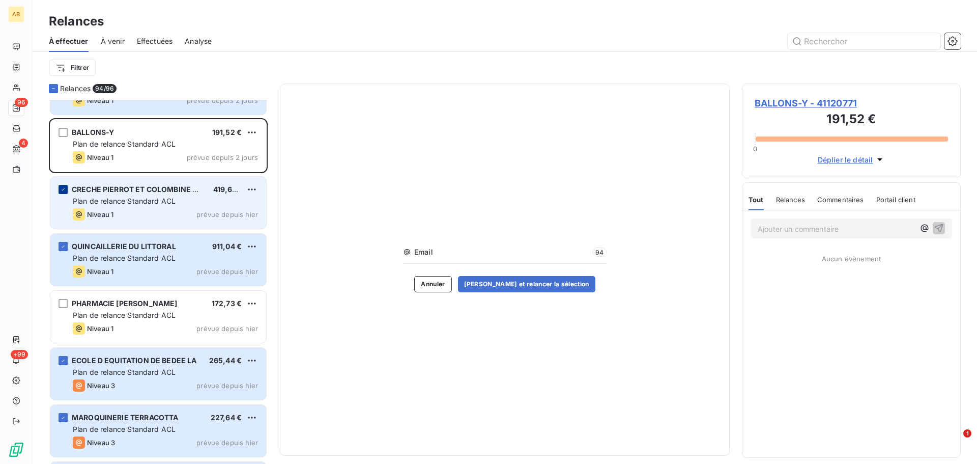
click at [63, 189] on icon "grid" at bounding box center [63, 189] width 6 height 6
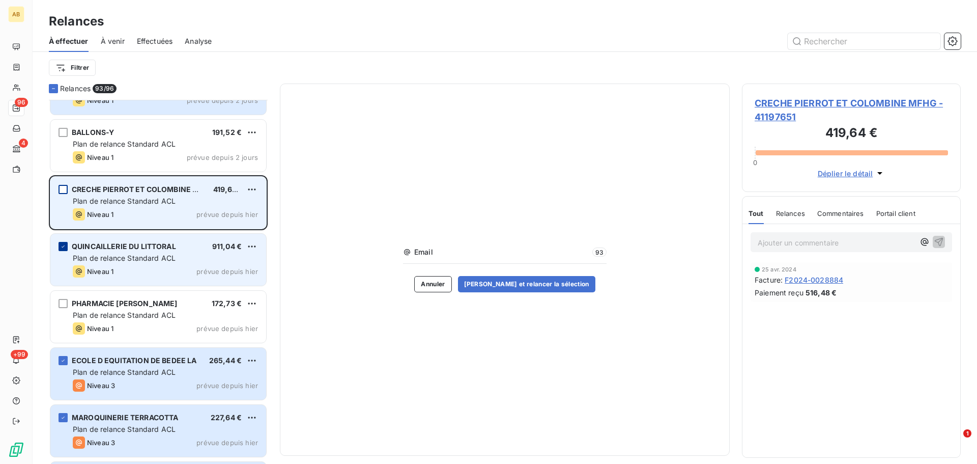
click at [65, 245] on icon "grid" at bounding box center [63, 246] width 6 height 6
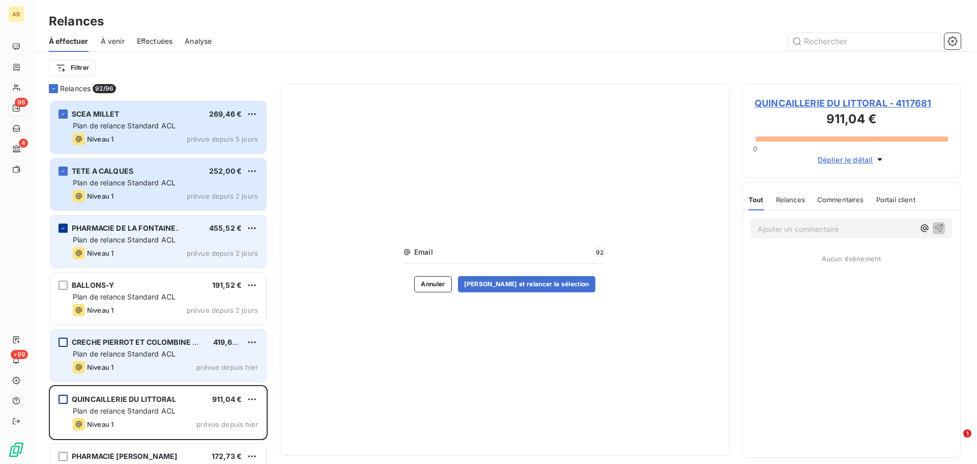
click at [64, 228] on icon "grid" at bounding box center [63, 228] width 6 height 6
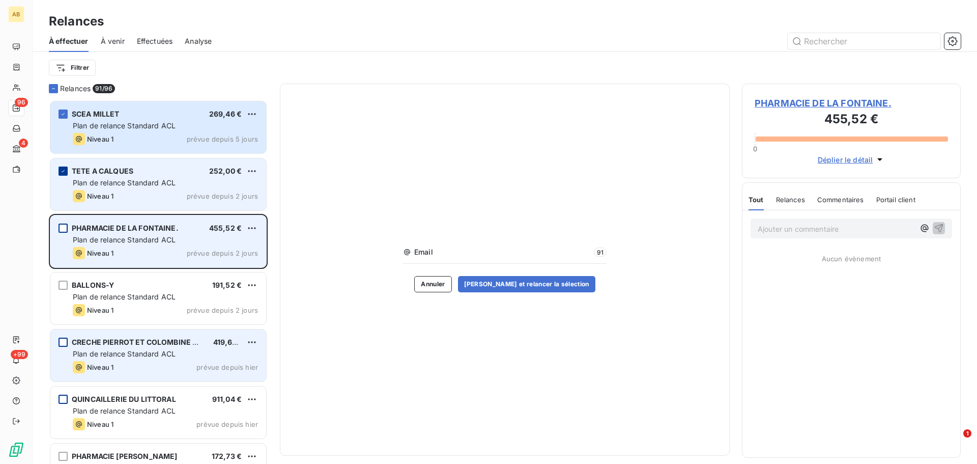
click at [62, 168] on icon "grid" at bounding box center [63, 171] width 6 height 6
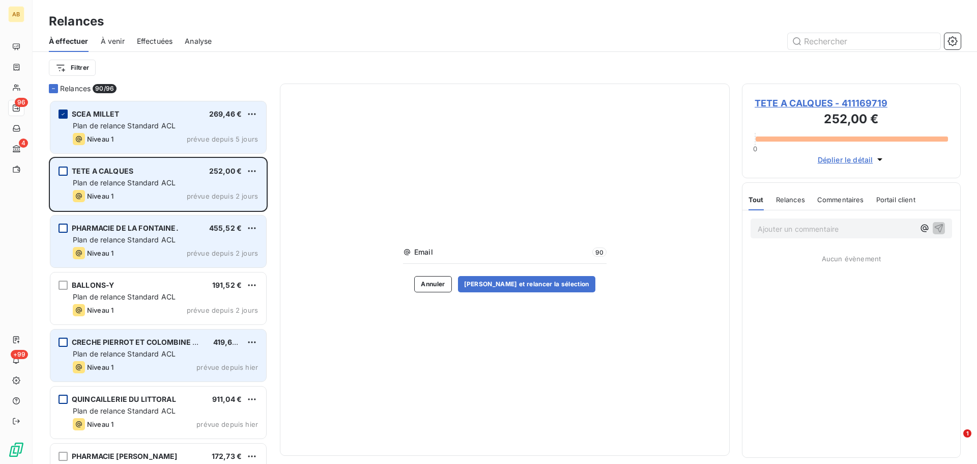
click at [66, 116] on icon "grid" at bounding box center [63, 114] width 6 height 6
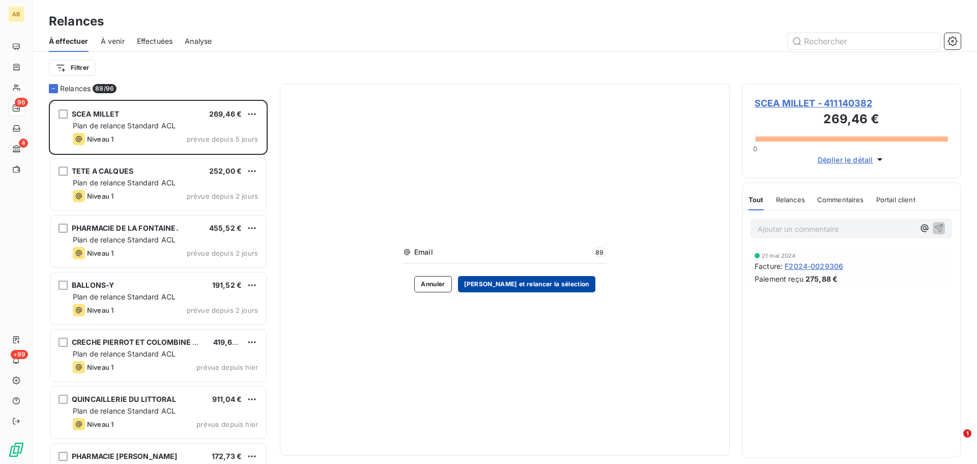
click at [542, 285] on button "[PERSON_NAME] et relancer la sélection" at bounding box center [526, 284] width 137 height 16
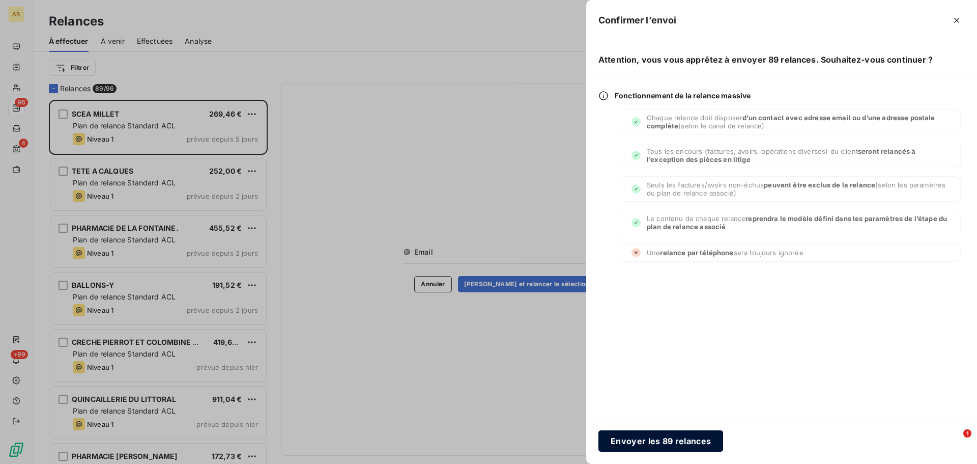
click at [644, 438] on button "Envoyer les 89 relances" at bounding box center [660, 440] width 125 height 21
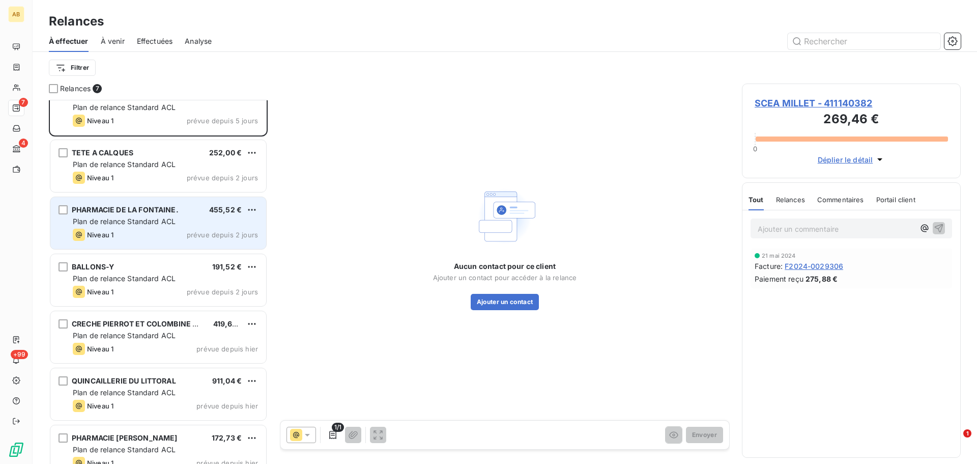
scroll to position [36, 0]
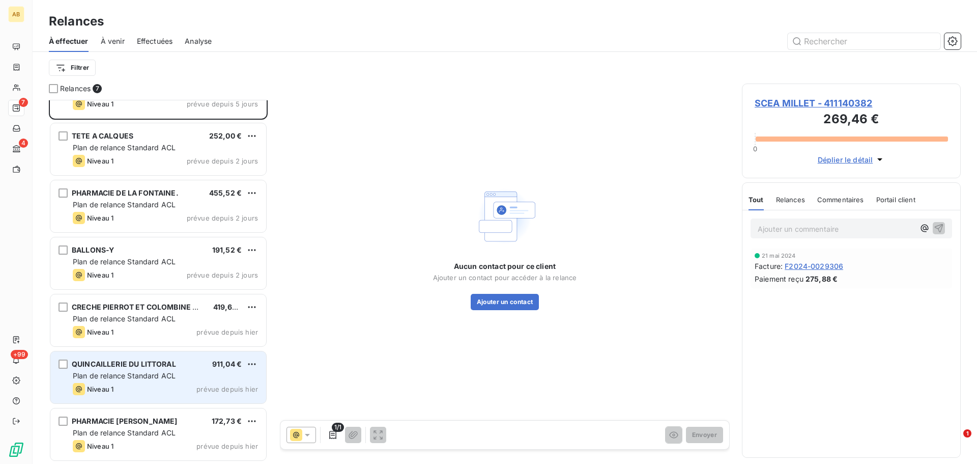
click at [203, 381] on div "QUINCAILLERIE DU LITTORAL 911,04 € Plan de relance Standard ACL Niveau 1 prévue…" at bounding box center [158, 377] width 216 height 52
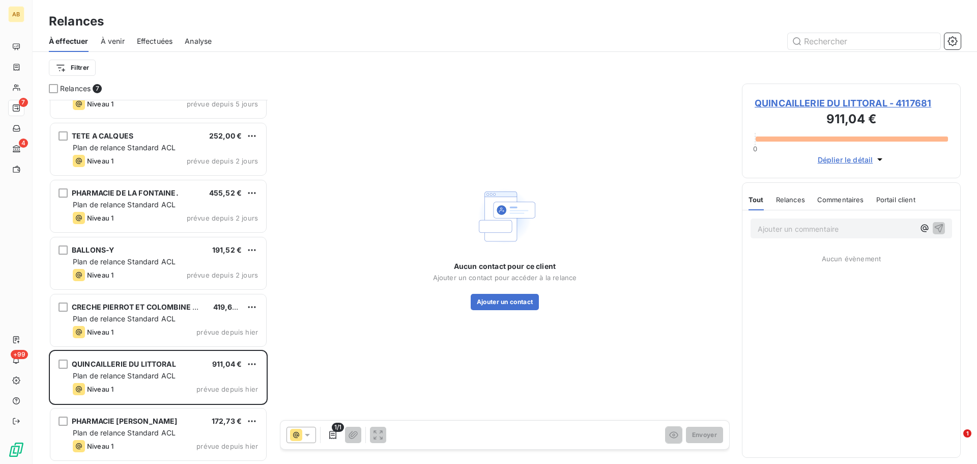
click at [779, 102] on span "QUINCAILLERIE DU LITTORAL - 4117681" at bounding box center [851, 103] width 193 height 14
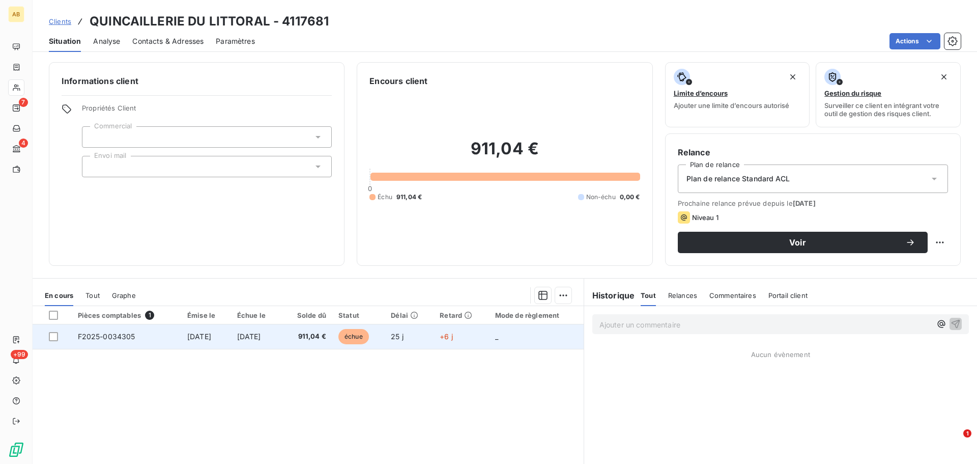
click at [257, 341] on td "[DATE]" at bounding box center [256, 336] width 50 height 24
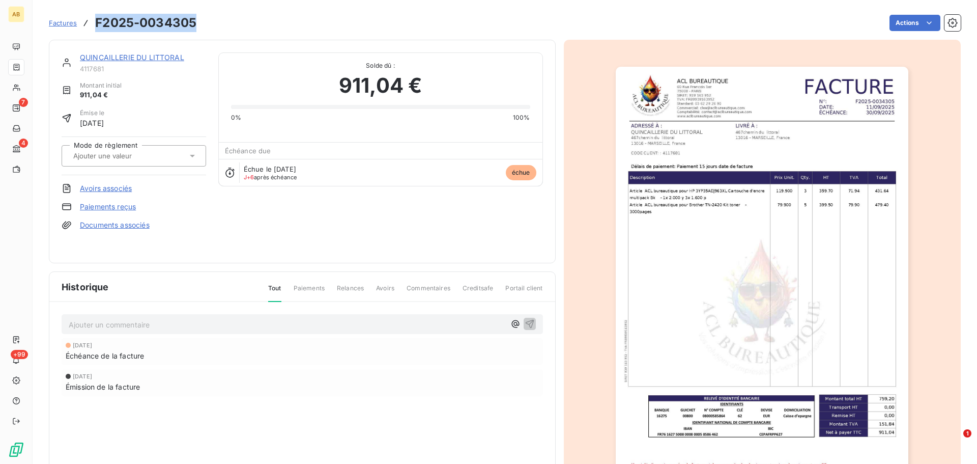
drag, startPoint x: 199, startPoint y: 24, endPoint x: 94, endPoint y: 23, distance: 105.8
click at [94, 23] on div "Factures F2025-0034305 Actions" at bounding box center [505, 22] width 912 height 21
copy h3 "F2025-0034305"
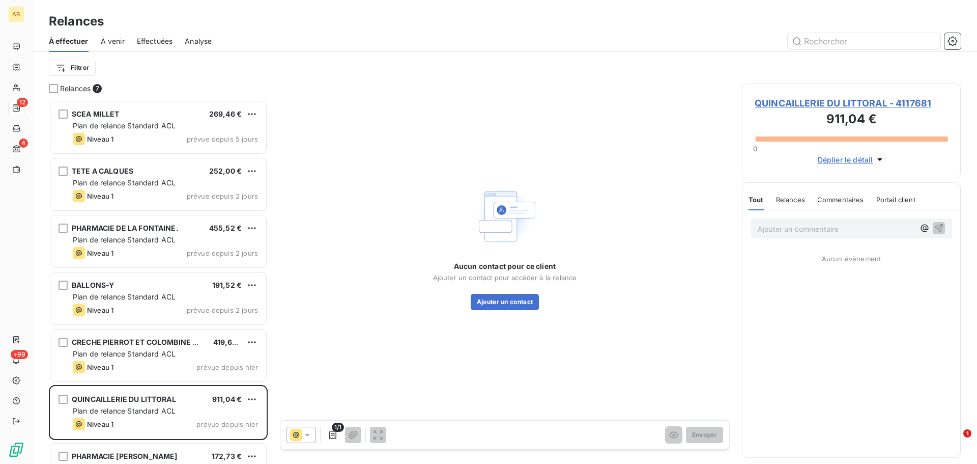
scroll to position [356, 211]
click at [516, 303] on button "Ajouter un contact" at bounding box center [505, 302] width 69 height 16
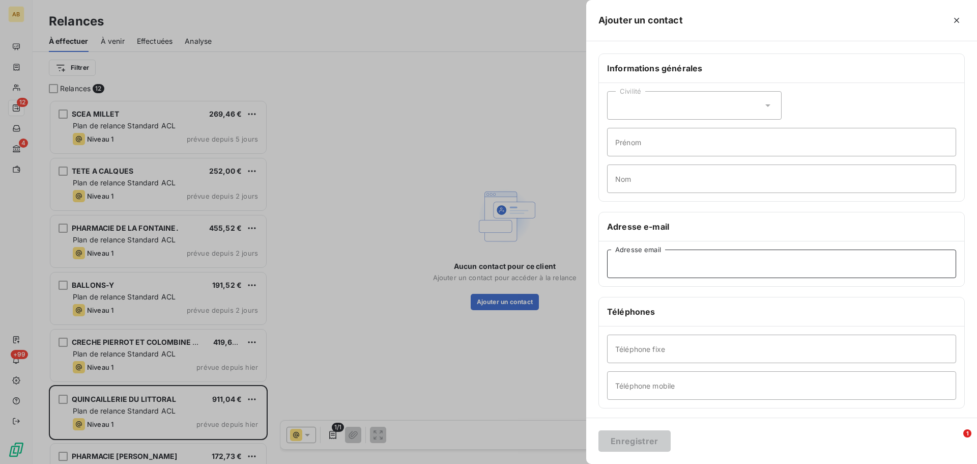
click at [653, 265] on input "Adresse email" at bounding box center [781, 263] width 349 height 28
paste input "[EMAIL_ADDRESS][DOMAIN_NAME]"
type input "[EMAIL_ADDRESS][DOMAIN_NAME]"
click at [648, 439] on button "Enregistrer" at bounding box center [634, 440] width 72 height 21
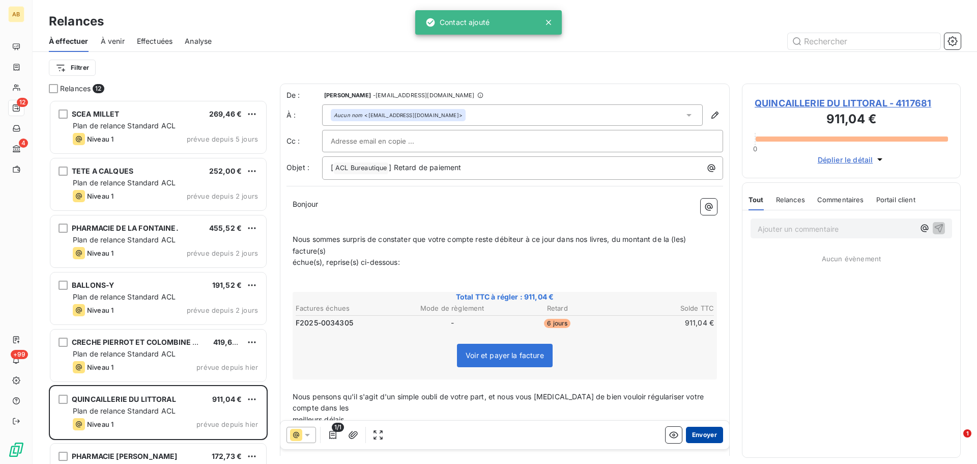
click at [692, 438] on button "Envoyer" at bounding box center [704, 434] width 37 height 16
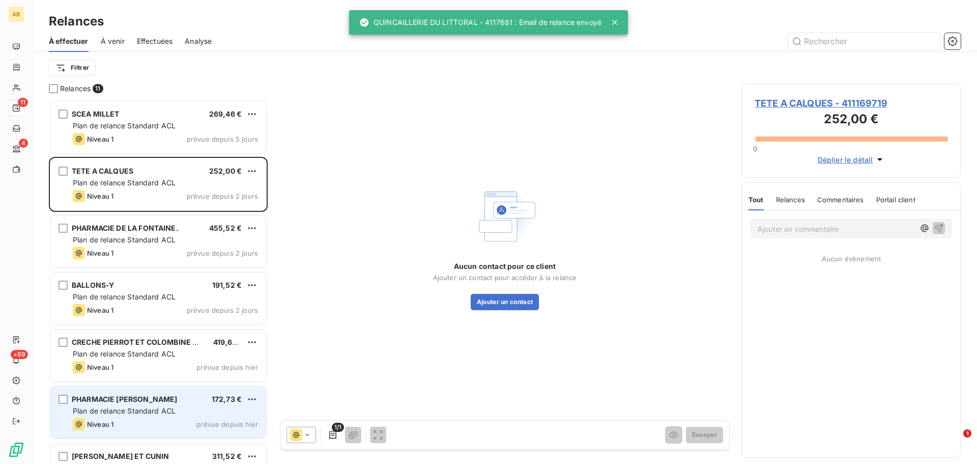
click at [151, 413] on span "Plan de relance Standard ACL" at bounding box center [124, 410] width 103 height 9
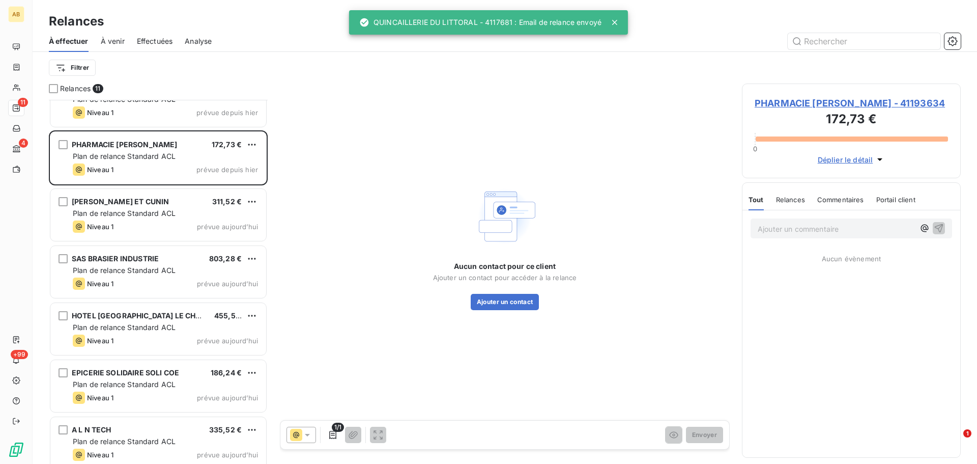
scroll to position [264, 0]
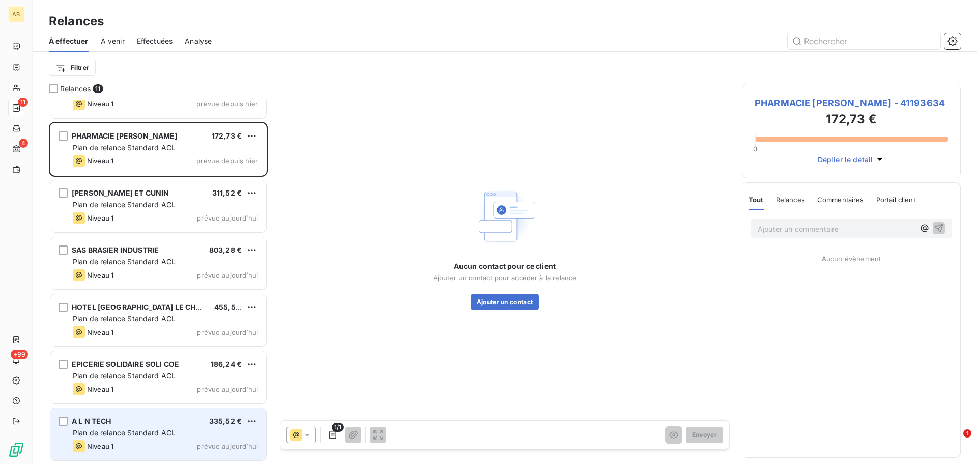
click at [159, 421] on div "A L N TECH 335,52 €" at bounding box center [165, 420] width 185 height 9
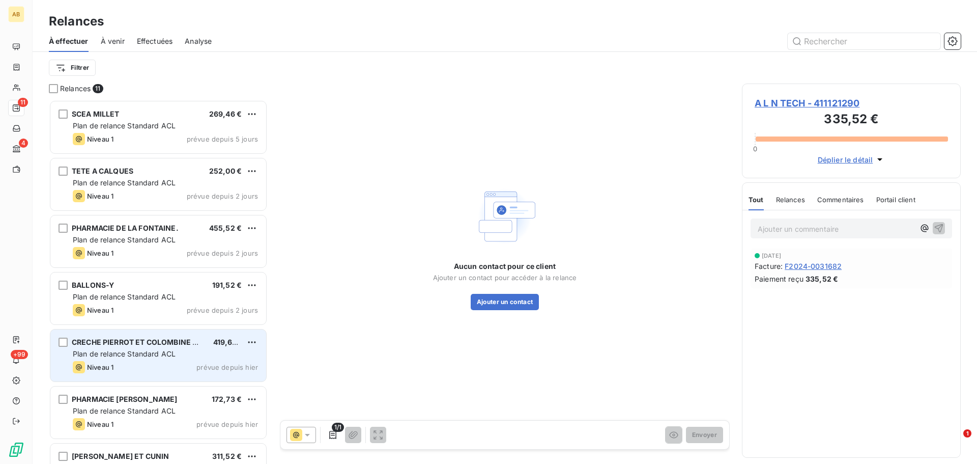
click at [141, 340] on span "CRECHE PIERROT ET COLOMBINE MFHG" at bounding box center [143, 341] width 142 height 9
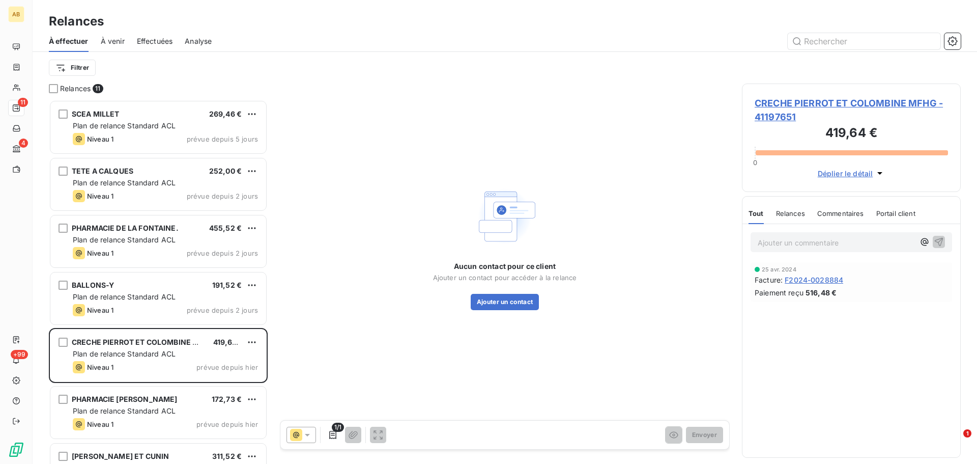
click at [773, 118] on span "CRECHE PIERROT ET COLOMBINE MFHG - 41197651" at bounding box center [851, 109] width 193 height 27
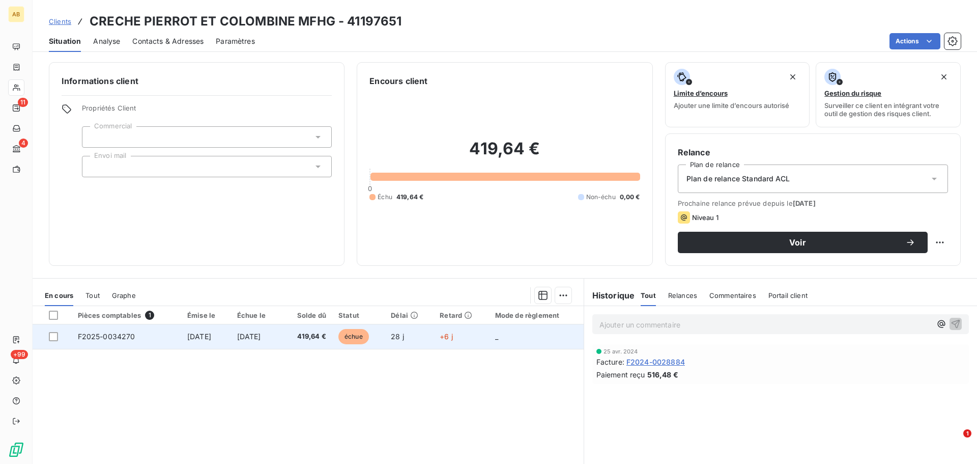
click at [150, 336] on td "F2025-0034270" at bounding box center [126, 336] width 109 height 24
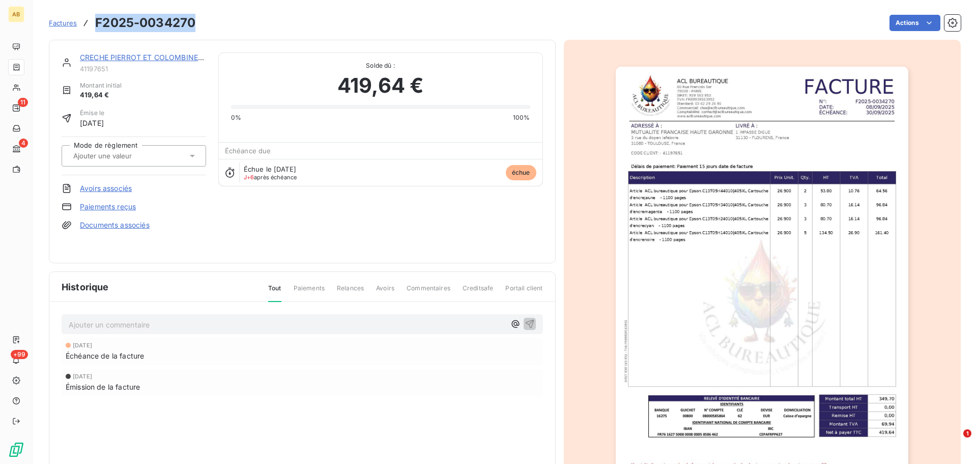
drag, startPoint x: 198, startPoint y: 26, endPoint x: 98, endPoint y: 26, distance: 100.8
click at [98, 26] on div "Factures F2025-0034270 Actions" at bounding box center [505, 22] width 912 height 21
copy h3 "F2025-0034270"
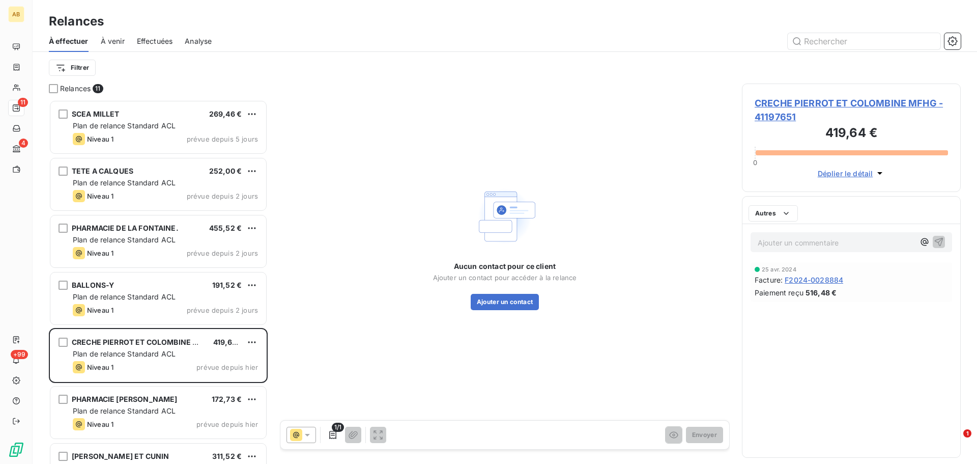
scroll to position [356, 211]
click at [492, 308] on button "Ajouter un contact" at bounding box center [505, 302] width 69 height 16
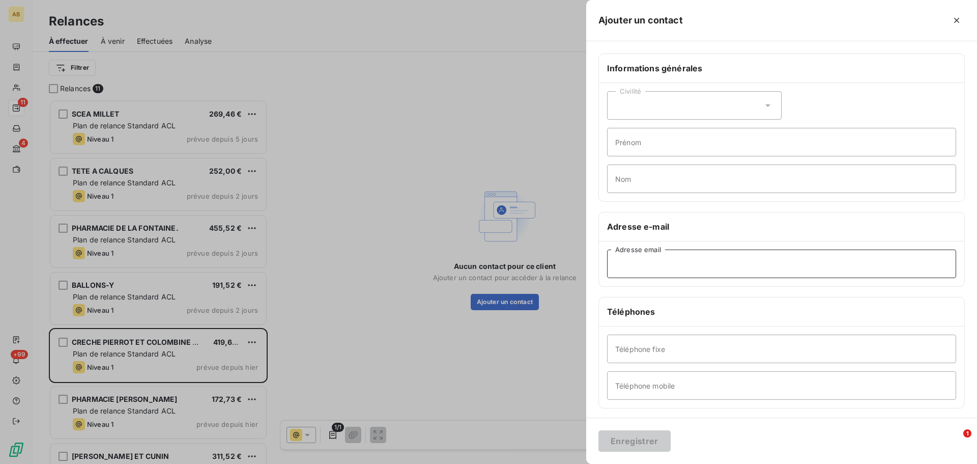
click at [661, 269] on input "Adresse email" at bounding box center [781, 263] width 349 height 28
paste input "[EMAIL_ADDRESS][DOMAIN_NAME]"
type input "[EMAIL_ADDRESS][DOMAIN_NAME]"
click at [658, 439] on button "Enregistrer" at bounding box center [634, 440] width 72 height 21
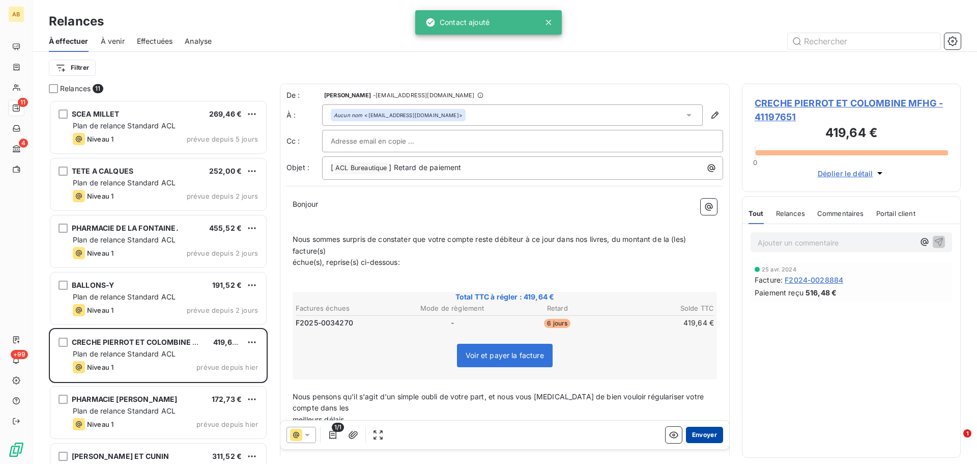
click at [693, 438] on button "Envoyer" at bounding box center [704, 434] width 37 height 16
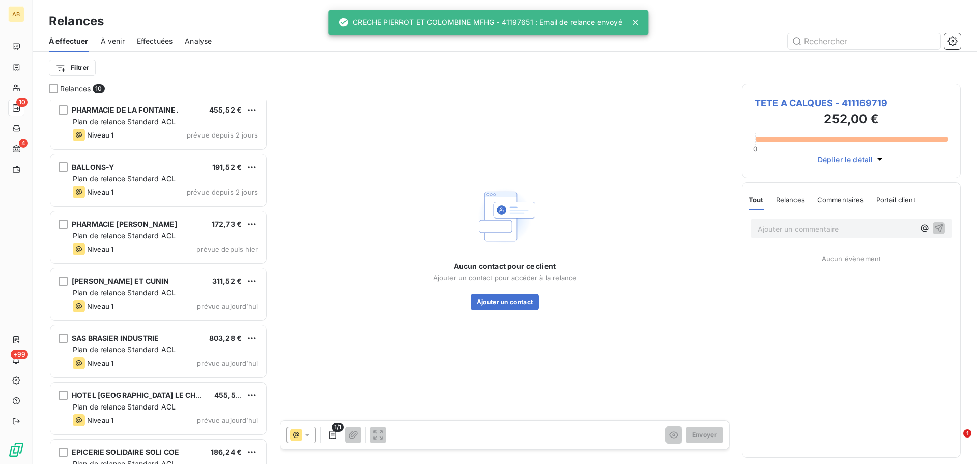
scroll to position [207, 0]
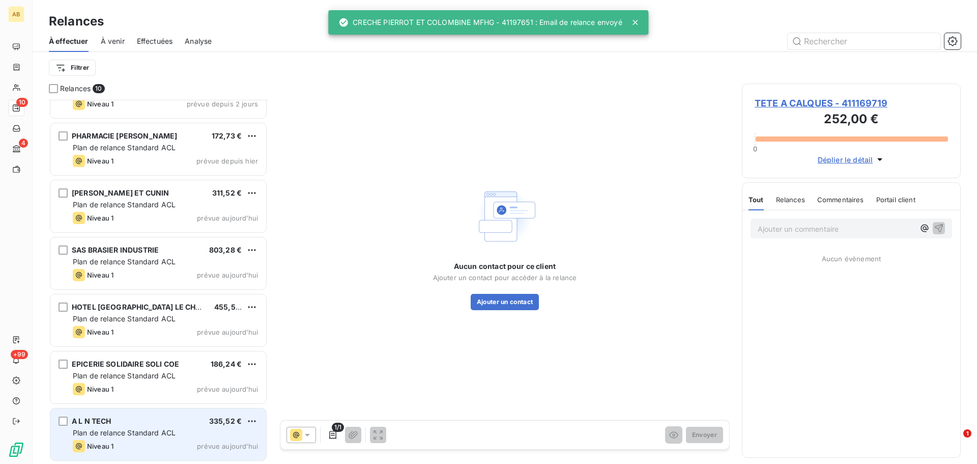
click at [166, 422] on div "A L N TECH 335,52 €" at bounding box center [165, 420] width 185 height 9
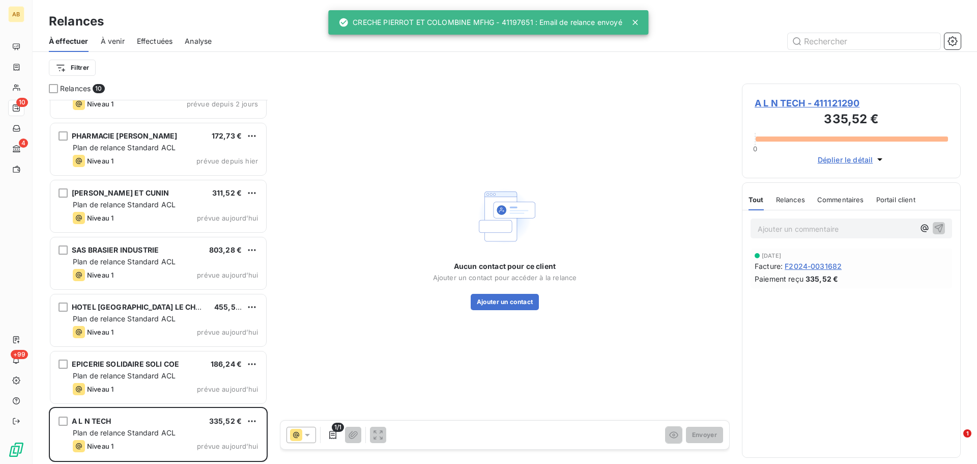
click at [810, 102] on span "A L N TECH - 411121290" at bounding box center [851, 103] width 193 height 14
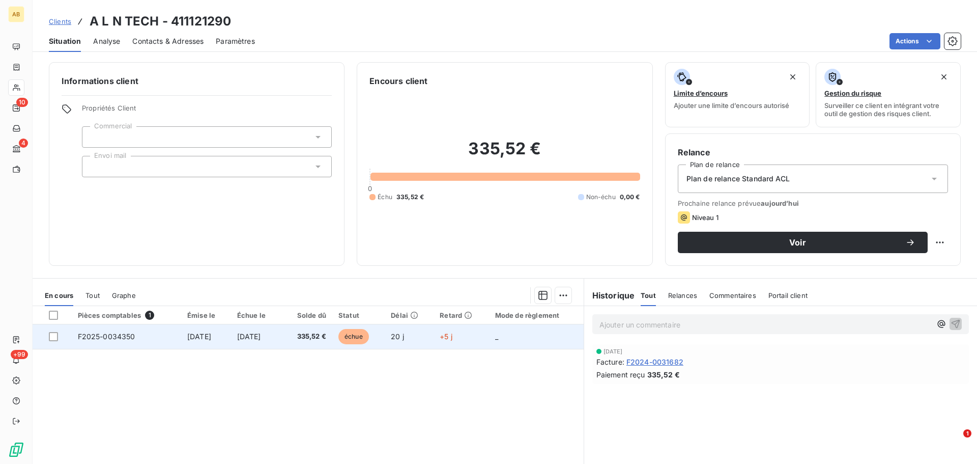
click at [136, 333] on td "F2025-0034350" at bounding box center [126, 336] width 109 height 24
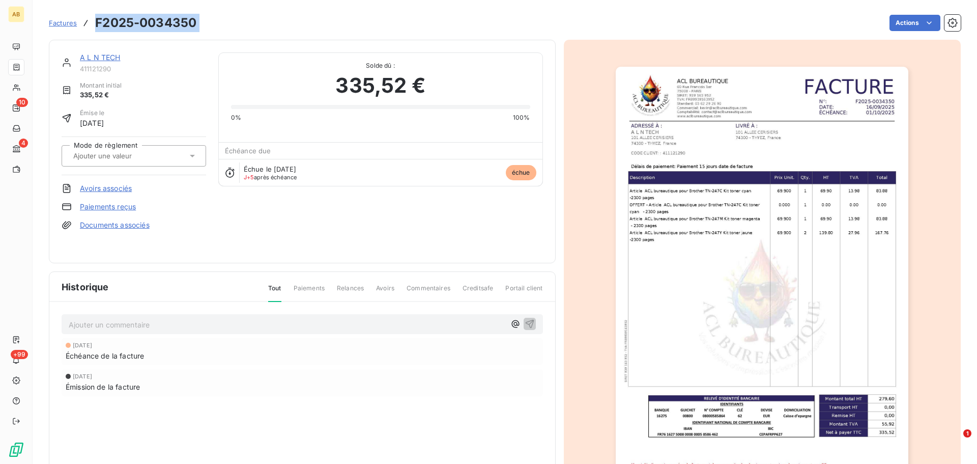
drag, startPoint x: 204, startPoint y: 27, endPoint x: 92, endPoint y: 24, distance: 111.5
click at [92, 24] on div "Factures F2025-0034350 Actions" at bounding box center [505, 22] width 912 height 21
copy section "F2025-0034350 Actions"
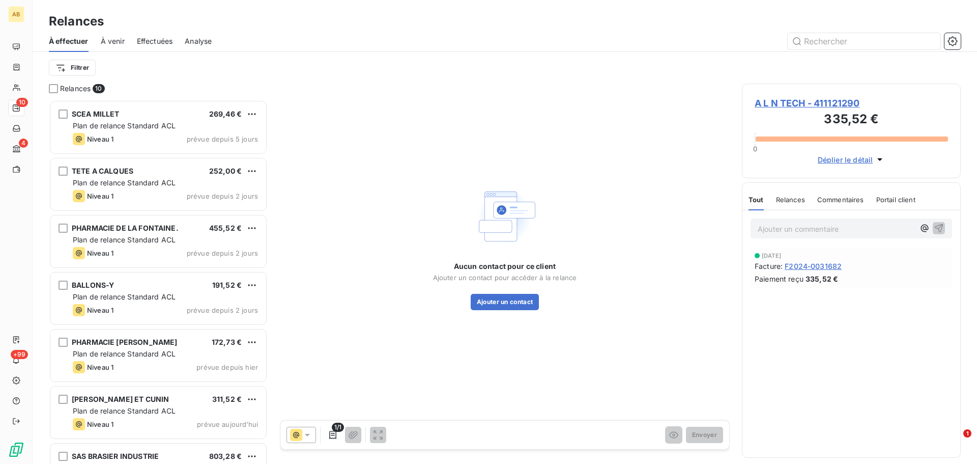
scroll to position [356, 211]
click at [517, 302] on button "Ajouter un contact" at bounding box center [505, 302] width 69 height 16
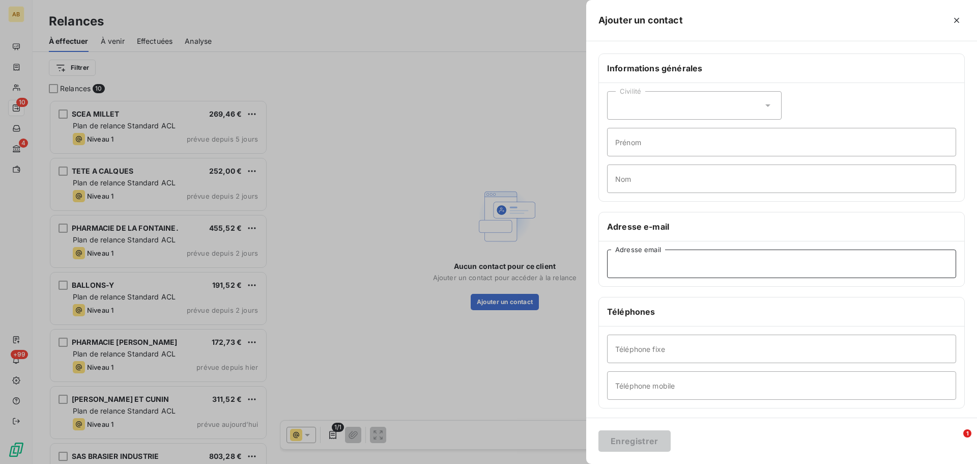
click at [629, 272] on input "Adresse email" at bounding box center [781, 263] width 349 height 28
paste input "[PERSON_NAME][EMAIL_ADDRESS][DOMAIN_NAME]"
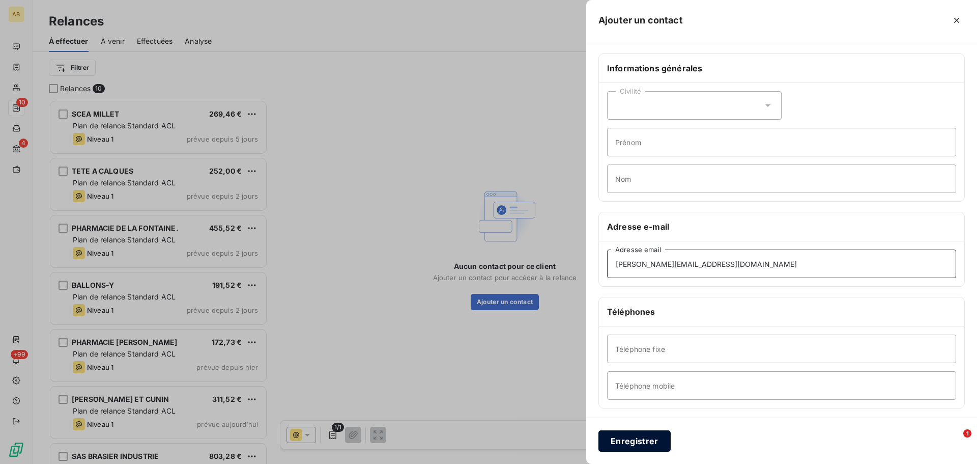
type input "[PERSON_NAME][EMAIL_ADDRESS][DOMAIN_NAME]"
click at [646, 441] on button "Enregistrer" at bounding box center [634, 440] width 72 height 21
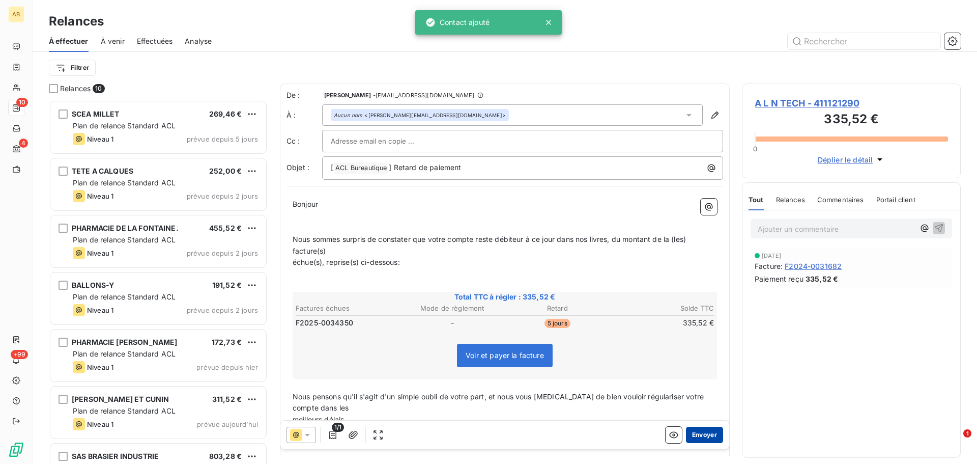
click at [690, 433] on button "Envoyer" at bounding box center [704, 434] width 37 height 16
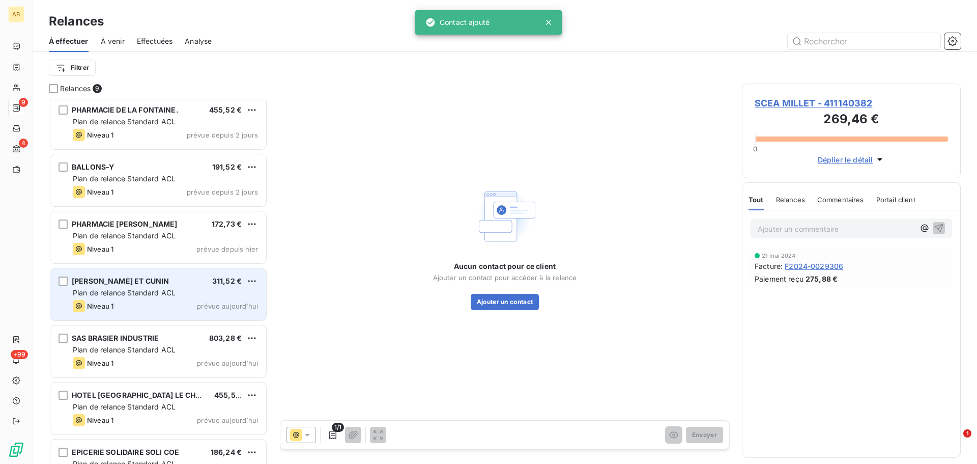
scroll to position [150, 0]
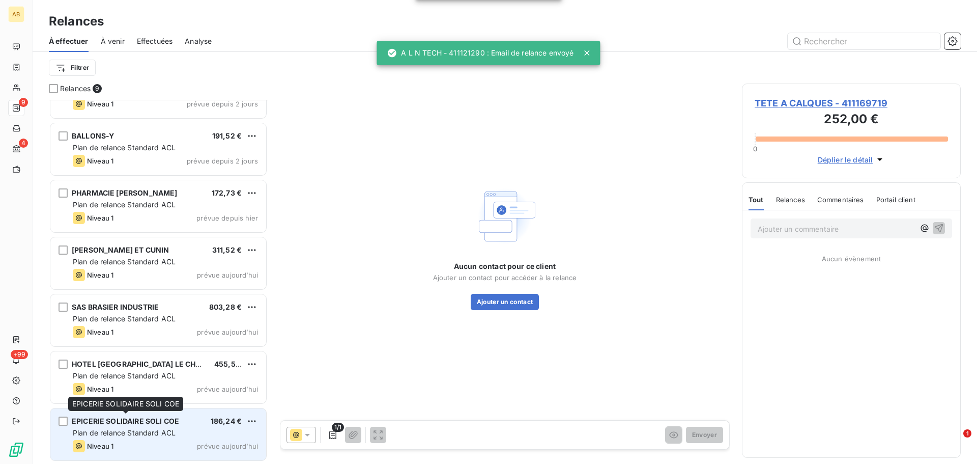
click at [156, 421] on span "EPICERIE SOLIDAIRE SOLI COE" at bounding box center [125, 420] width 107 height 9
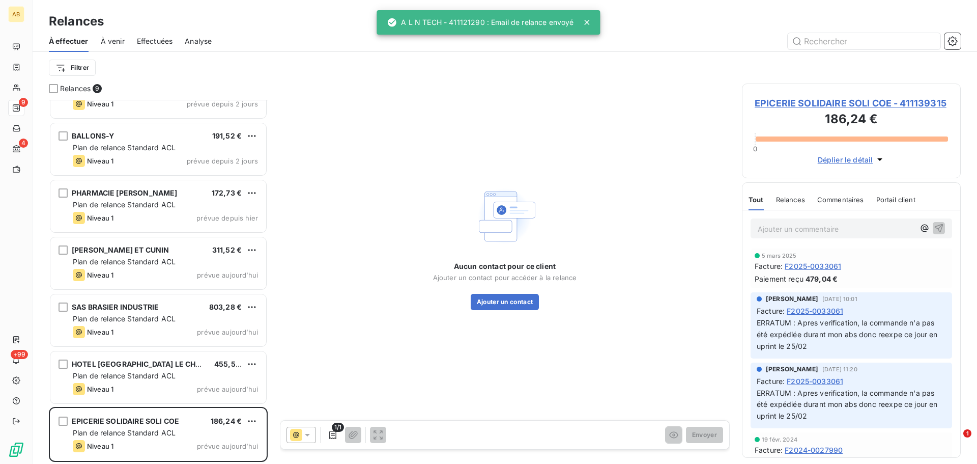
click at [780, 101] on span "EPICERIE SOLIDAIRE SOLI COE - 411139315" at bounding box center [851, 103] width 193 height 14
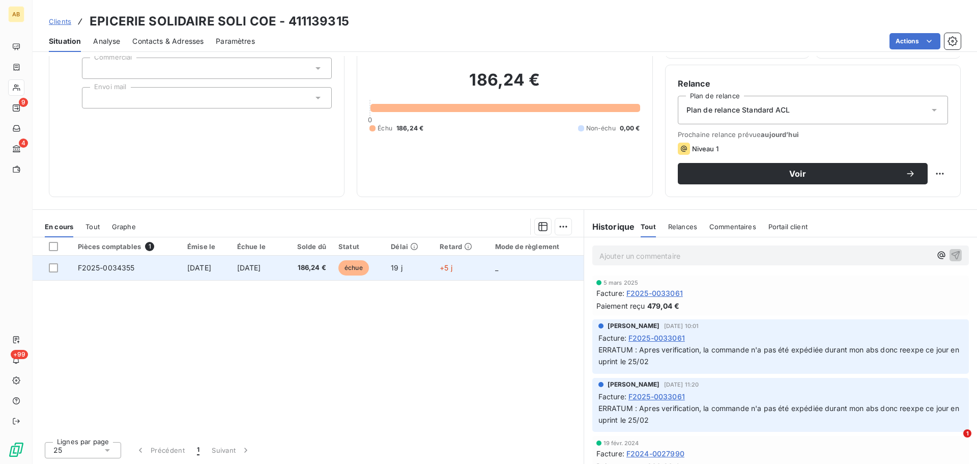
click at [308, 266] on span "186,24 €" at bounding box center [307, 268] width 39 height 10
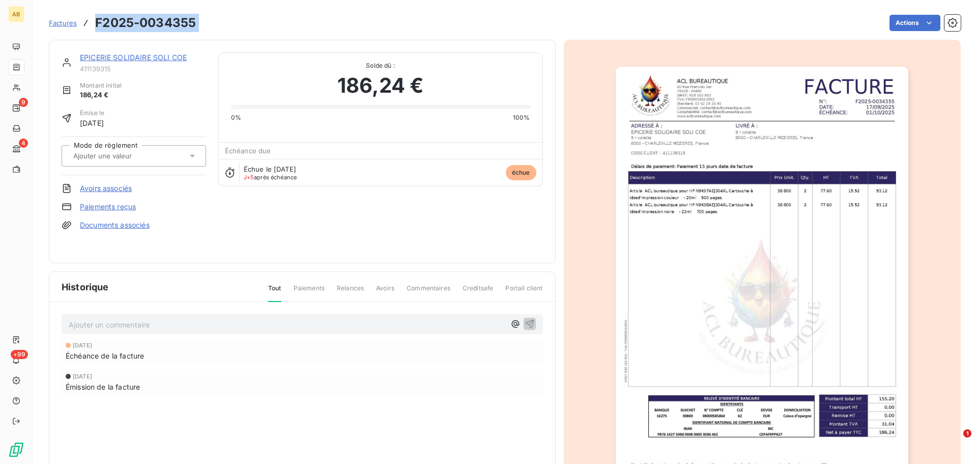
drag, startPoint x: 211, startPoint y: 24, endPoint x: 98, endPoint y: 24, distance: 113.0
click at [98, 24] on div "Factures F2025-0034355 Actions" at bounding box center [505, 22] width 912 height 21
copy section "F2025-0034355 Actions"
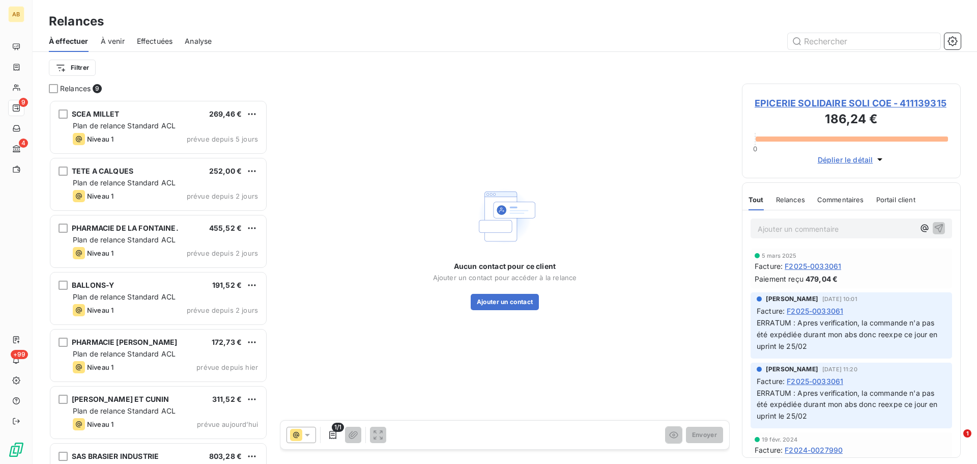
scroll to position [356, 211]
click at [501, 307] on button "Ajouter un contact" at bounding box center [505, 302] width 69 height 16
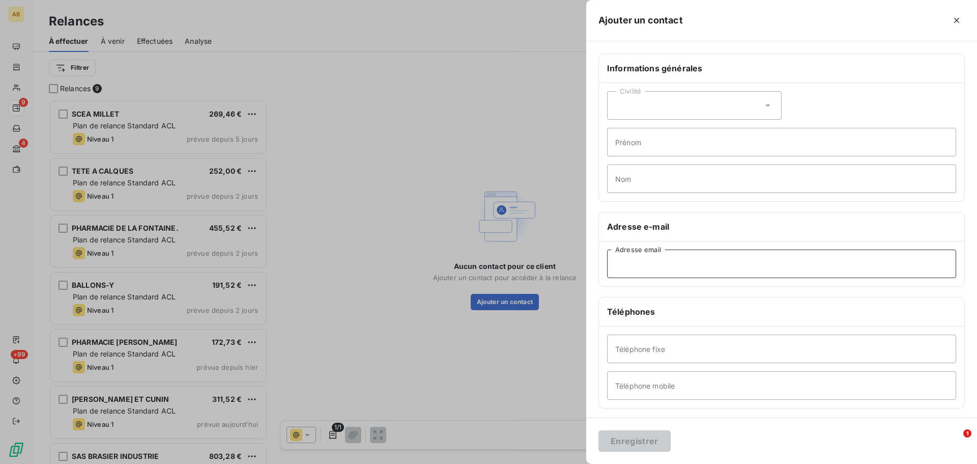
click at [652, 269] on input "Adresse email" at bounding box center [781, 263] width 349 height 28
paste input "[EMAIL_ADDRESS][DOMAIN_NAME]"
type input "[EMAIL_ADDRESS][DOMAIN_NAME]"
click at [730, 434] on div "Enregistrer" at bounding box center [781, 440] width 391 height 46
click at [660, 443] on button "Enregistrer" at bounding box center [634, 440] width 72 height 21
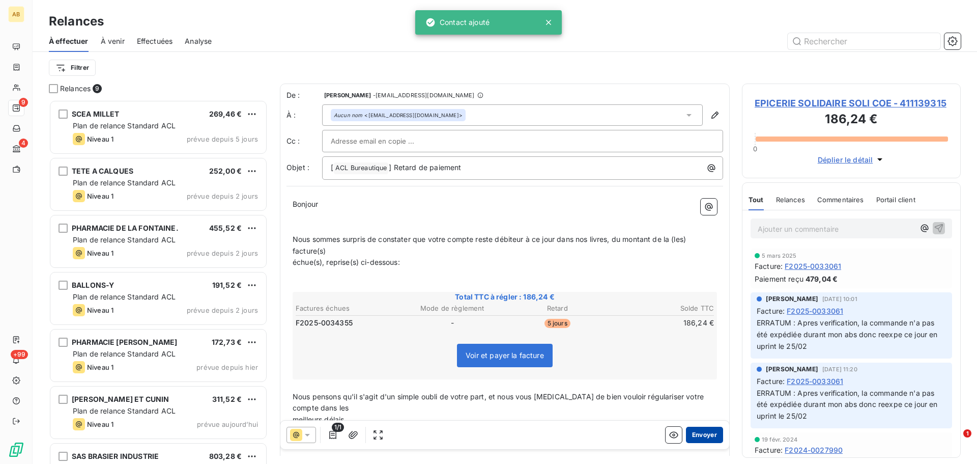
click at [705, 439] on button "Envoyer" at bounding box center [704, 434] width 37 height 16
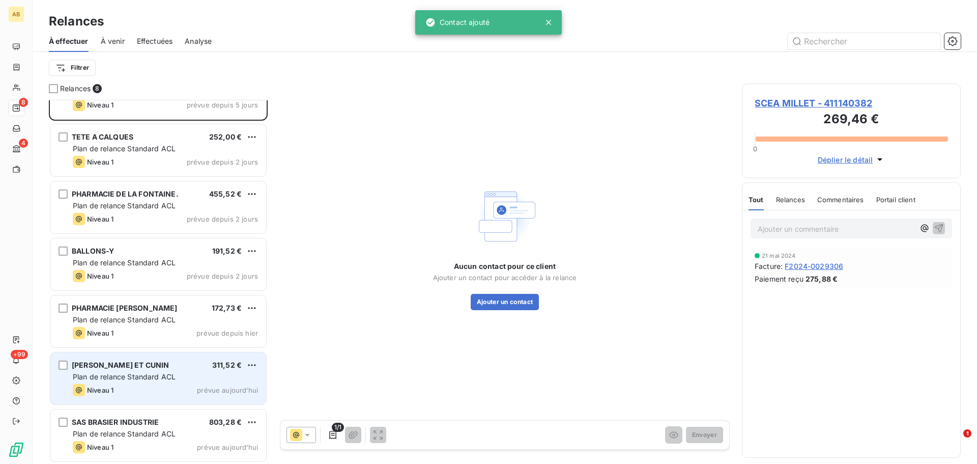
scroll to position [93, 0]
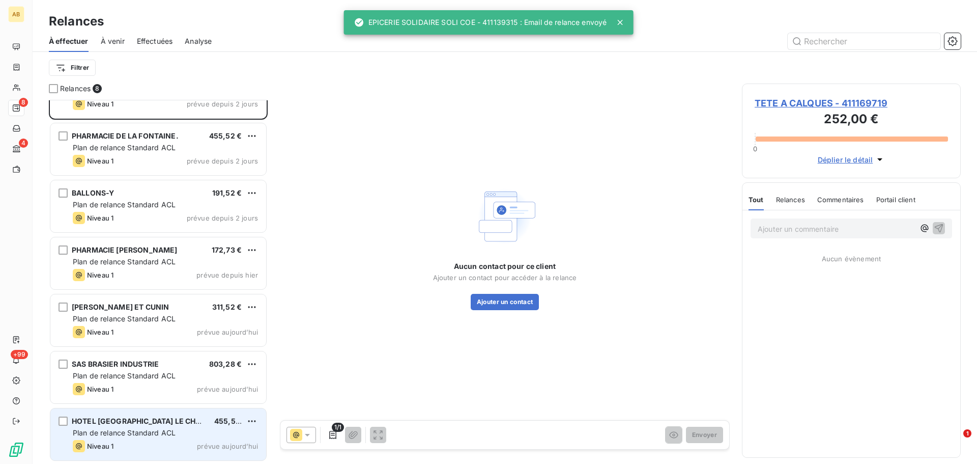
click at [189, 426] on div "HOTEL [GEOGRAPHIC_DATA] LE CHENE VERT 455,52 € Plan de relance Standard ACL Niv…" at bounding box center [158, 434] width 216 height 52
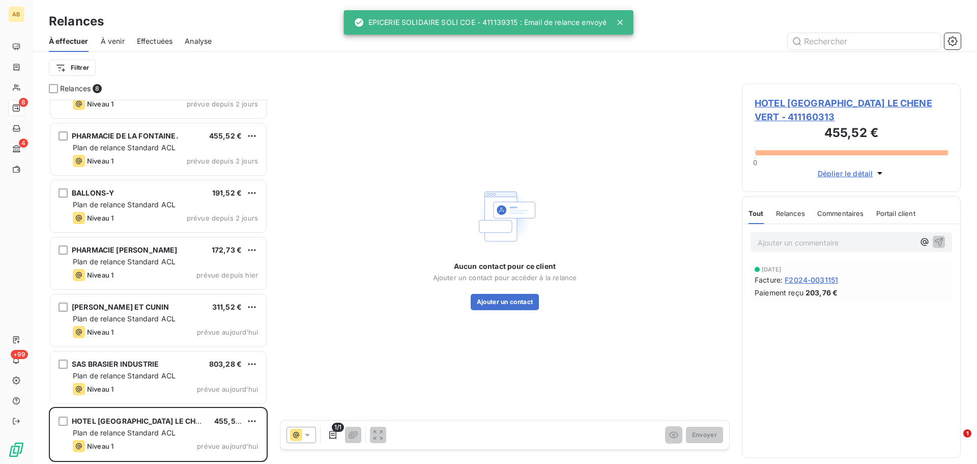
click at [800, 108] on span "HOTEL [GEOGRAPHIC_DATA] LE CHENE VERT - 411160313" at bounding box center [851, 109] width 193 height 27
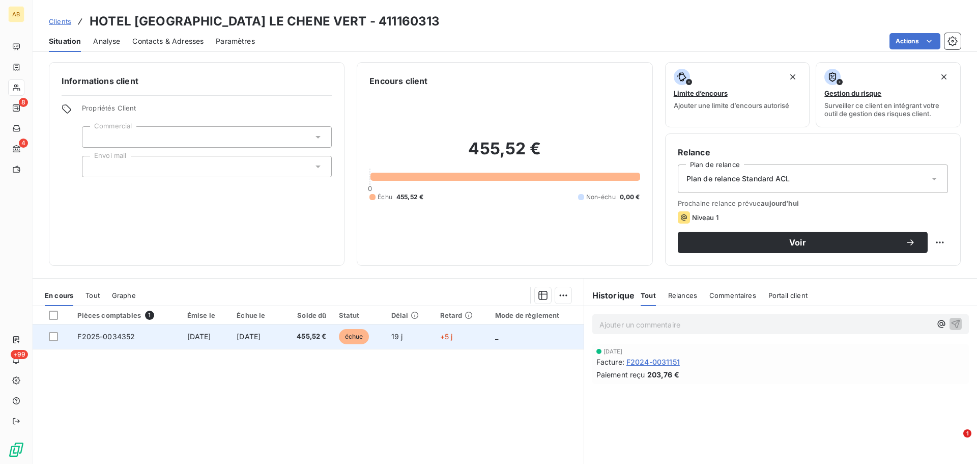
click at [187, 339] on span "[DATE]" at bounding box center [199, 336] width 24 height 9
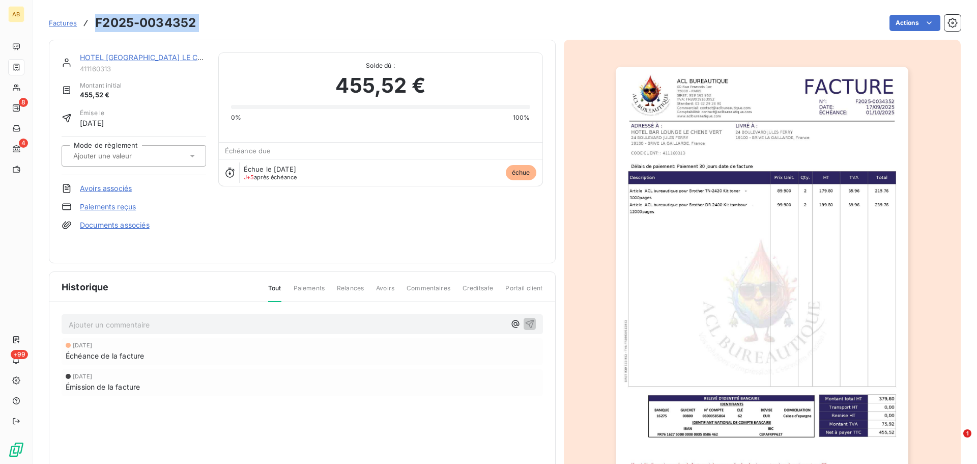
drag, startPoint x: 202, startPoint y: 21, endPoint x: 97, endPoint y: 28, distance: 105.1
click at [97, 28] on div "Factures F2025-0034352 Actions" at bounding box center [505, 22] width 912 height 21
copy section "F2025-0034352 Actions"
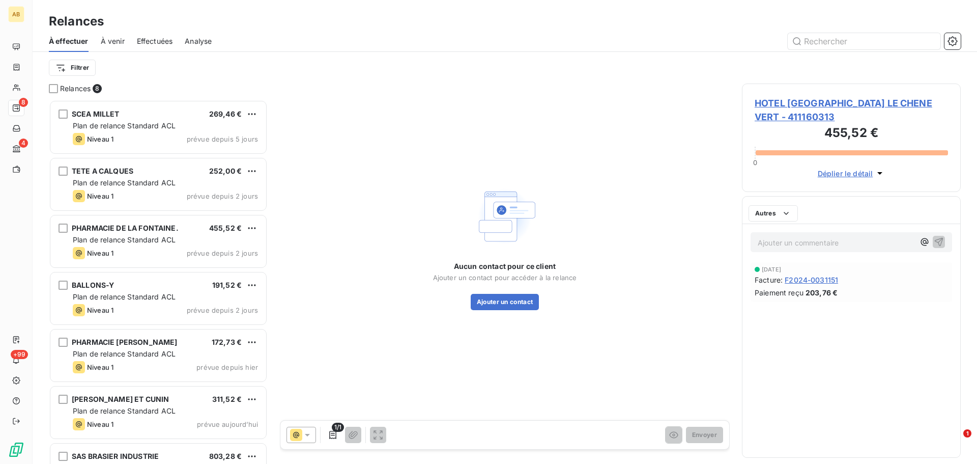
scroll to position [356, 211]
click at [511, 305] on button "Ajouter un contact" at bounding box center [505, 302] width 69 height 16
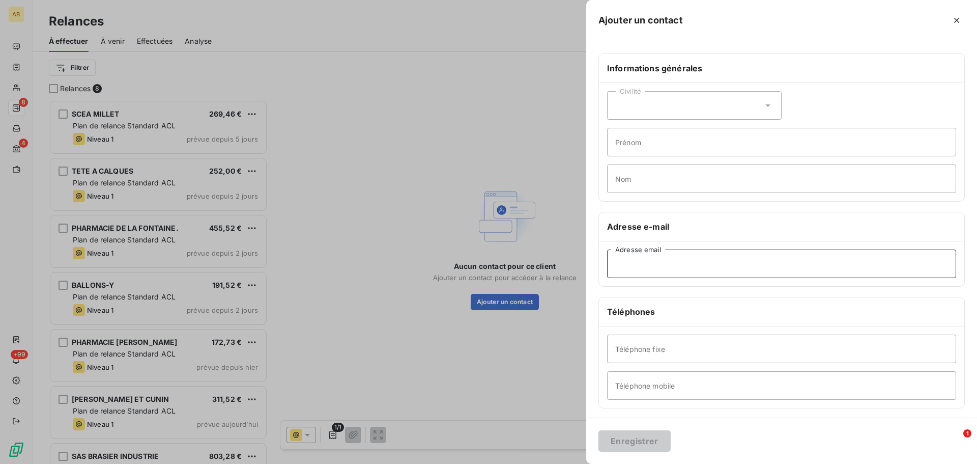
click at [652, 270] on input "Adresse email" at bounding box center [781, 263] width 349 height 28
paste input "[EMAIL_ADDRESS][PERSON_NAME][DOMAIN_NAME]"
type input "[EMAIL_ADDRESS][PERSON_NAME][DOMAIN_NAME]"
click at [741, 420] on div "Enregistrer" at bounding box center [781, 440] width 391 height 46
click at [636, 437] on button "Enregistrer" at bounding box center [634, 440] width 72 height 21
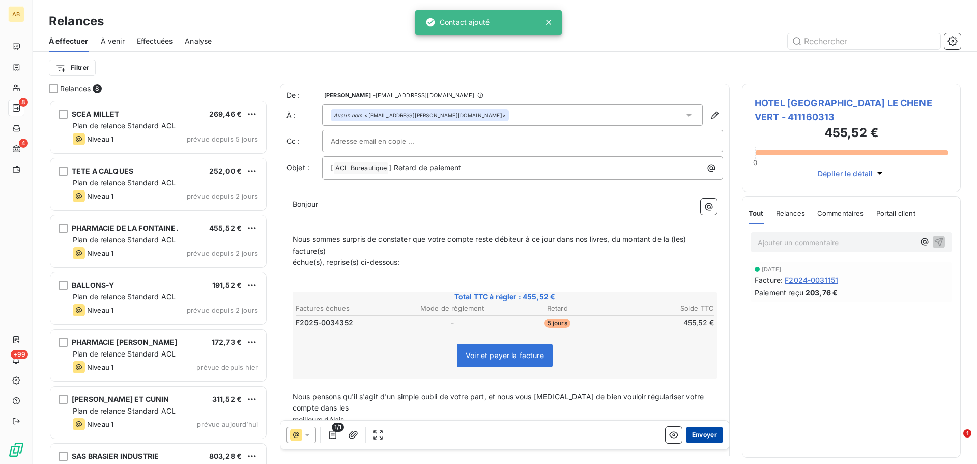
click at [696, 435] on button "Envoyer" at bounding box center [704, 434] width 37 height 16
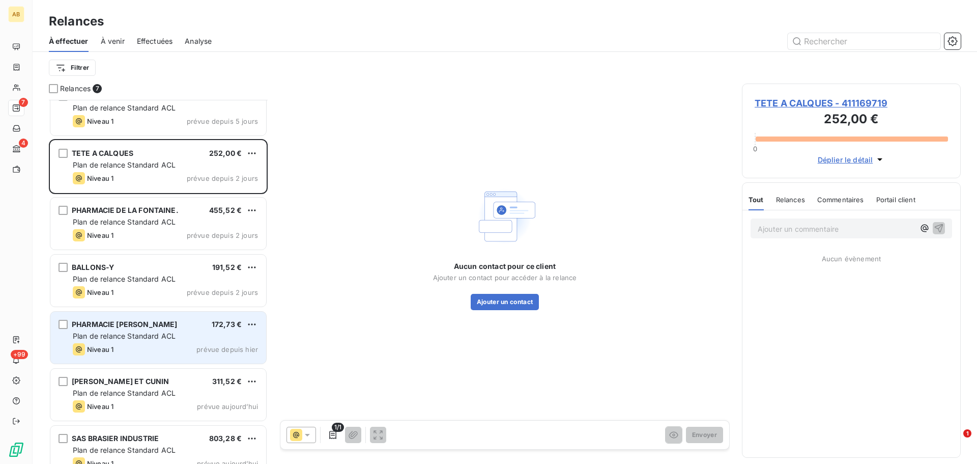
scroll to position [36, 0]
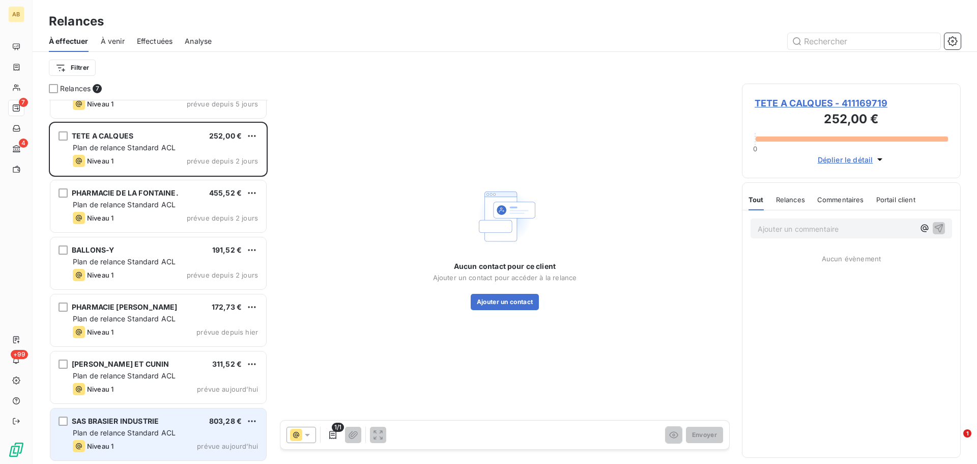
click at [191, 424] on div "SAS BRASIER INDUSTRIE 803,28 €" at bounding box center [165, 420] width 185 height 9
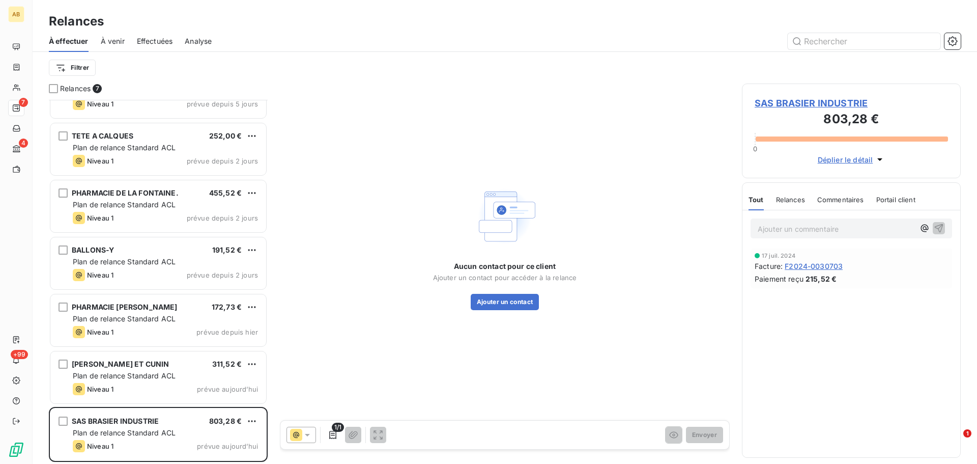
click at [776, 104] on span "SAS BRASIER INDUSTRIE" at bounding box center [851, 103] width 193 height 14
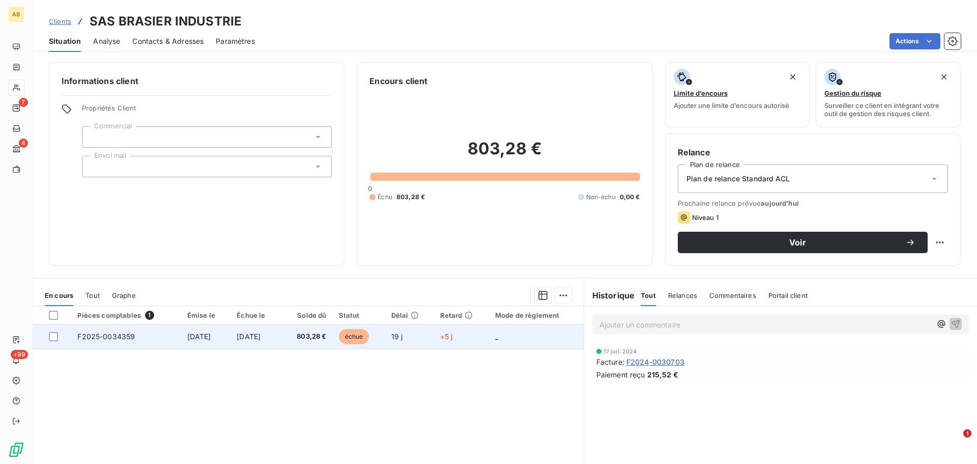
click at [281, 342] on td "[DATE]" at bounding box center [256, 336] width 50 height 24
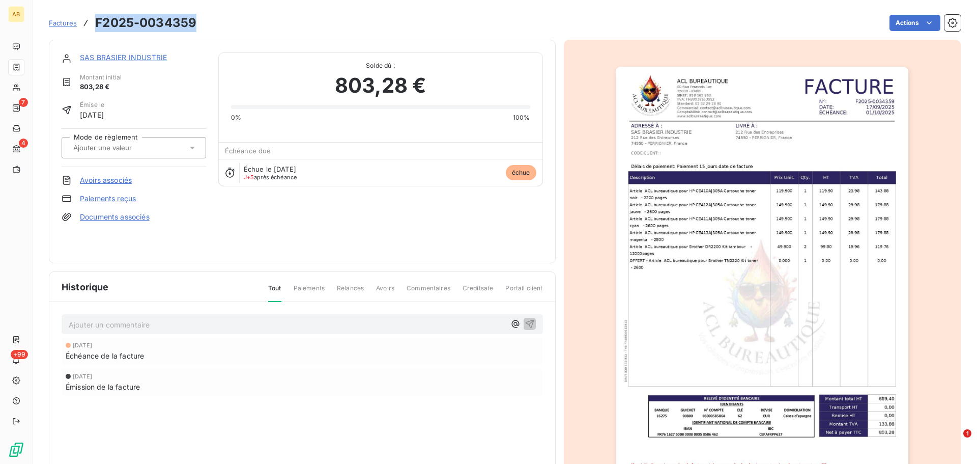
drag, startPoint x: 199, startPoint y: 20, endPoint x: 96, endPoint y: 22, distance: 103.3
click at [96, 22] on div "Factures F2025-0034359 Actions" at bounding box center [505, 22] width 912 height 21
copy h3 "F2025-0034359"
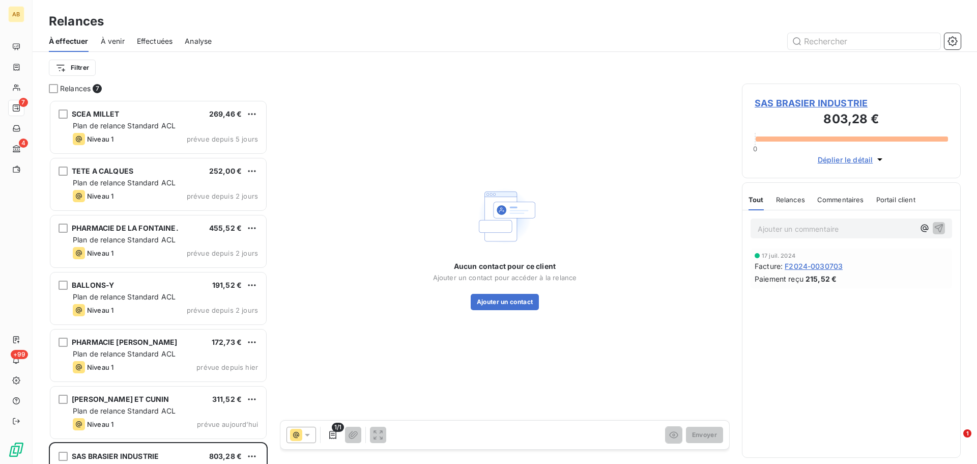
scroll to position [356, 211]
click at [529, 304] on button "Ajouter un contact" at bounding box center [505, 302] width 69 height 16
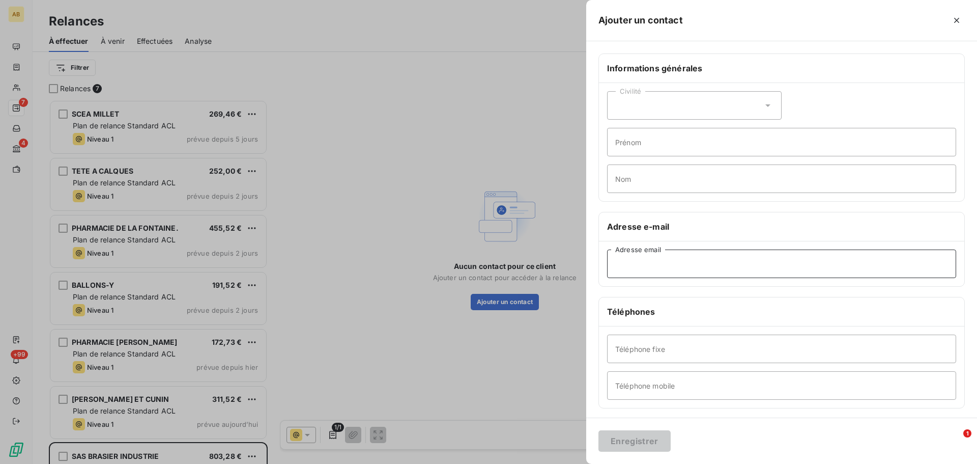
click at [657, 265] on input "Adresse email" at bounding box center [781, 263] width 349 height 28
paste input "[EMAIL_ADDRESS][DOMAIN_NAME]"
type input "[EMAIL_ADDRESS][DOMAIN_NAME]"
click at [726, 427] on div "Enregistrer" at bounding box center [781, 440] width 391 height 46
click at [657, 439] on button "Enregistrer" at bounding box center [634, 440] width 72 height 21
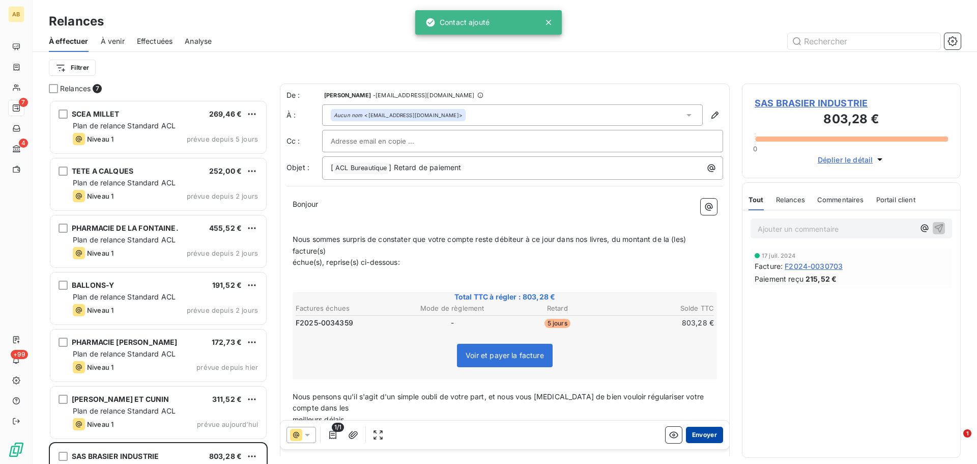
click at [700, 433] on button "Envoyer" at bounding box center [704, 434] width 37 height 16
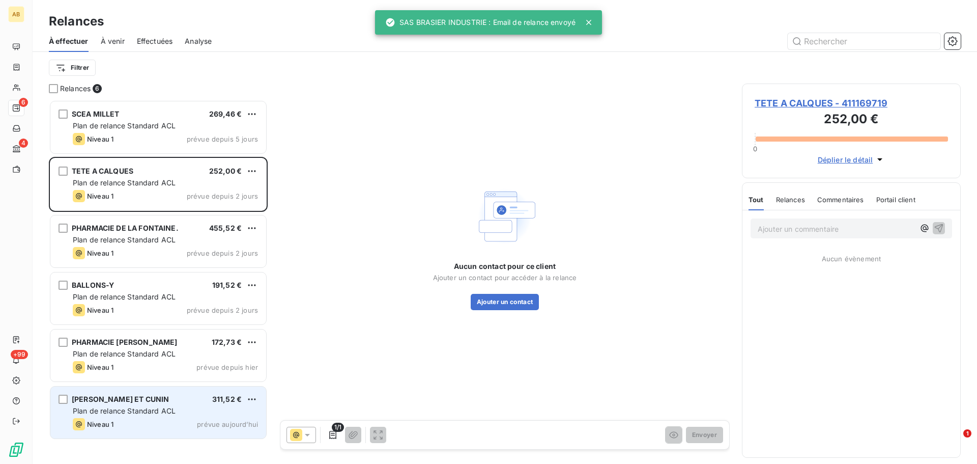
click at [179, 410] on div "Plan de relance Standard ACL" at bounding box center [165, 411] width 185 height 10
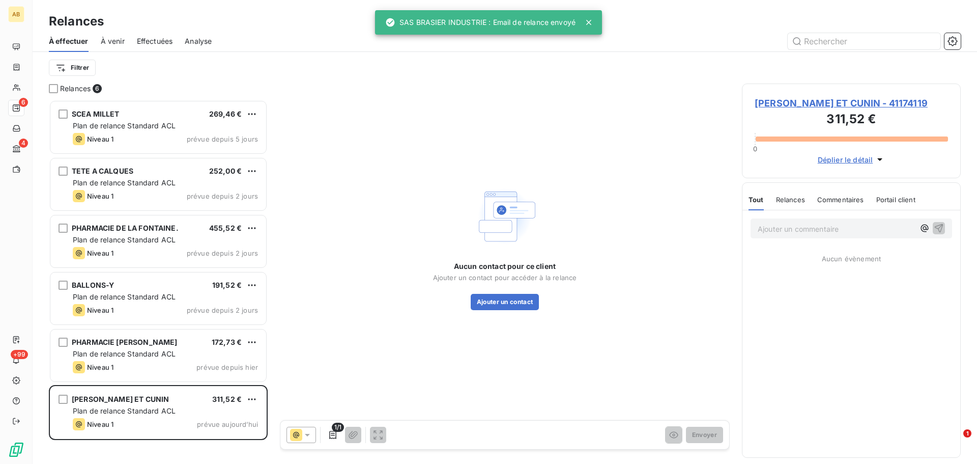
click at [790, 100] on span "[PERSON_NAME] ET CUNIN - 41174119" at bounding box center [851, 103] width 193 height 14
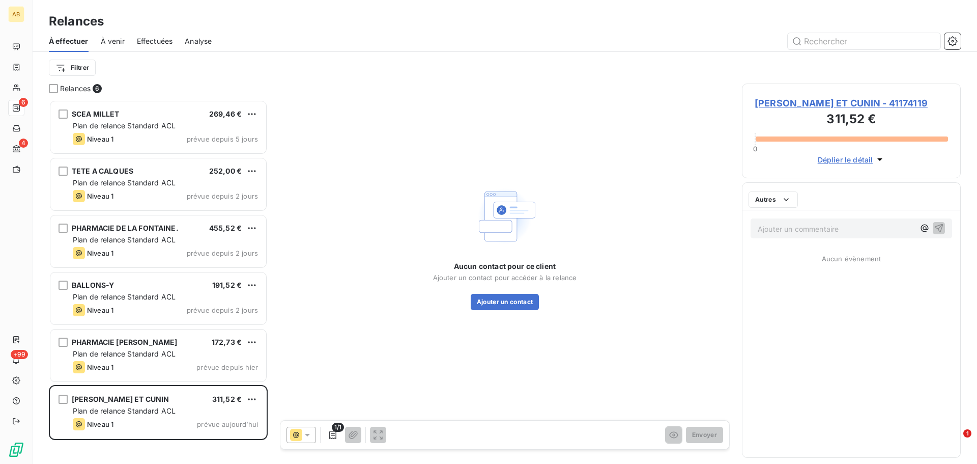
scroll to position [356, 211]
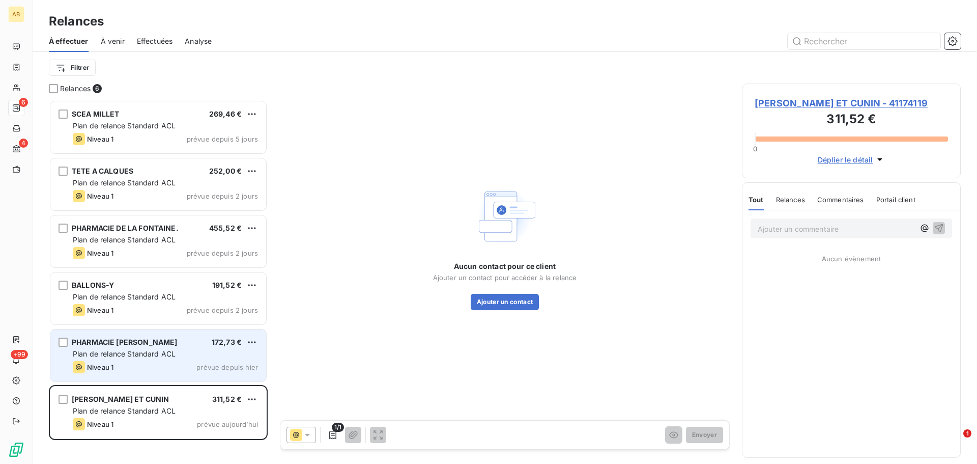
click at [191, 351] on div "Plan de relance Standard ACL" at bounding box center [165, 354] width 185 height 10
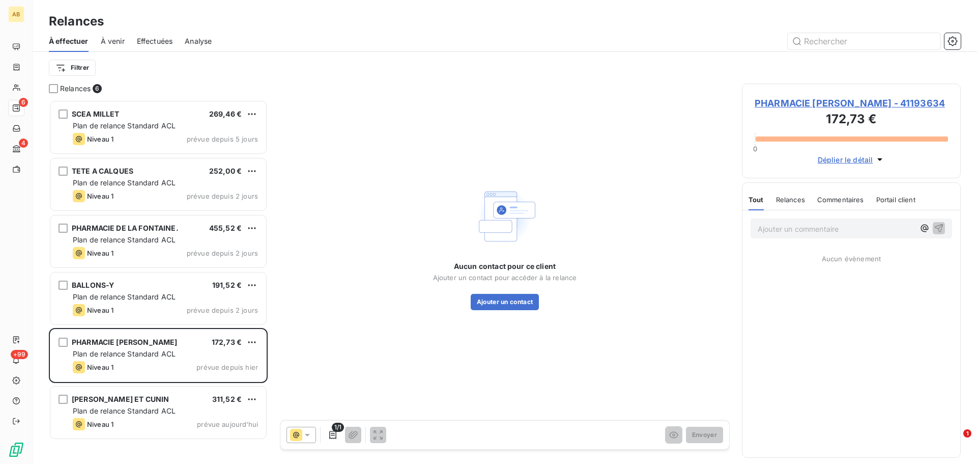
click at [804, 95] on div "PHARMACIE [PERSON_NAME] - 41193634 172,73 € 0 Déplier le détail" at bounding box center [851, 130] width 219 height 95
click at [804, 98] on span "PHARMACIE [PERSON_NAME] - 41193634" at bounding box center [851, 103] width 193 height 14
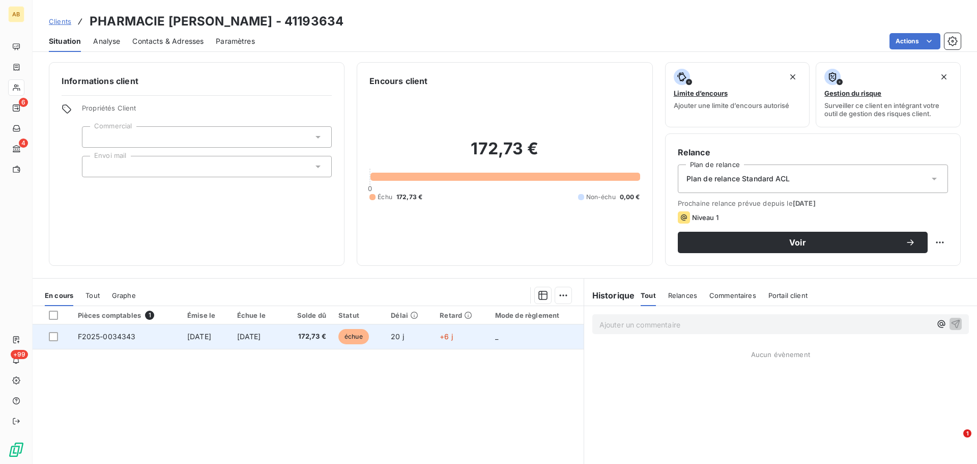
click at [318, 332] on span "172,73 €" at bounding box center [307, 336] width 39 height 10
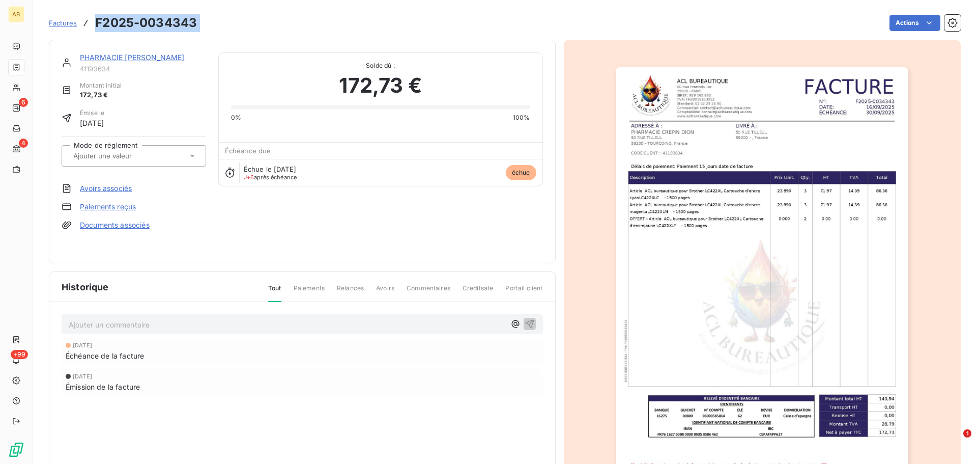
drag, startPoint x: 211, startPoint y: 19, endPoint x: 98, endPoint y: 15, distance: 113.0
click at [98, 15] on div "Factures F2025-0034343 Actions" at bounding box center [505, 22] width 912 height 21
copy section "F2025-0034343 Actions"
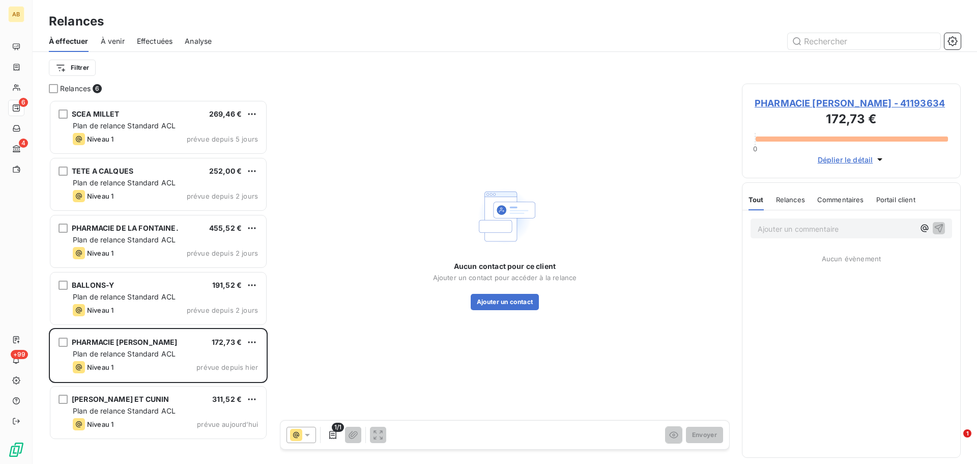
scroll to position [356, 211]
click at [496, 301] on button "Ajouter un contact" at bounding box center [505, 302] width 69 height 16
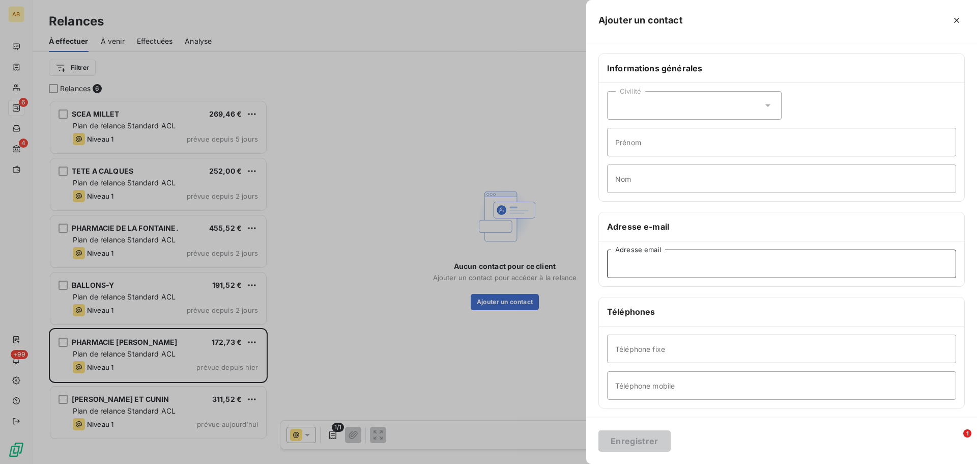
click at [633, 265] on input "Adresse email" at bounding box center [781, 263] width 349 height 28
paste input "[EMAIL_ADDRESS][DOMAIN_NAME]"
type input "[EMAIL_ADDRESS][DOMAIN_NAME]"
click at [684, 436] on div "Enregistrer" at bounding box center [781, 440] width 391 height 46
click at [644, 439] on button "Enregistrer" at bounding box center [634, 440] width 72 height 21
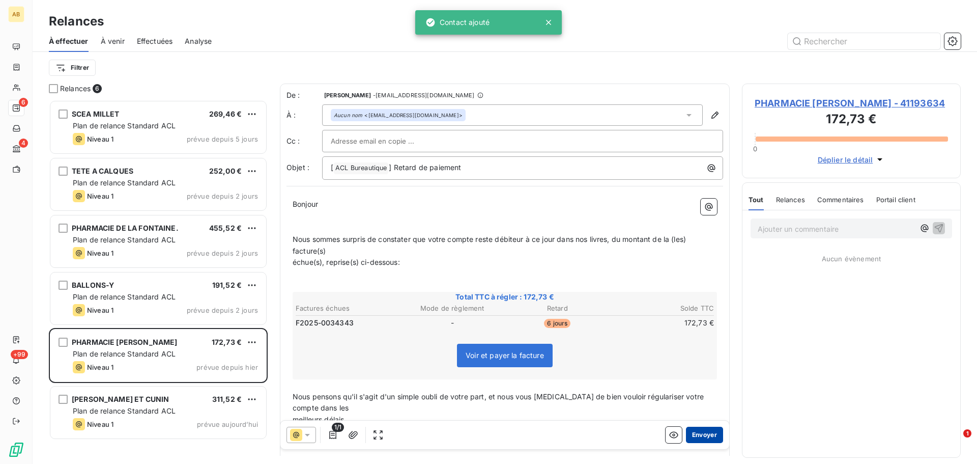
click at [695, 435] on button "Envoyer" at bounding box center [704, 434] width 37 height 16
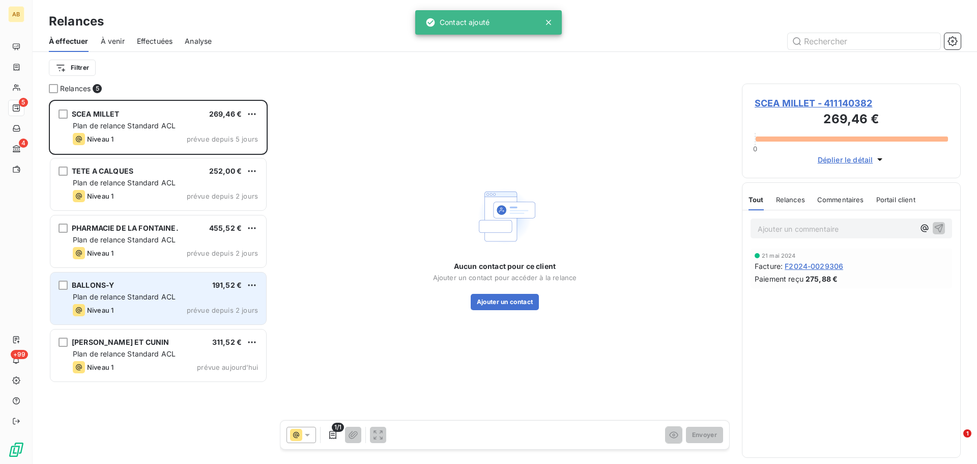
click at [154, 288] on div "BALLONS-Y 191,52 €" at bounding box center [165, 284] width 185 height 9
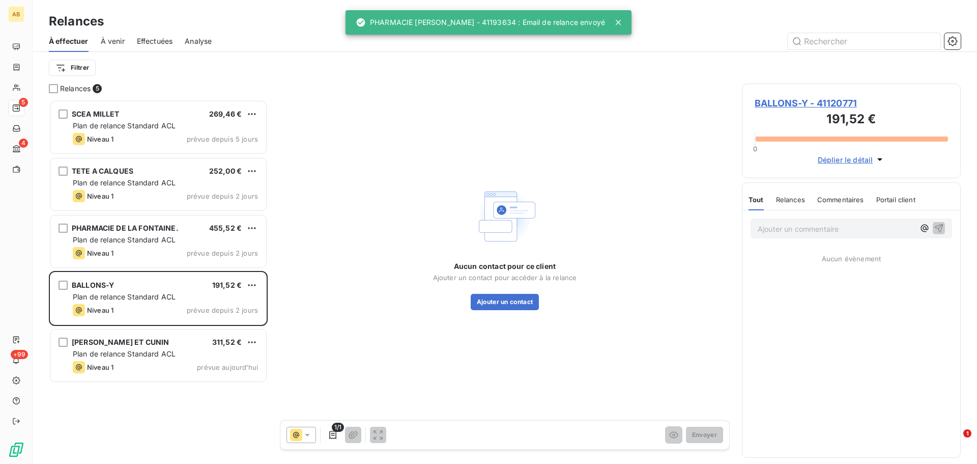
click at [784, 105] on span "BALLONS-Y - 41120771" at bounding box center [851, 103] width 193 height 14
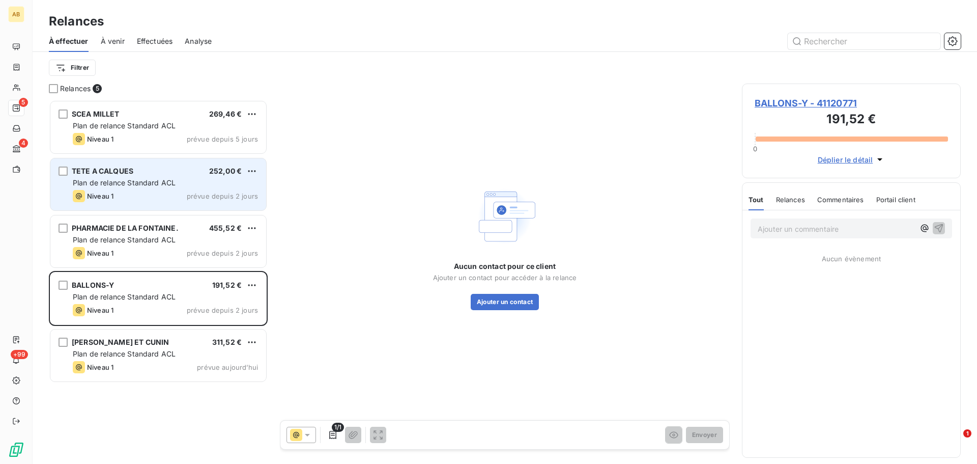
scroll to position [356, 211]
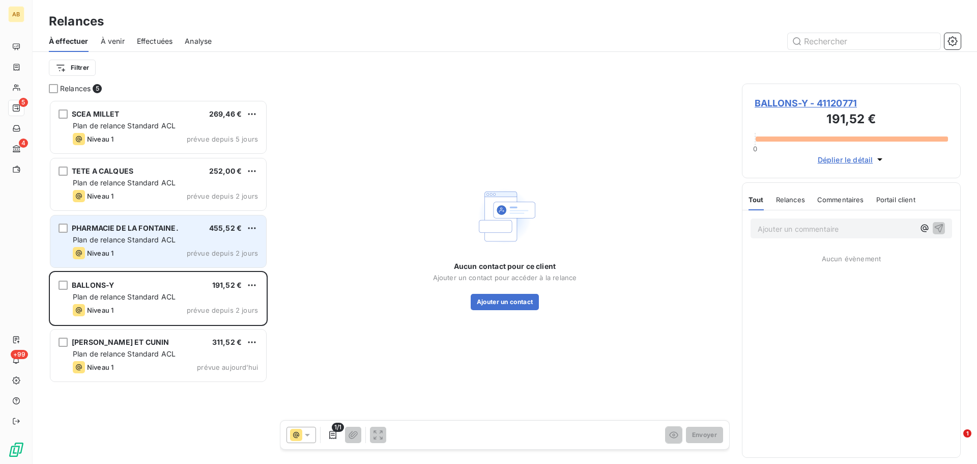
click at [148, 235] on div "Plan de relance Standard ACL" at bounding box center [165, 240] width 185 height 10
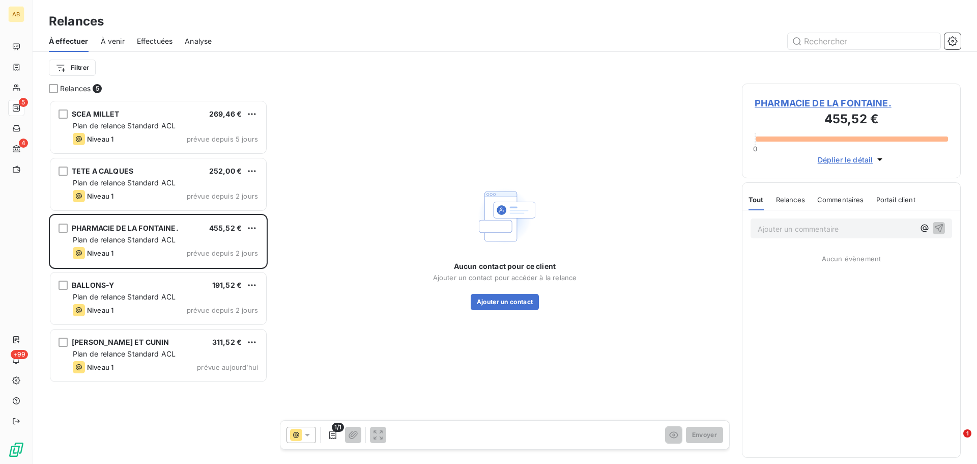
click at [837, 102] on span "PHARMACIE DE LA FONTAINE." at bounding box center [851, 103] width 193 height 14
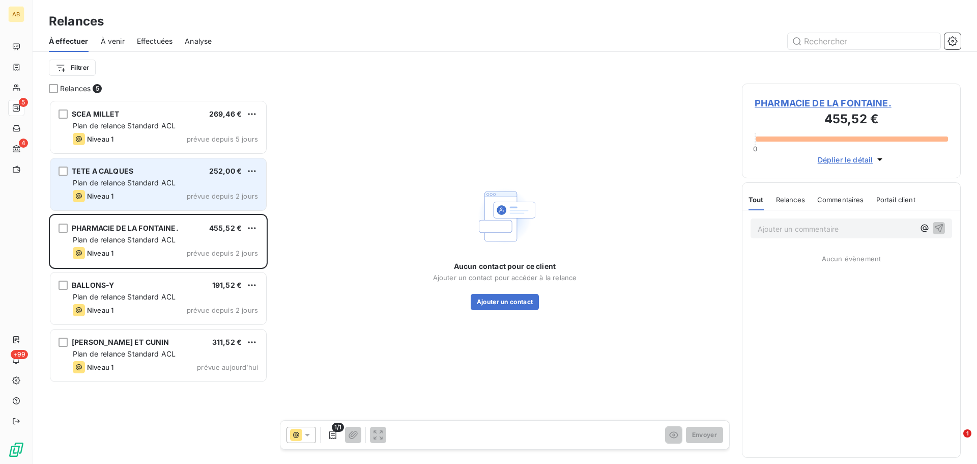
scroll to position [356, 211]
click at [173, 192] on div "Niveau 1 prévue depuis 2 jours" at bounding box center [165, 196] width 185 height 12
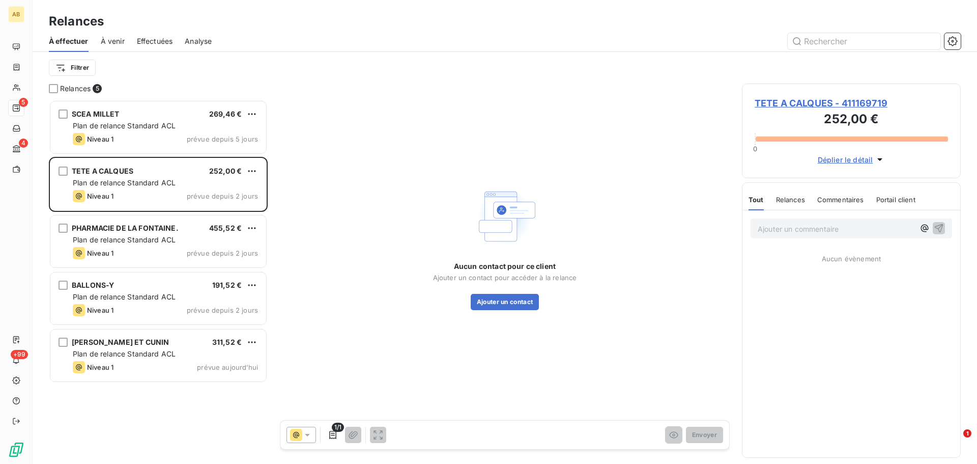
click at [845, 102] on span "TETE A CALQUES - 411169719" at bounding box center [851, 103] width 193 height 14
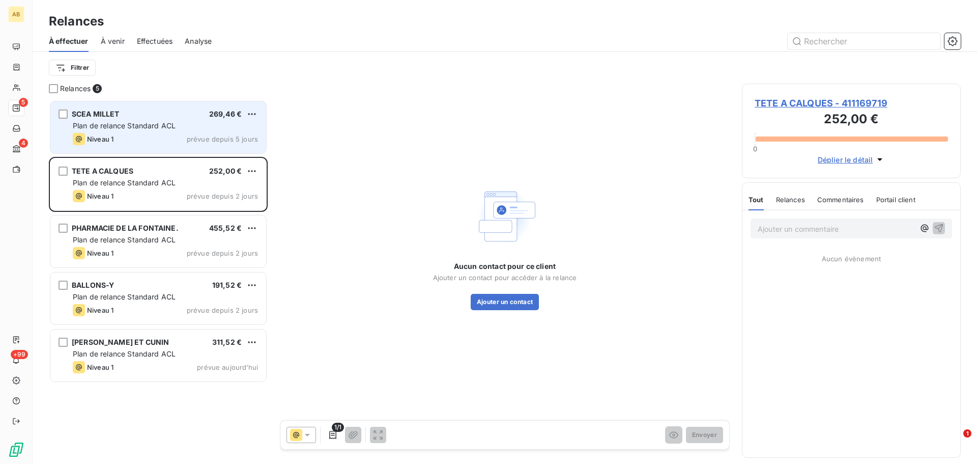
scroll to position [356, 211]
click at [146, 134] on div "Niveau 1 prévue depuis 5 jours" at bounding box center [165, 139] width 185 height 12
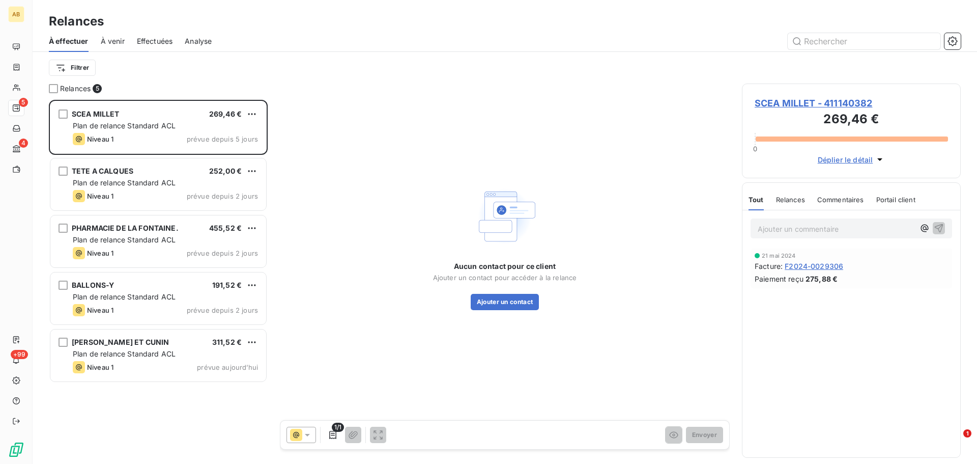
click at [805, 102] on span "SCEA MILLET - 411140382" at bounding box center [851, 103] width 193 height 14
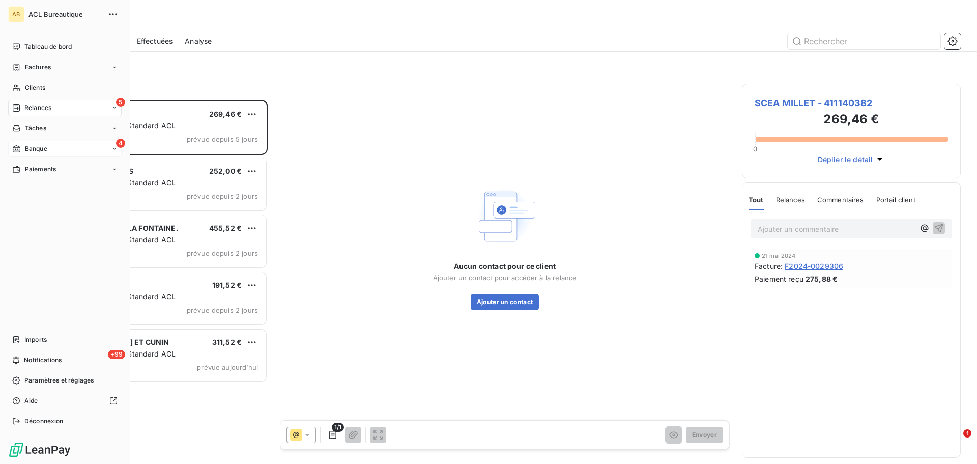
click at [47, 151] on span "Banque" at bounding box center [36, 148] width 22 height 9
click at [48, 169] on span "Opérations à associer" at bounding box center [56, 168] width 64 height 9
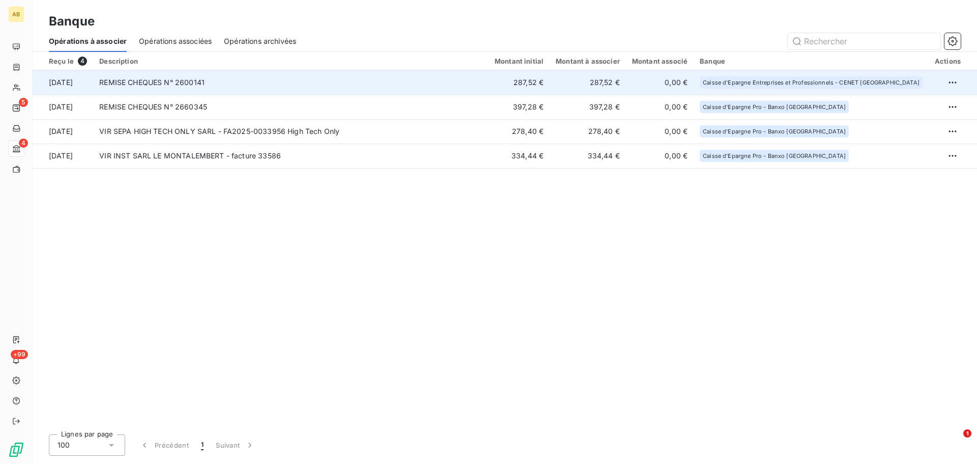
click at [223, 85] on td "REMISE CHEQUES N° 2600141" at bounding box center [290, 82] width 395 height 24
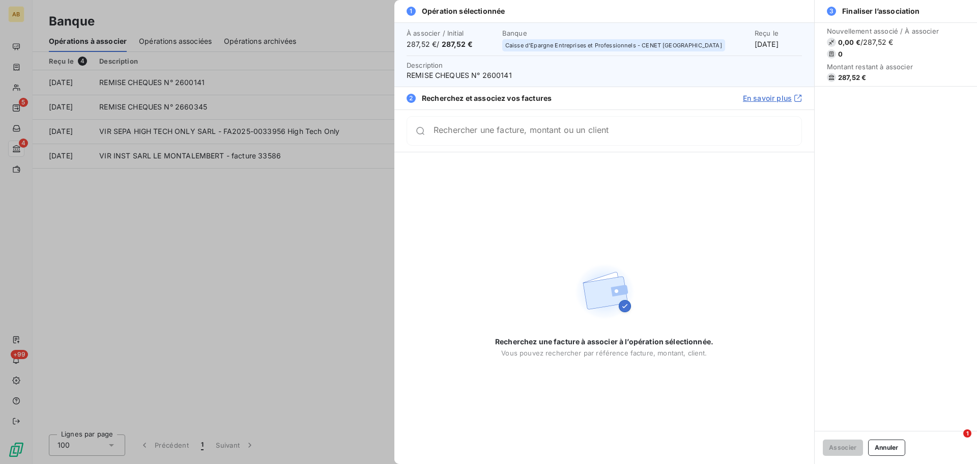
click at [234, 228] on div at bounding box center [488, 232] width 977 height 464
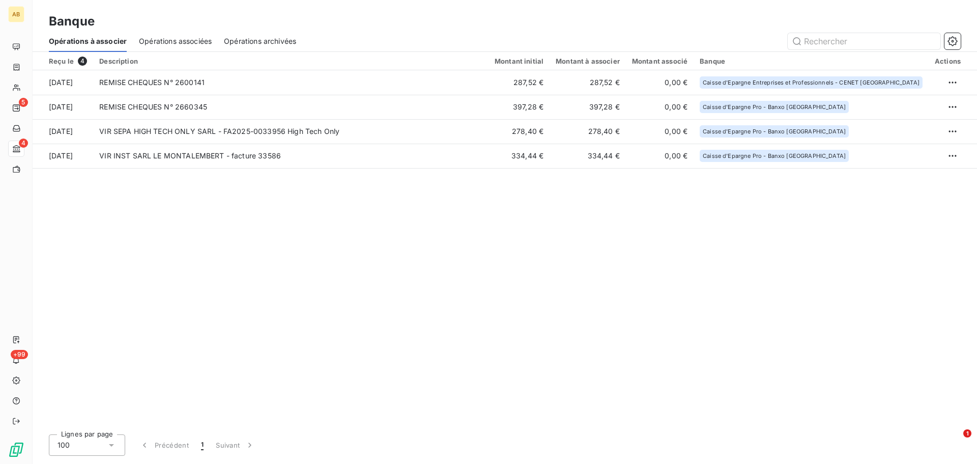
click at [191, 48] on div "Opérations associées" at bounding box center [175, 41] width 73 height 21
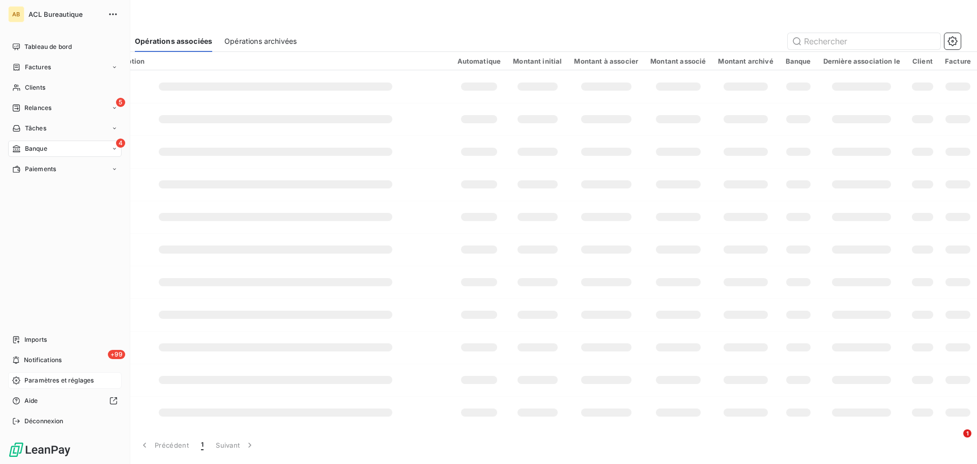
click at [53, 379] on span "Paramètres et réglages" at bounding box center [58, 380] width 69 height 9
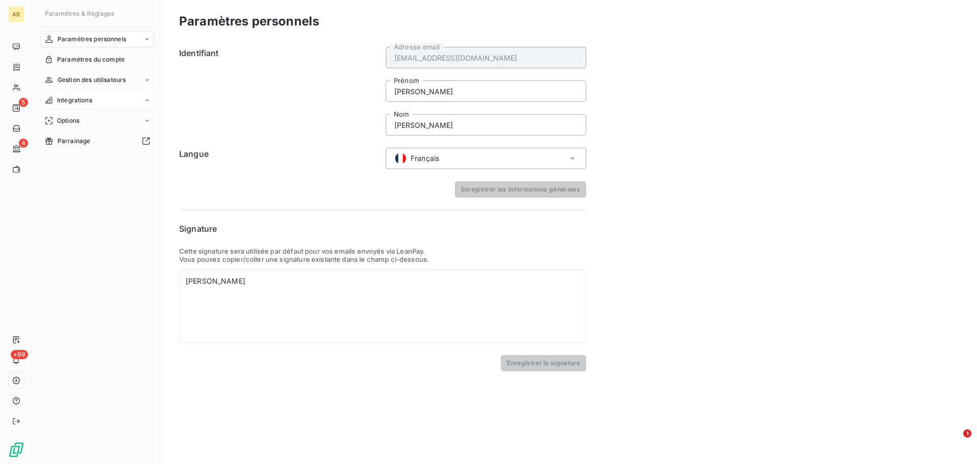
click at [85, 102] on span "Intégrations" at bounding box center [74, 100] width 35 height 9
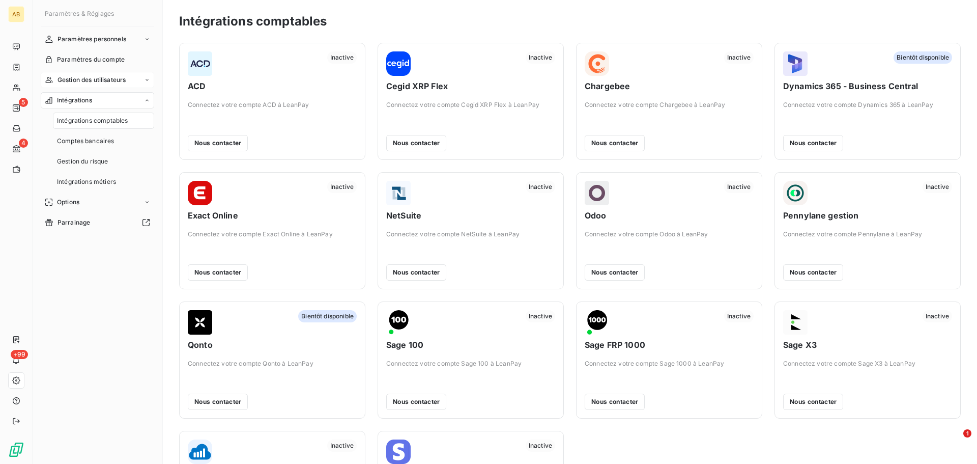
click at [101, 84] on span "Gestion des utilisateurs" at bounding box center [92, 79] width 69 height 9
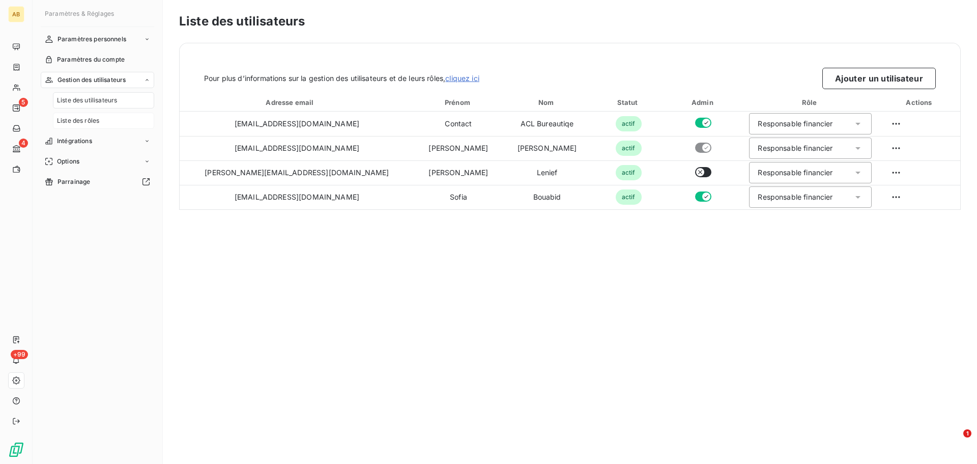
click at [92, 114] on div "Liste des rôles" at bounding box center [103, 120] width 101 height 16
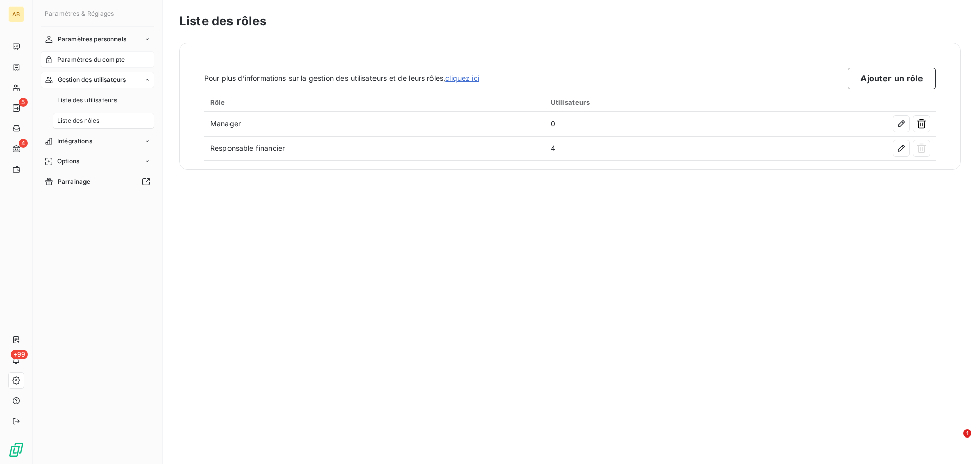
click at [103, 59] on span "Paramètres du compte" at bounding box center [91, 59] width 68 height 9
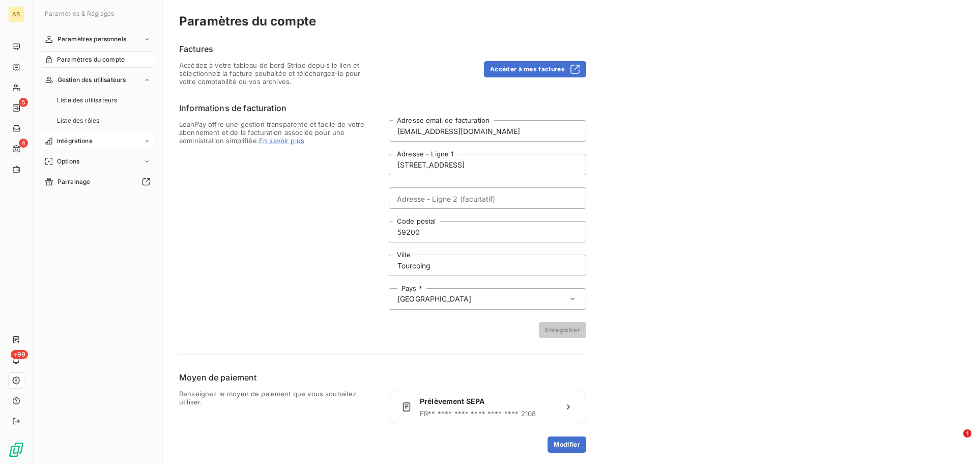
click at [102, 140] on div "Intégrations" at bounding box center [97, 141] width 113 height 16
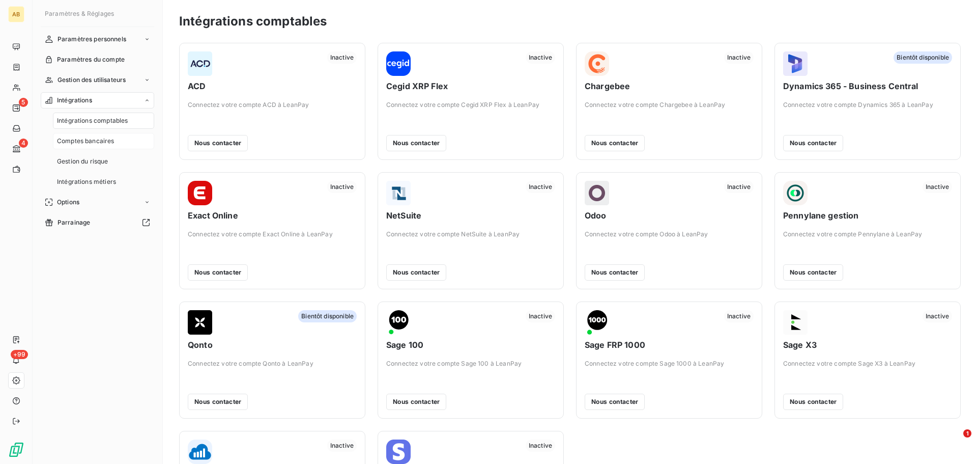
click at [109, 140] on span "Comptes bancaires" at bounding box center [86, 140] width 58 height 9
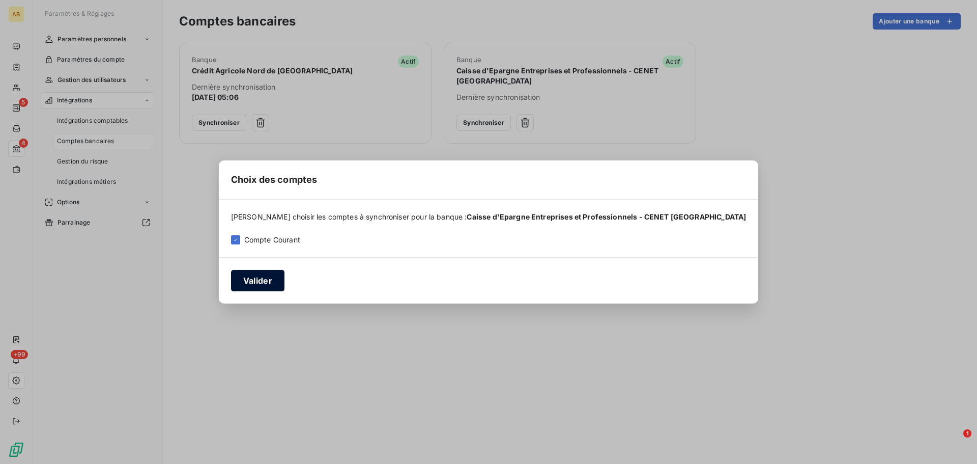
click at [284, 284] on button "Valider" at bounding box center [257, 280] width 53 height 21
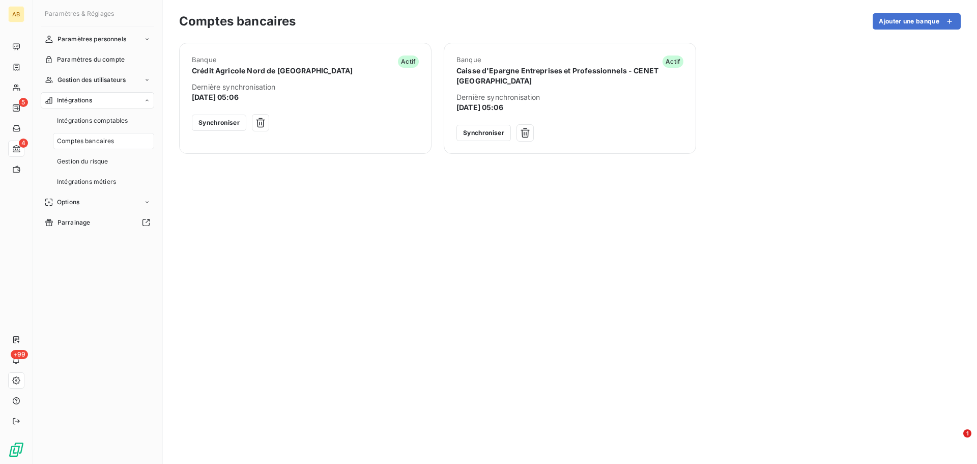
click at [370, 189] on div "Banque Crédit Agricole Nord de France Actif Dernière synchronisation [DATE] 05:…" at bounding box center [570, 247] width 782 height 409
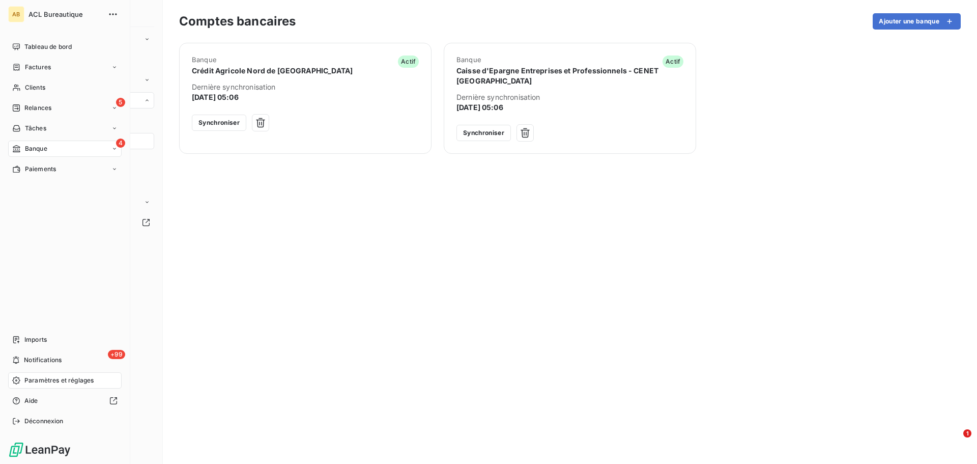
click at [34, 149] on span "Banque" at bounding box center [36, 148] width 22 height 9
click at [52, 174] on div "Opérations à associer" at bounding box center [70, 169] width 101 height 16
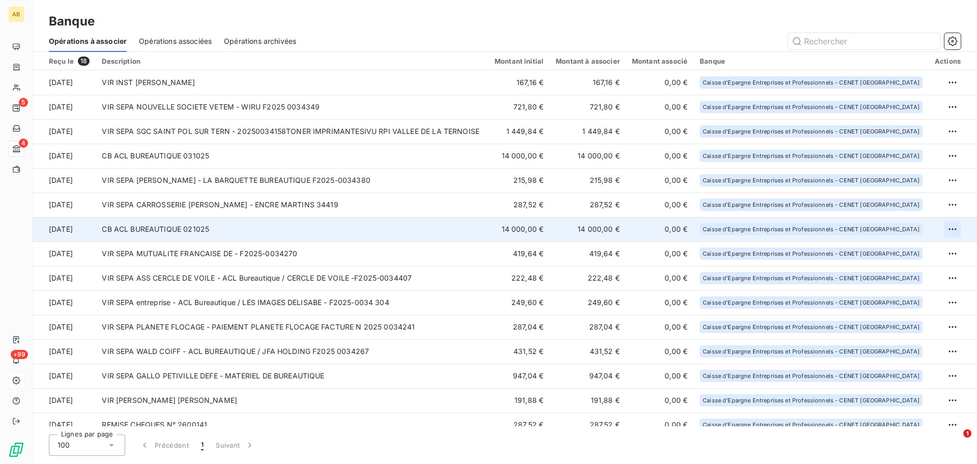
click at [945, 232] on html "AB 5 4 +99 Banque Opérations à associer Opérations associées Opérations archivé…" at bounding box center [488, 232] width 977 height 464
click at [931, 253] on div "Archiver l’opération" at bounding box center [913, 251] width 78 height 16
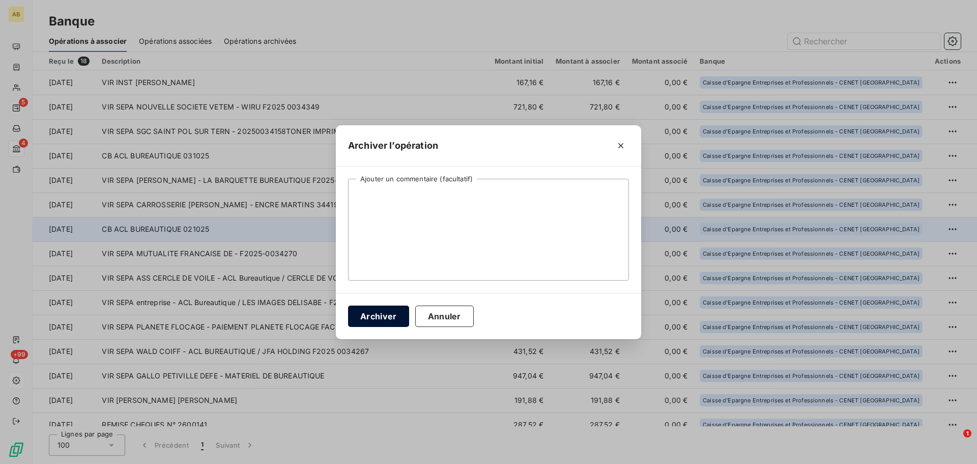
click at [372, 320] on button "Archiver" at bounding box center [378, 315] width 61 height 21
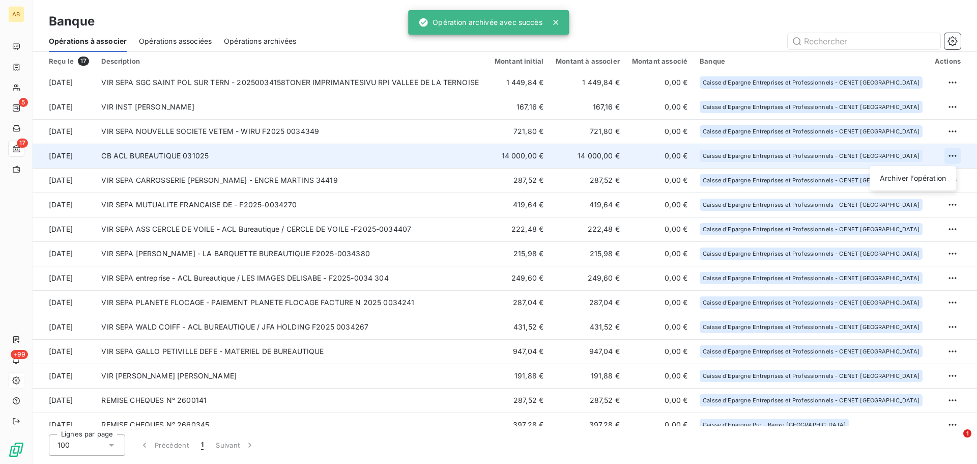
click at [947, 157] on html "AB 5 17 +99 Banque Opérations à associer Opérations associées Opérations archiv…" at bounding box center [488, 232] width 977 height 464
click at [929, 178] on div "Archiver l’opération" at bounding box center [913, 178] width 78 height 16
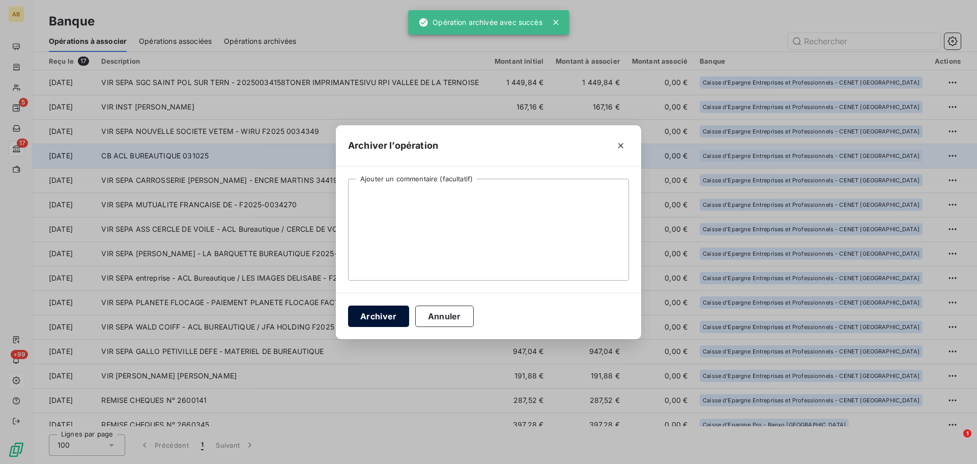
click at [384, 311] on button "Archiver" at bounding box center [378, 315] width 61 height 21
